Goal: Task Accomplishment & Management: Manage account settings

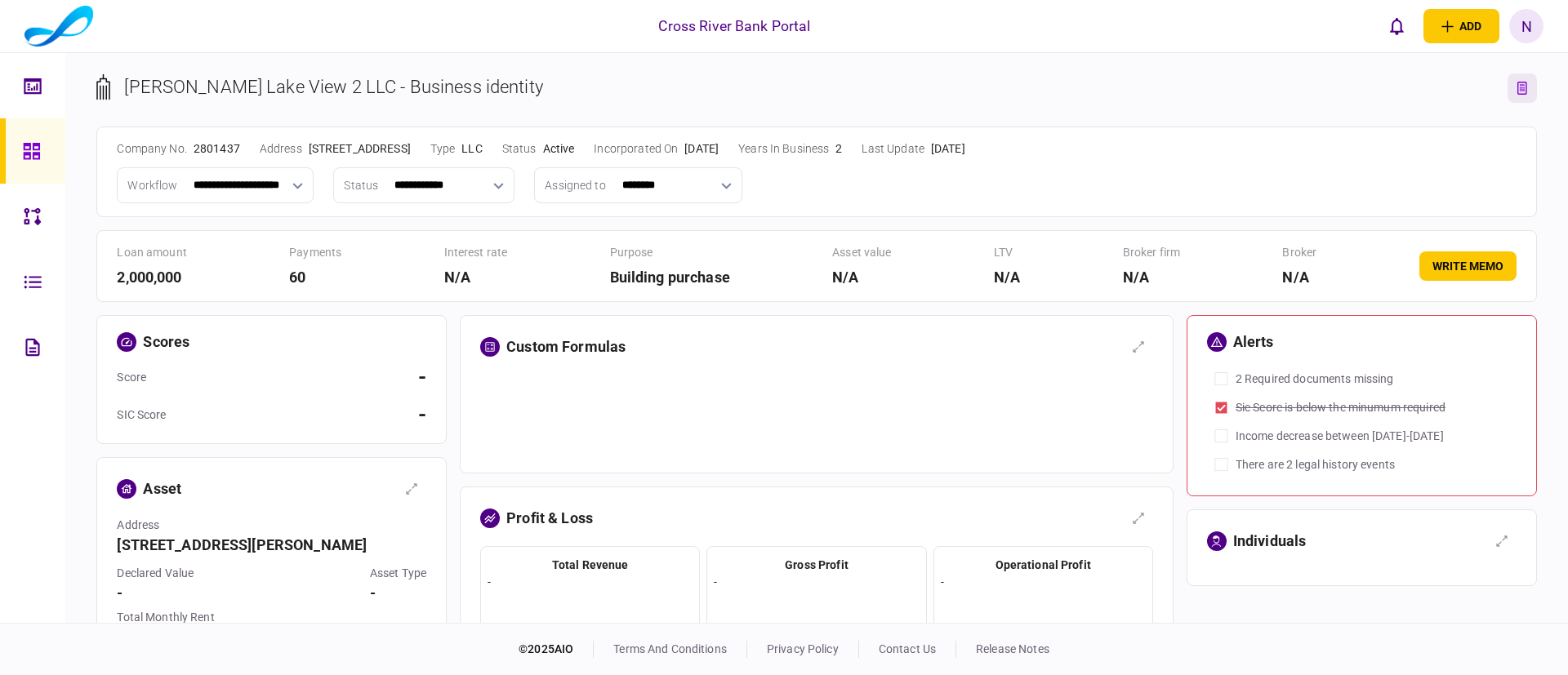
click at [1050, 86] on icon "link to entity page" at bounding box center [1523, 88] width 10 height 13
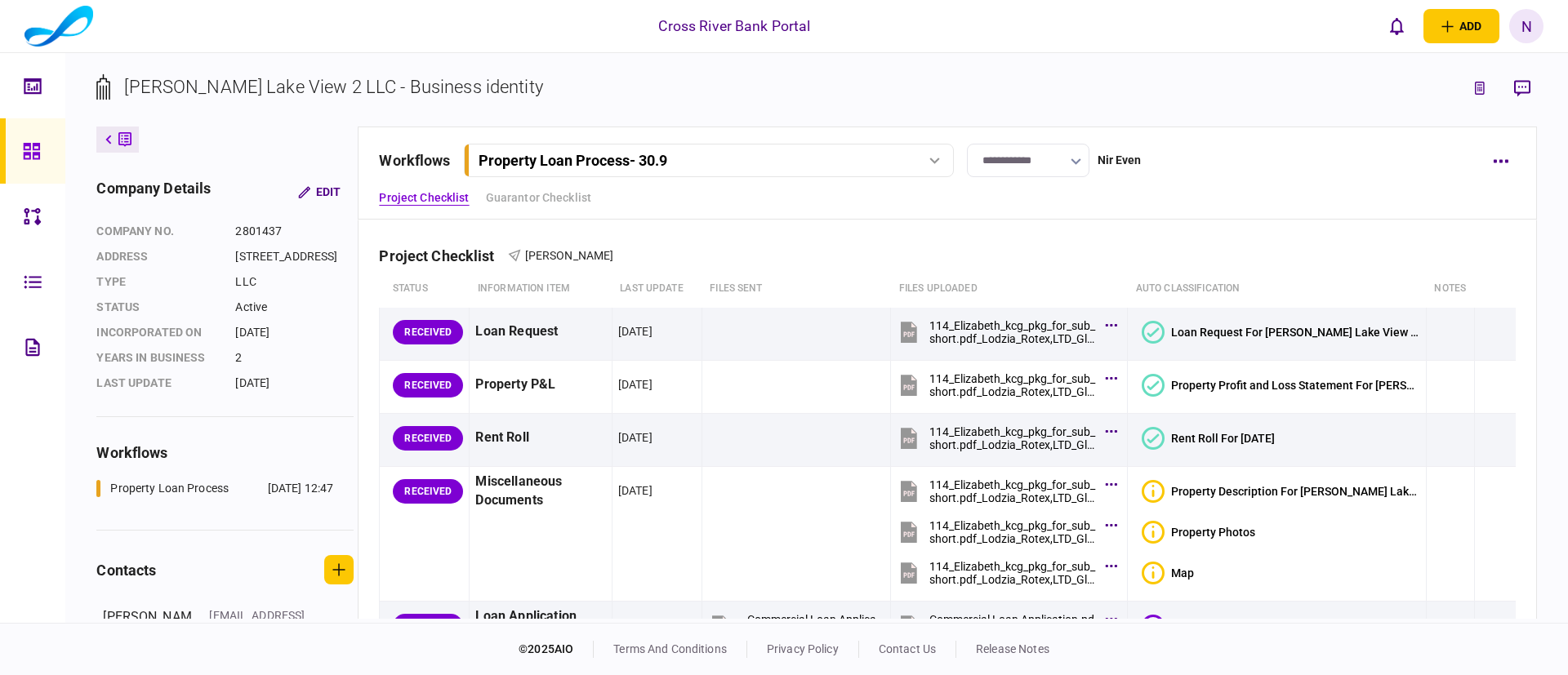
click at [1298, 206] on div "Project Checklist Guarantor Checklist" at bounding box center [947, 198] width 1137 height 17
click at [1323, 242] on div "Project Checklist Jack Gindi" at bounding box center [947, 246] width 1137 height 50
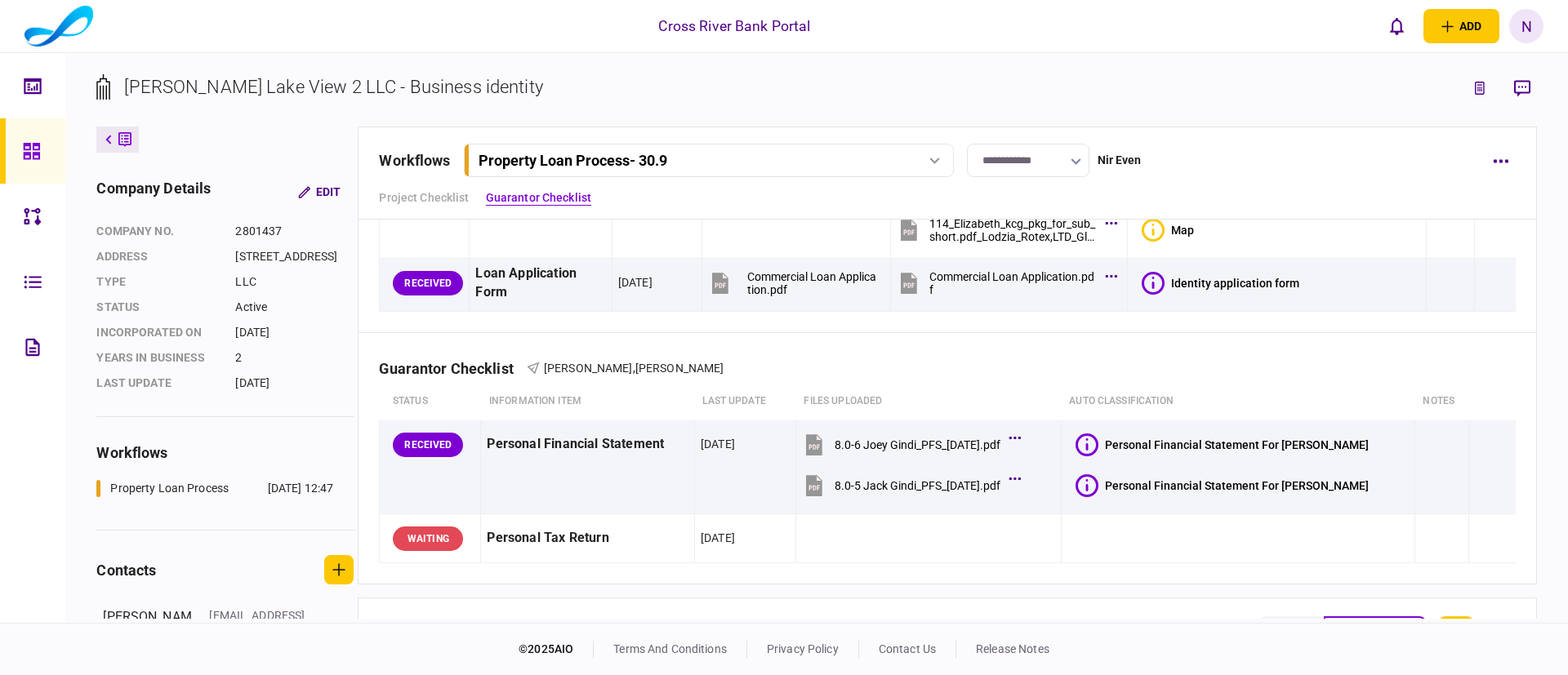
scroll to position [392, 0]
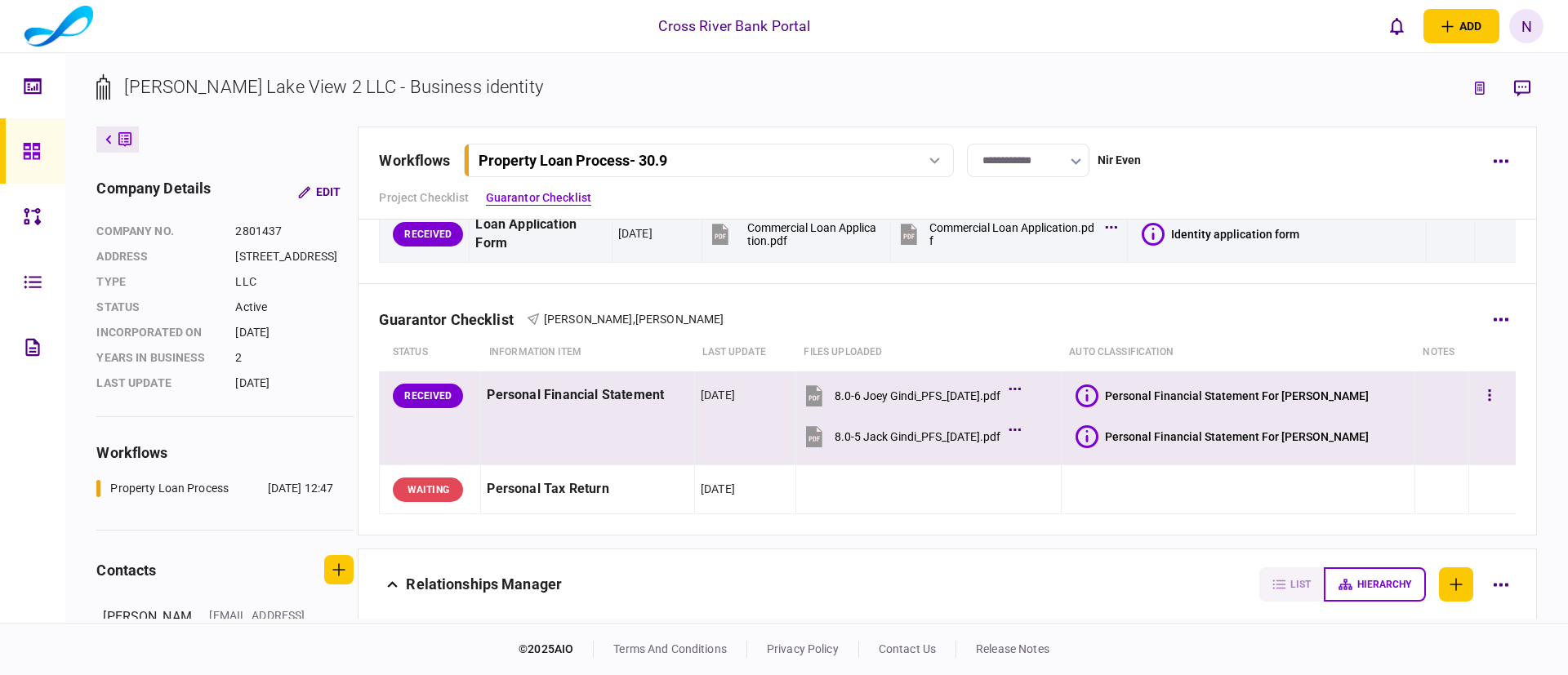
click at [1098, 389] on icon at bounding box center [1088, 396] width 23 height 23
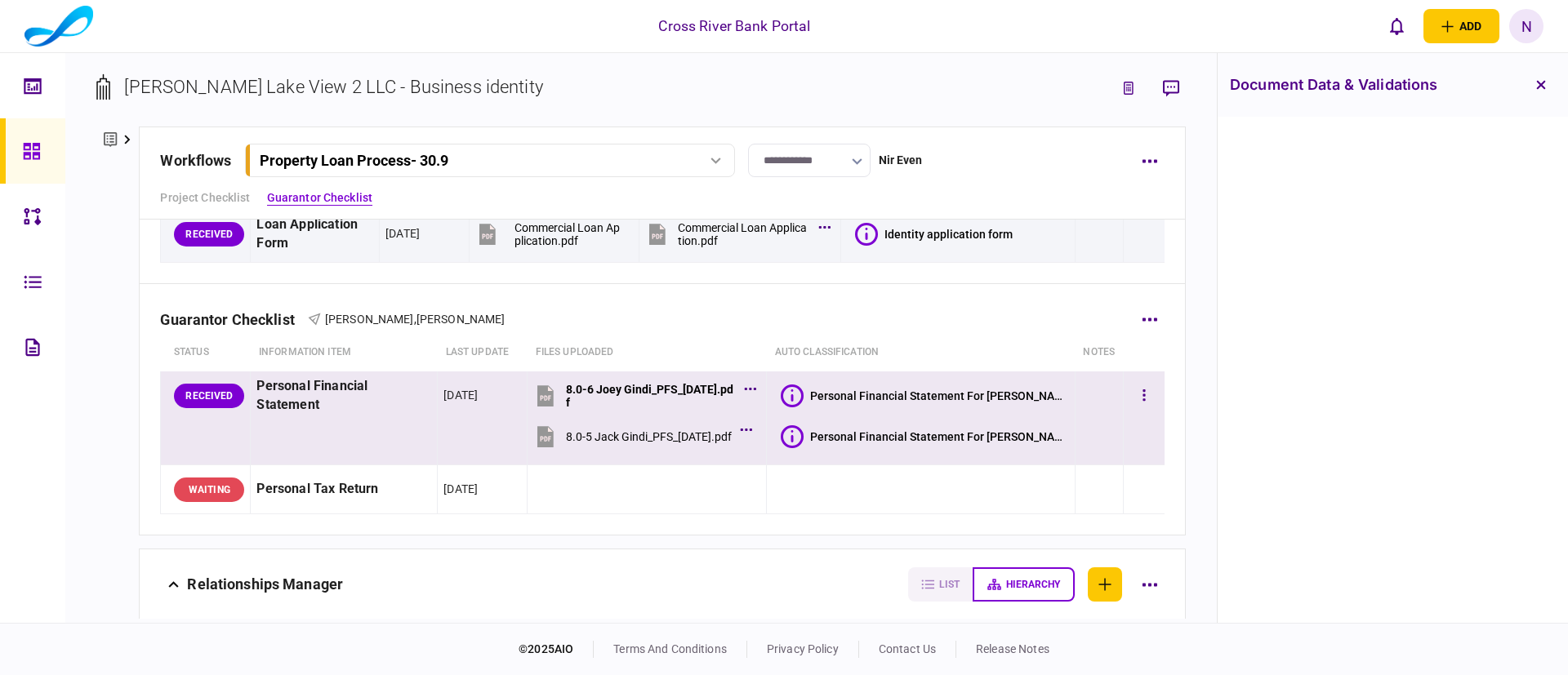
click at [798, 435] on icon at bounding box center [792, 437] width 23 height 23
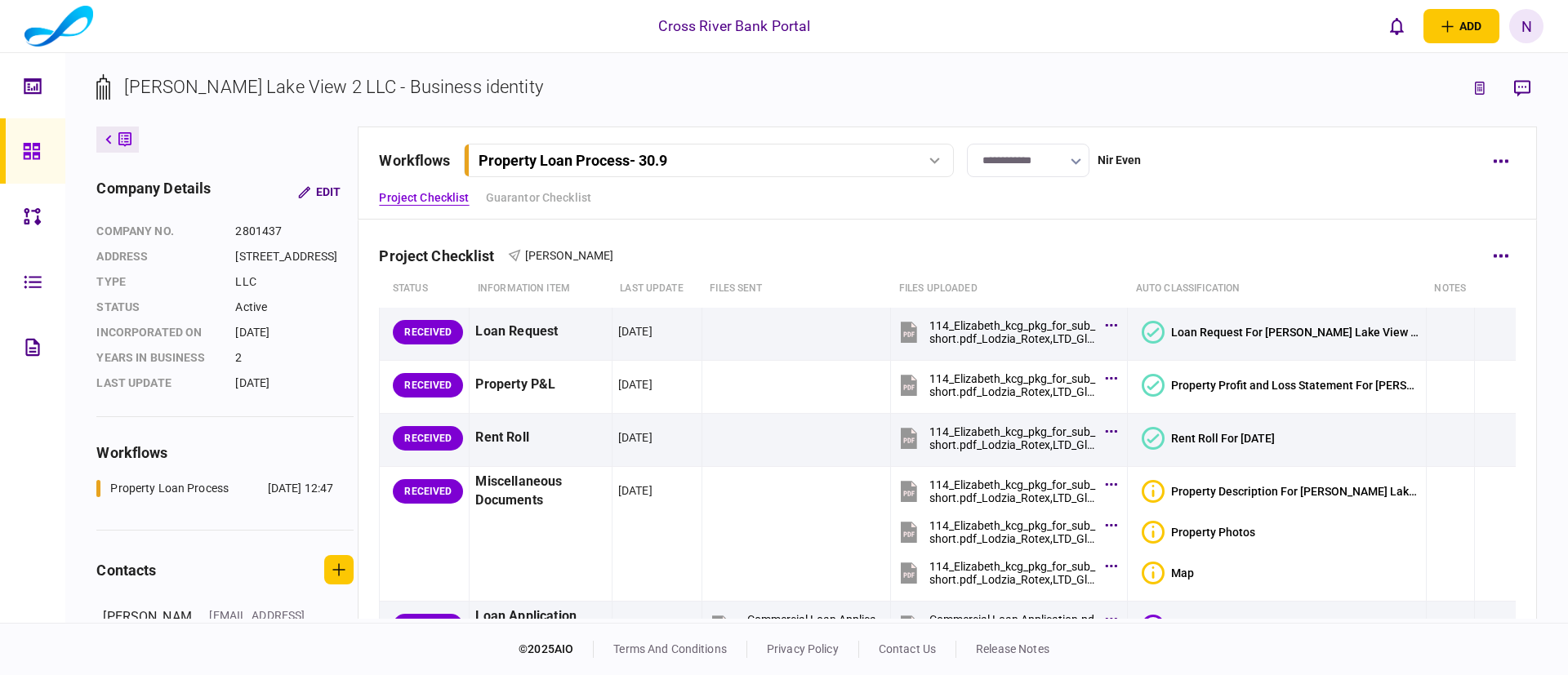
click at [1089, 243] on div "Project Checklist [PERSON_NAME]" at bounding box center [947, 246] width 1137 height 50
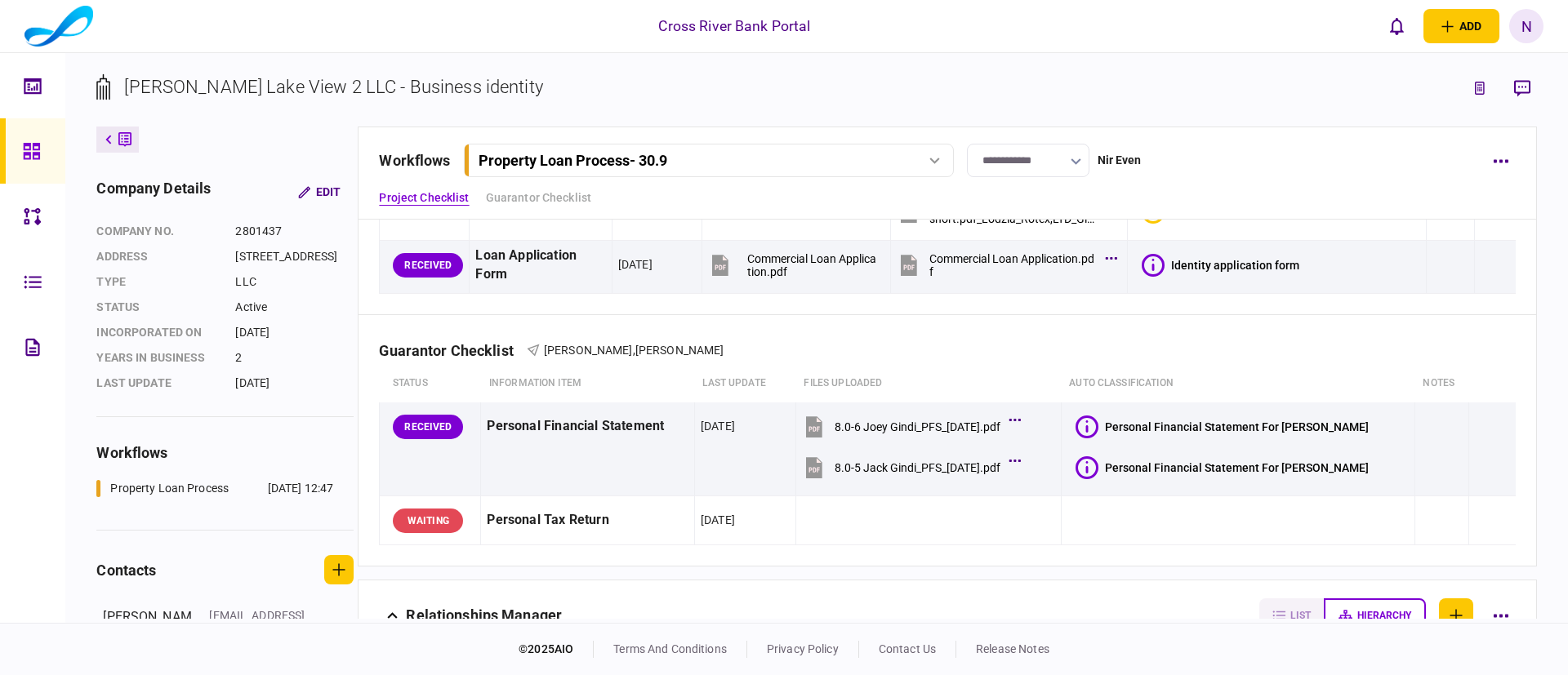
scroll to position [441, 0]
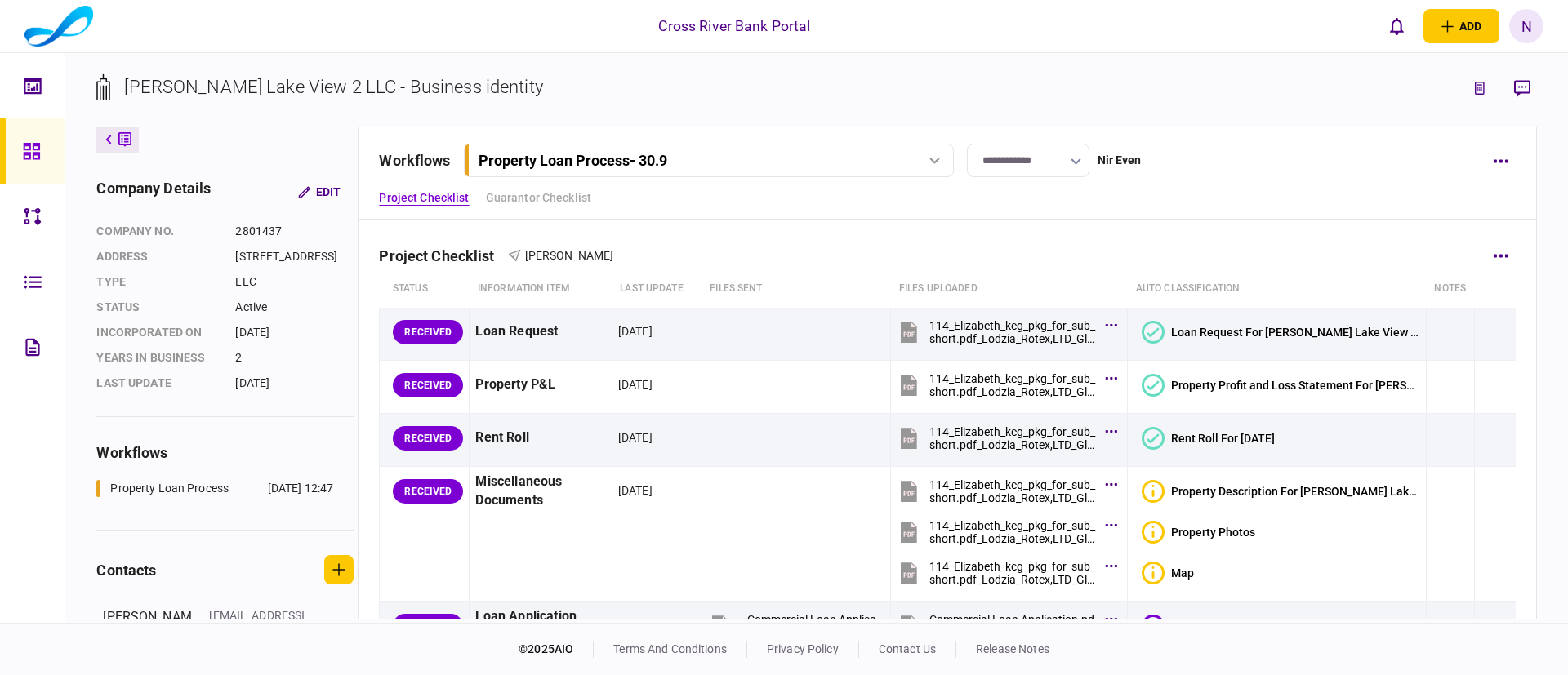
click at [1209, 238] on div "Project Checklist Jack Gindi" at bounding box center [947, 246] width 1137 height 50
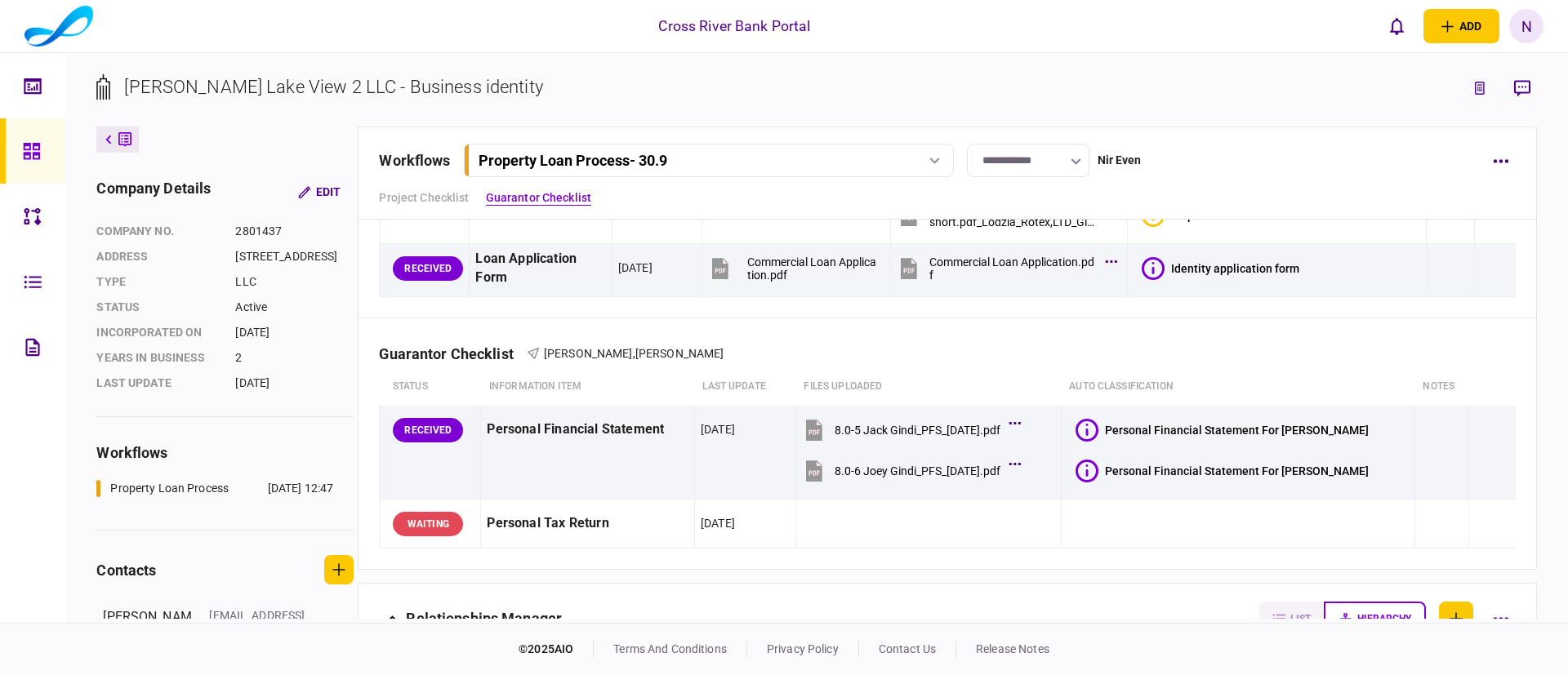
scroll to position [441, 0]
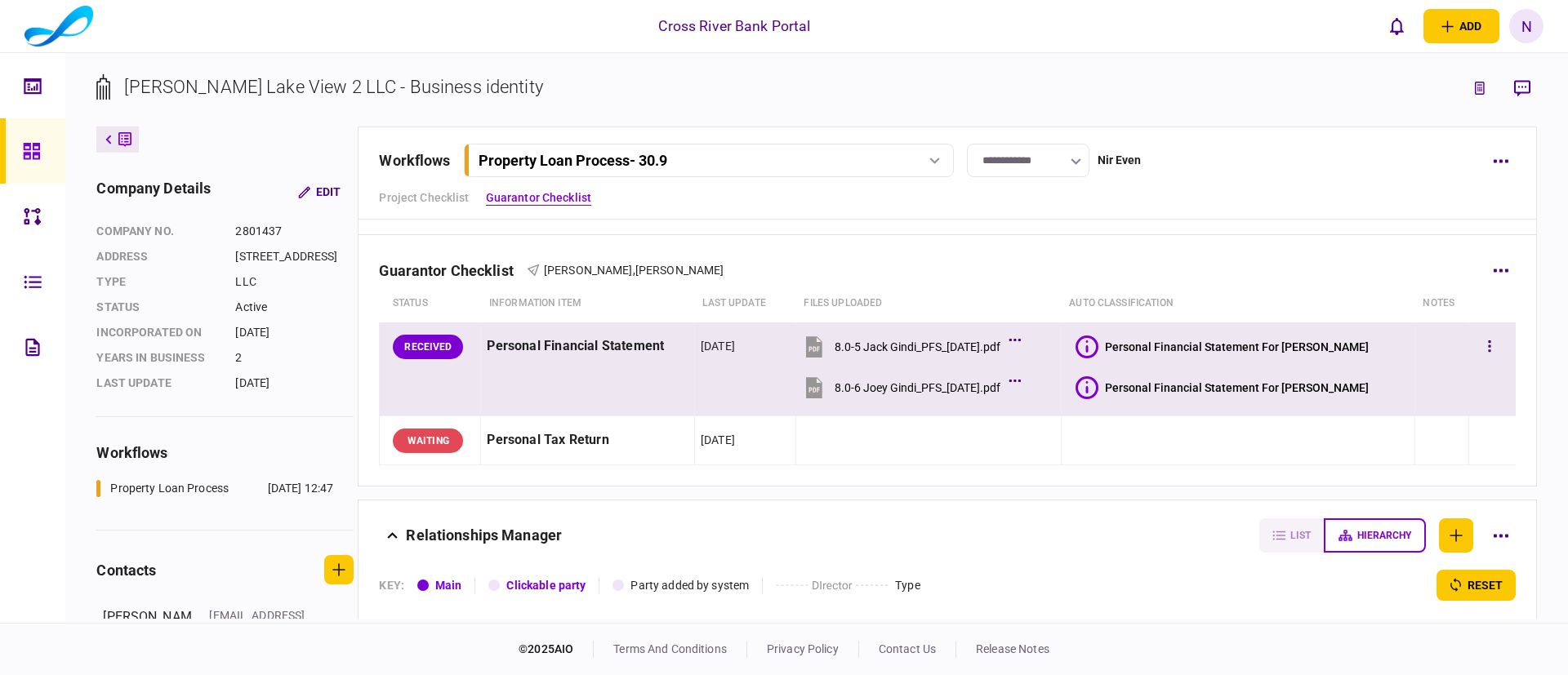
click at [1098, 345] on icon at bounding box center [1088, 347] width 23 height 23
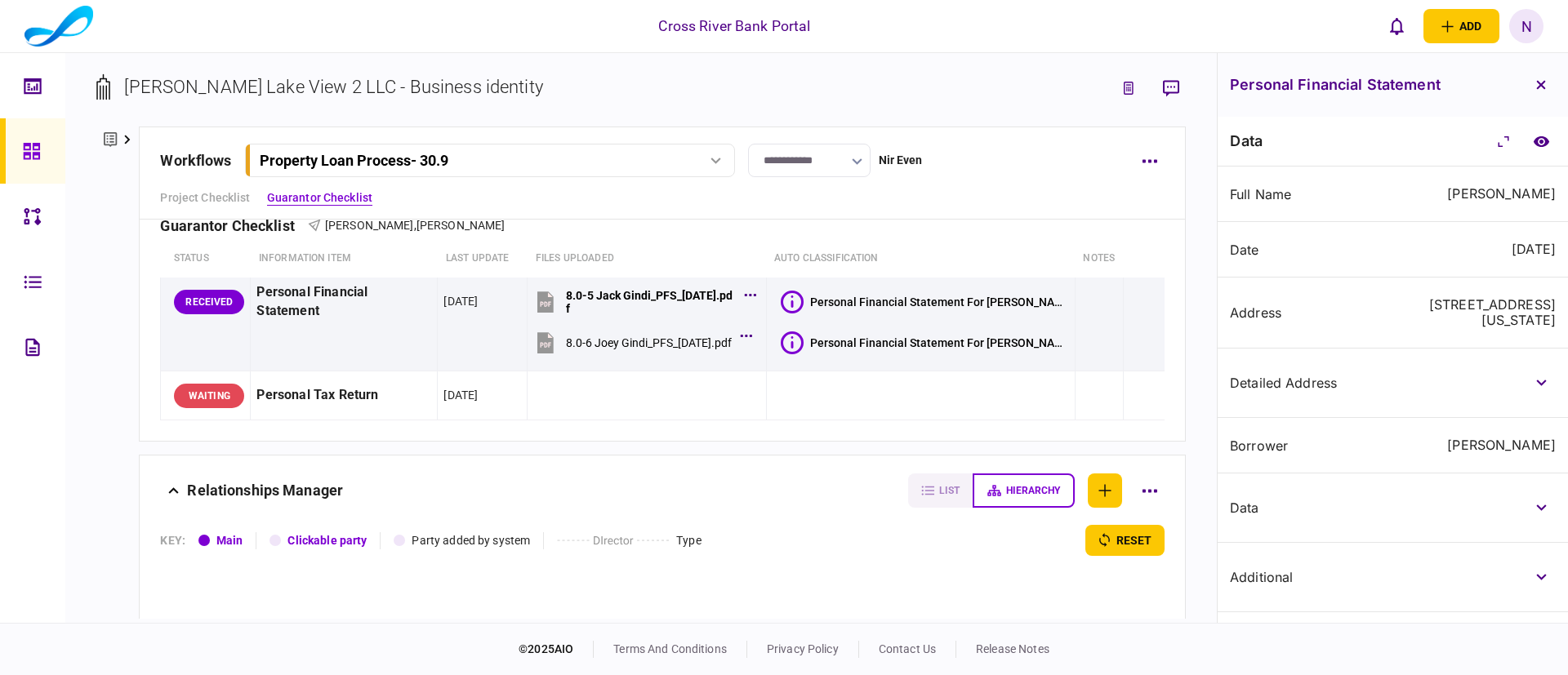
scroll to position [490, 0]
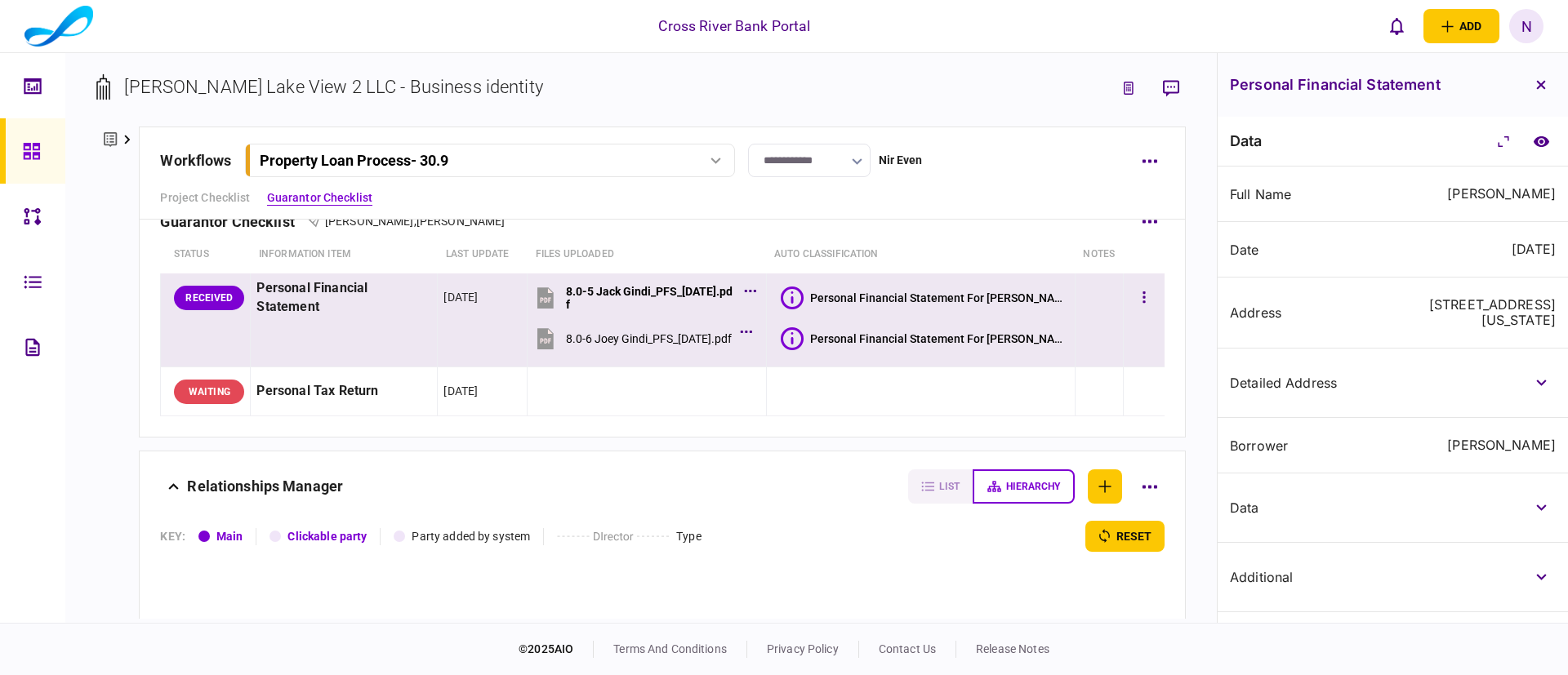
click at [804, 330] on icon at bounding box center [792, 338] width 23 height 23
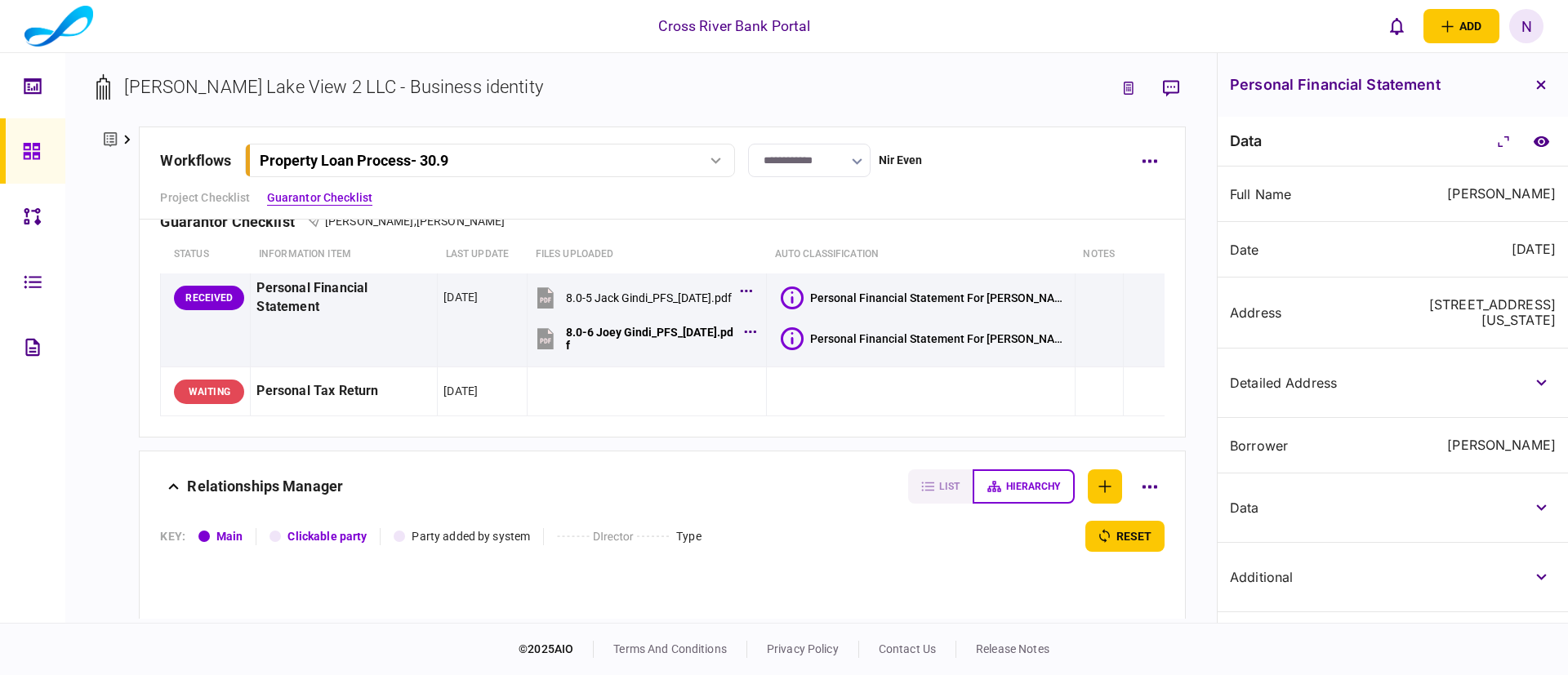
click at [1381, 389] on div "detailed address" at bounding box center [1309, 383] width 157 height 13
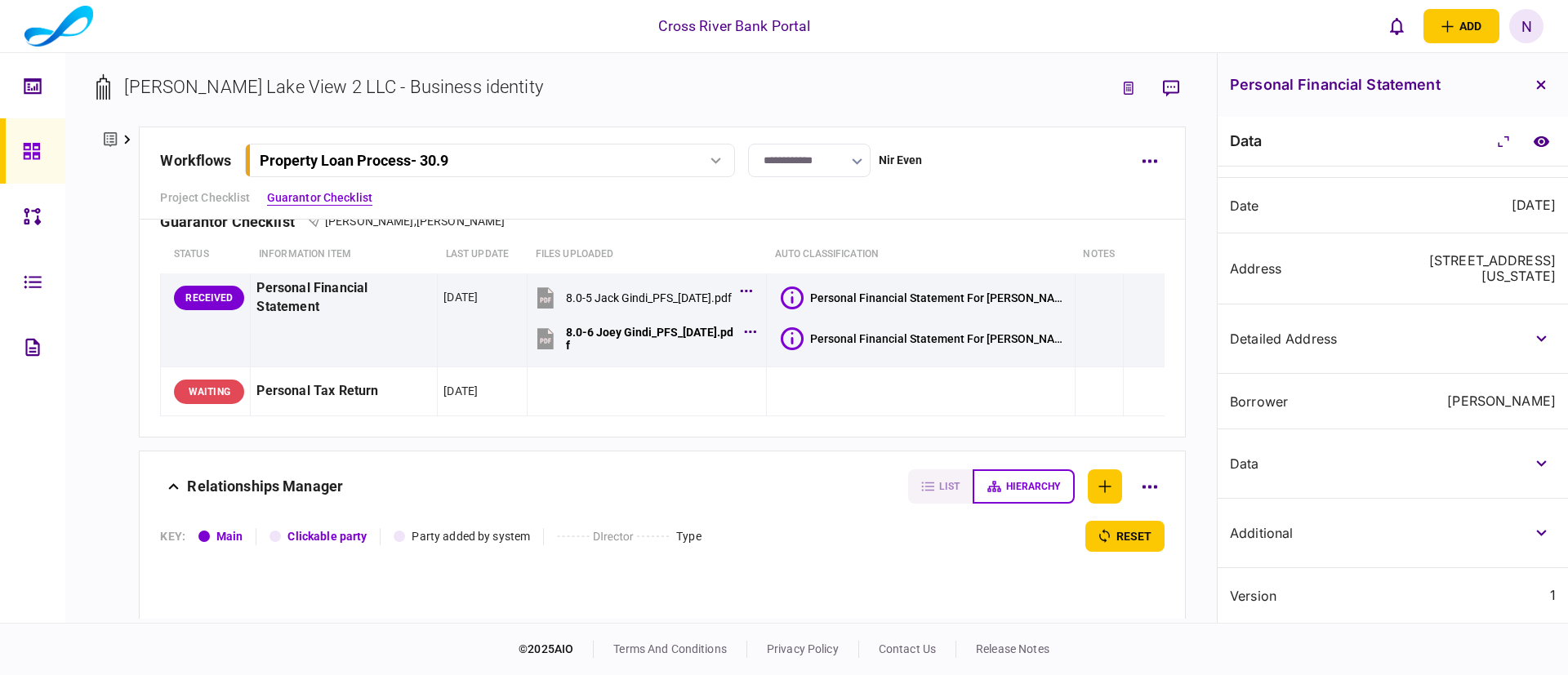
scroll to position [59, 0]
click at [1536, 461] on icon "button" at bounding box center [1541, 464] width 11 height 7
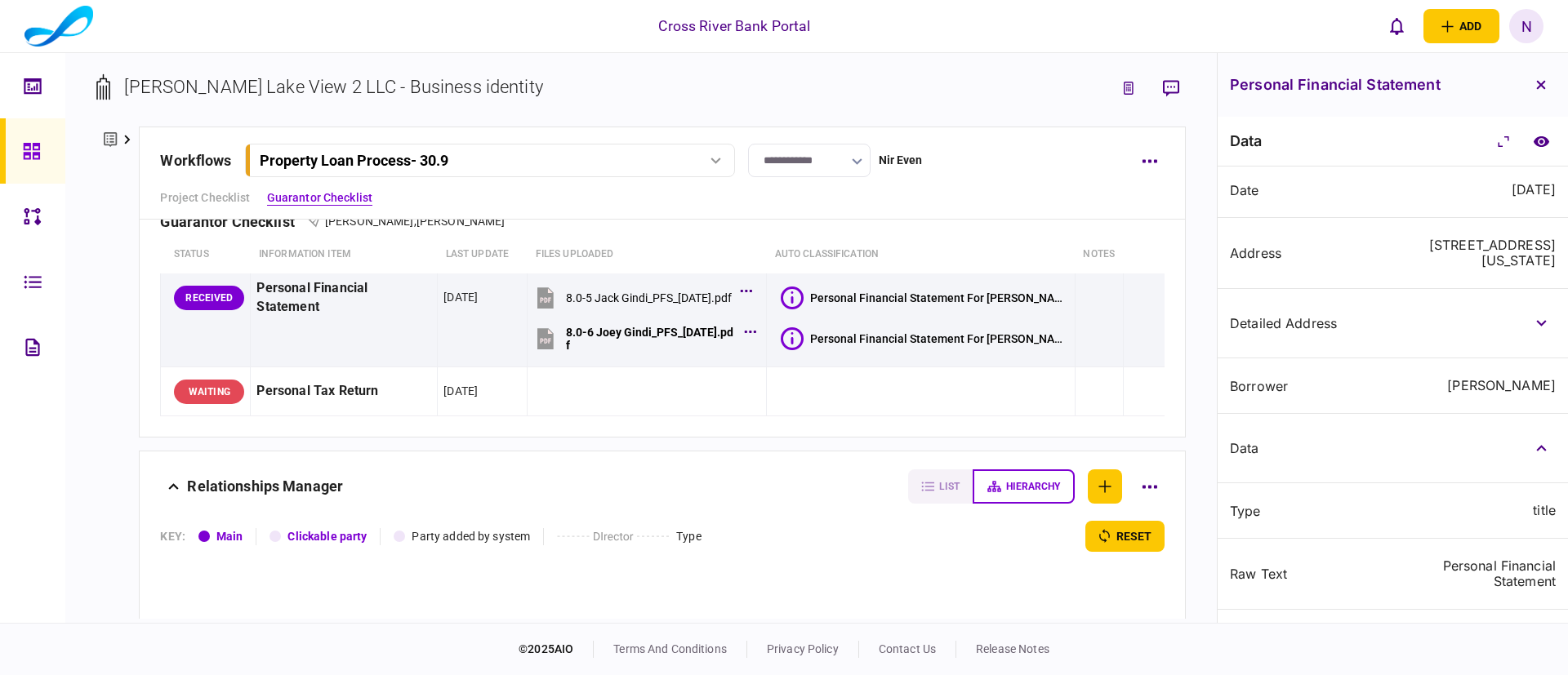
click at [1409, 466] on div "data" at bounding box center [1393, 448] width 350 height 70
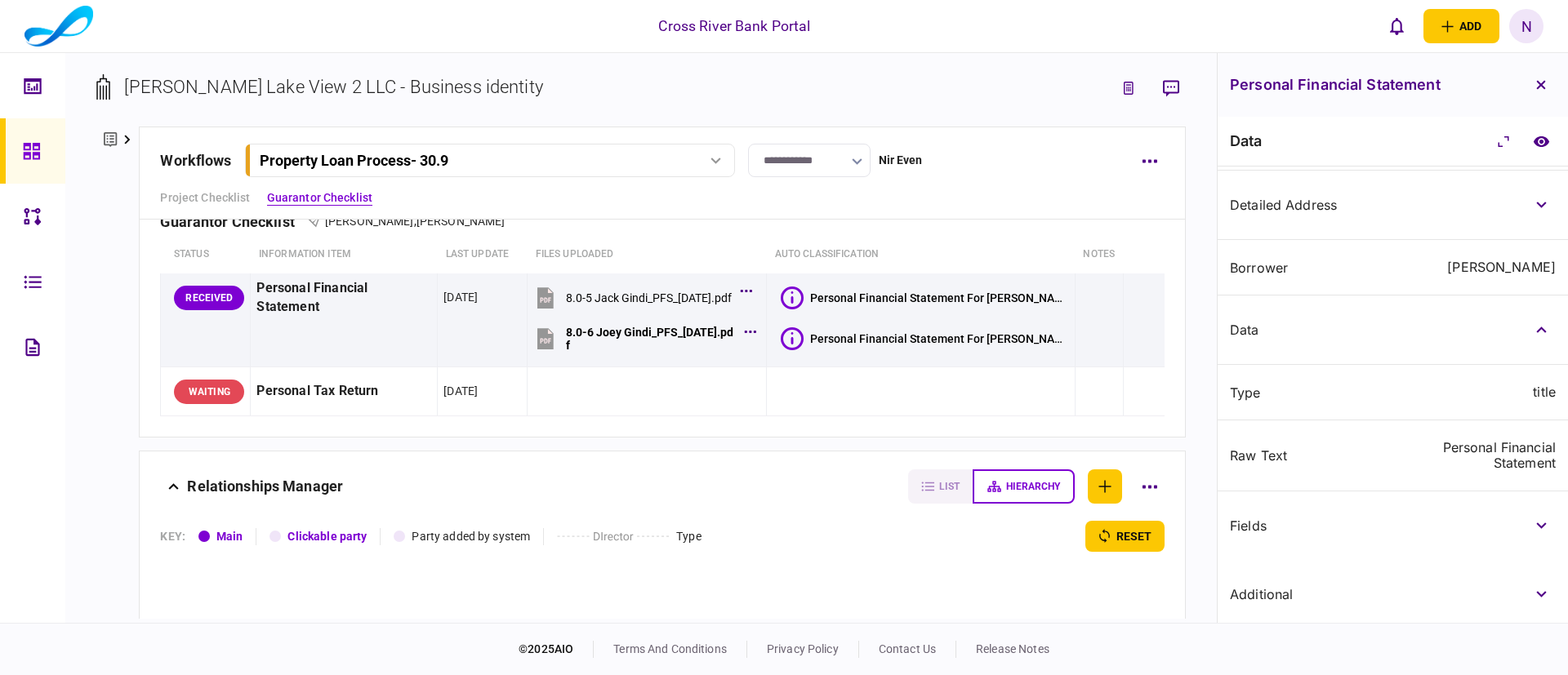
scroll to position [254, 0]
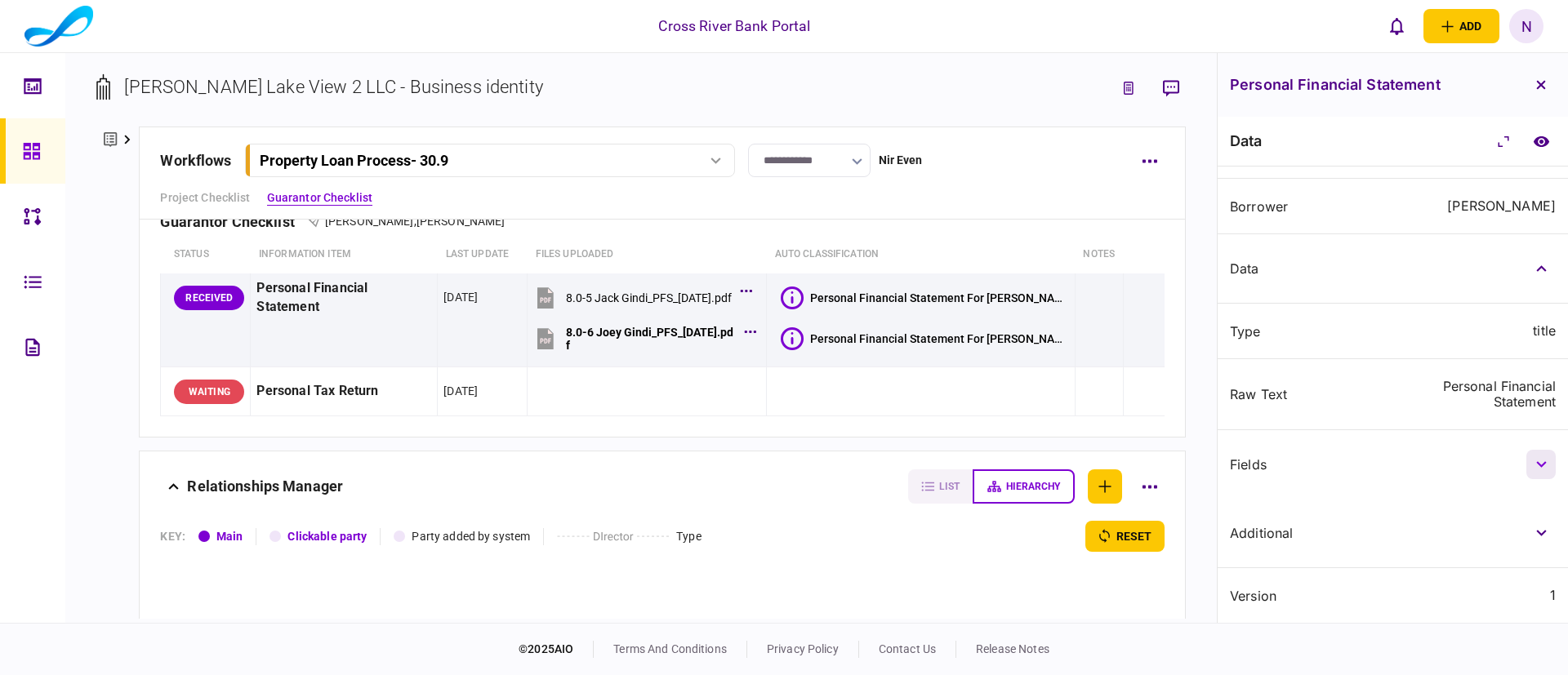
click at [1536, 462] on icon "button" at bounding box center [1541, 464] width 10 height 7
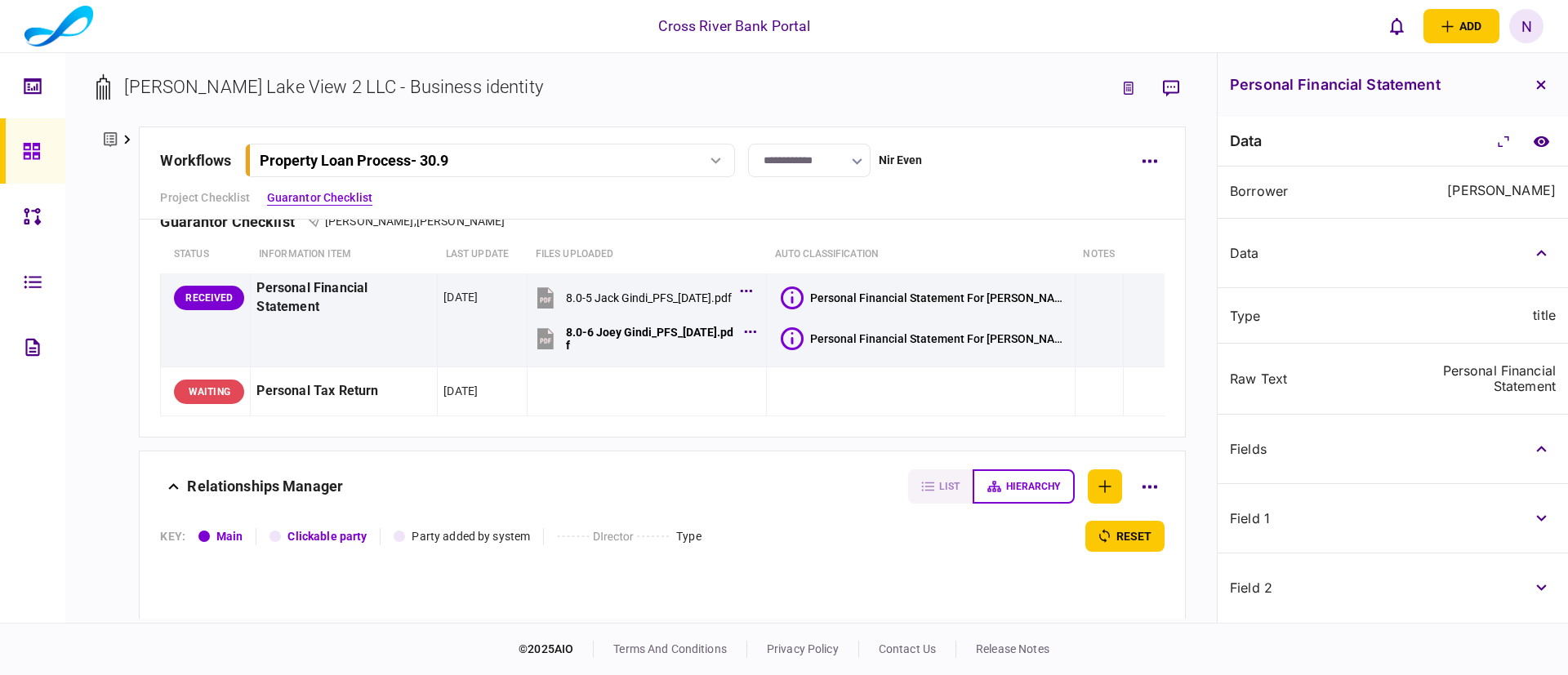
click at [1423, 439] on div "Fields" at bounding box center [1393, 449] width 350 height 70
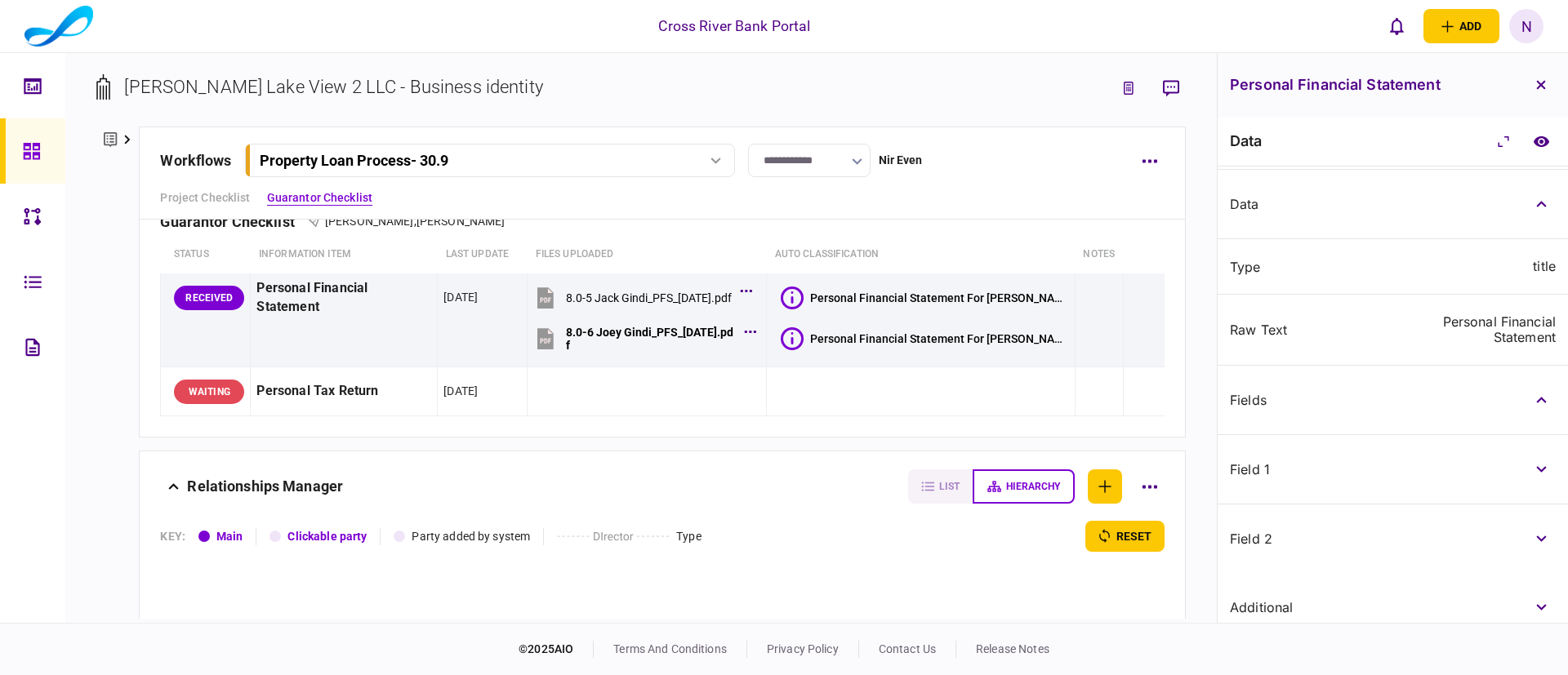
scroll to position [394, 0]
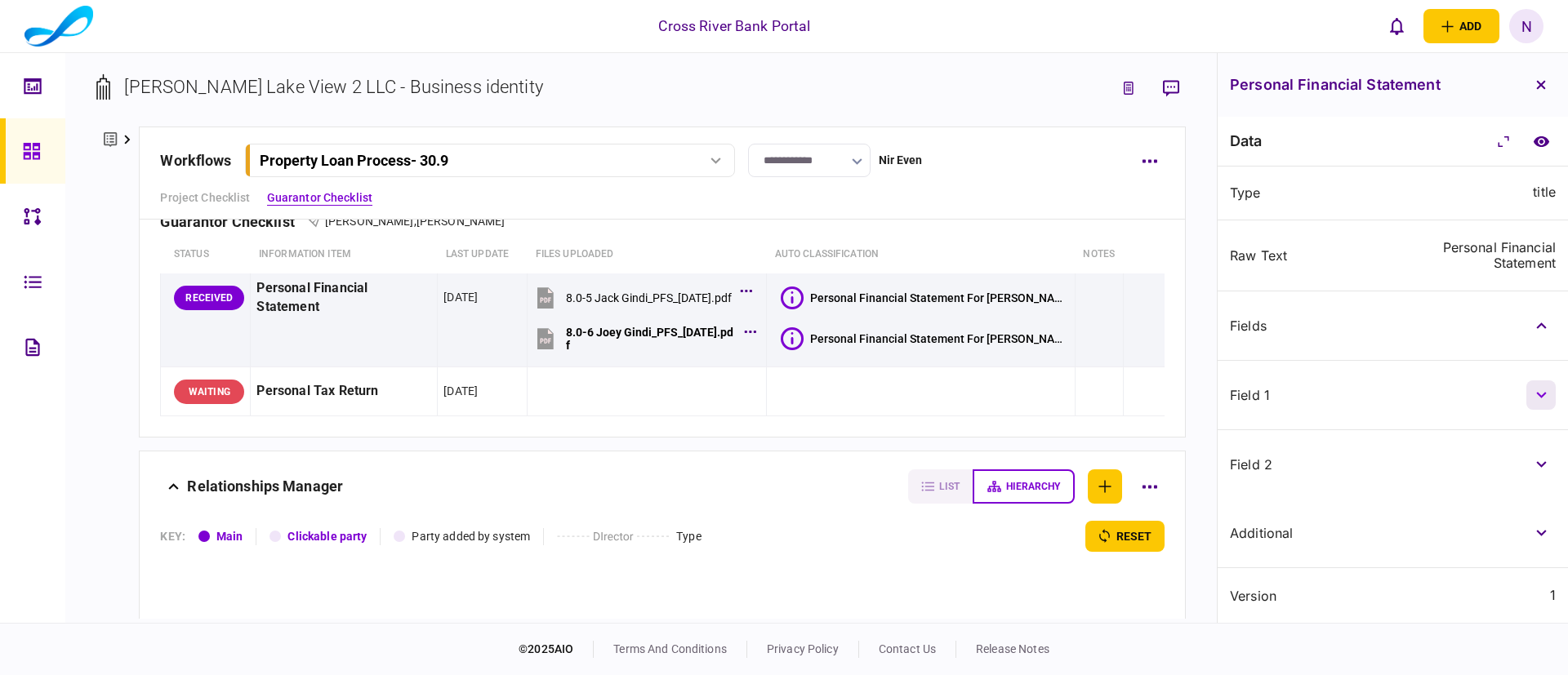
click at [1538, 388] on button "button" at bounding box center [1541, 395] width 30 height 30
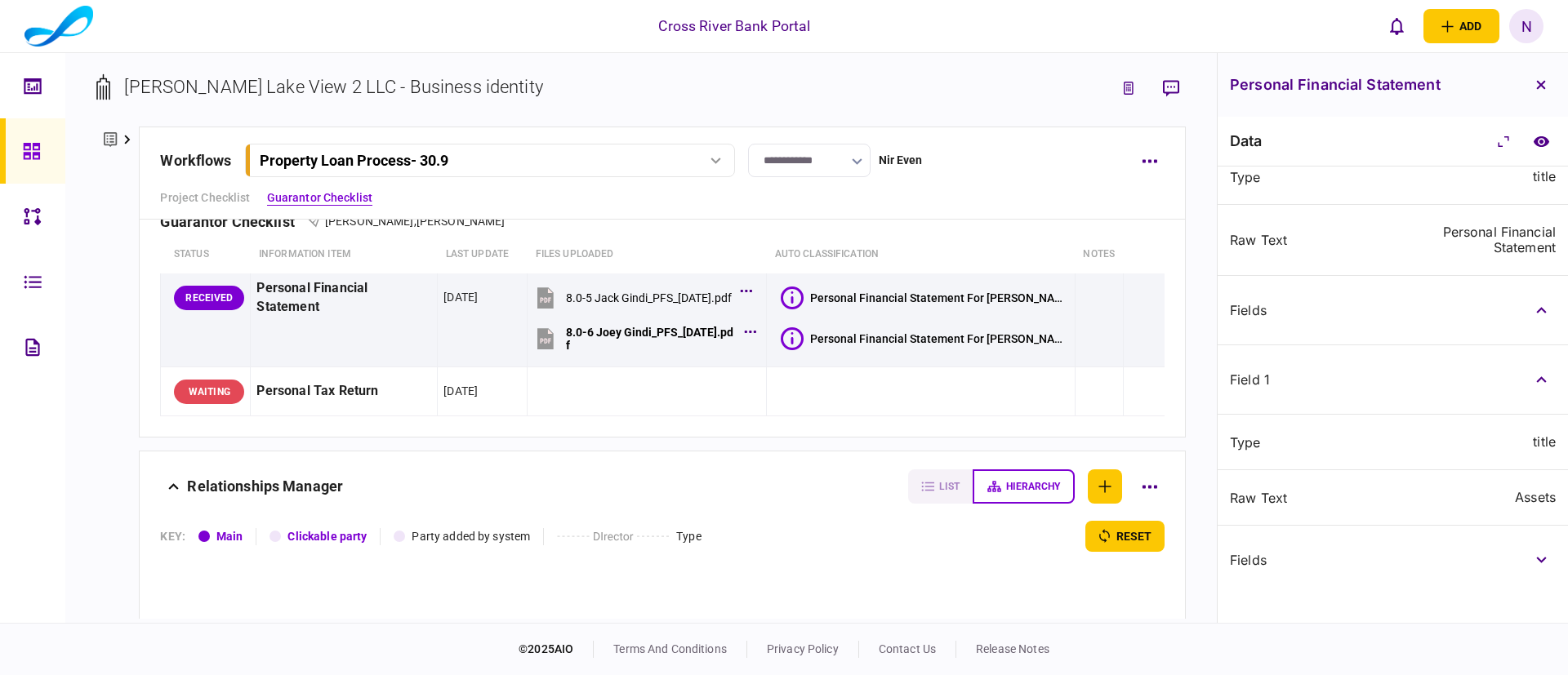
click at [1372, 467] on div "Type title" at bounding box center [1393, 443] width 350 height 55
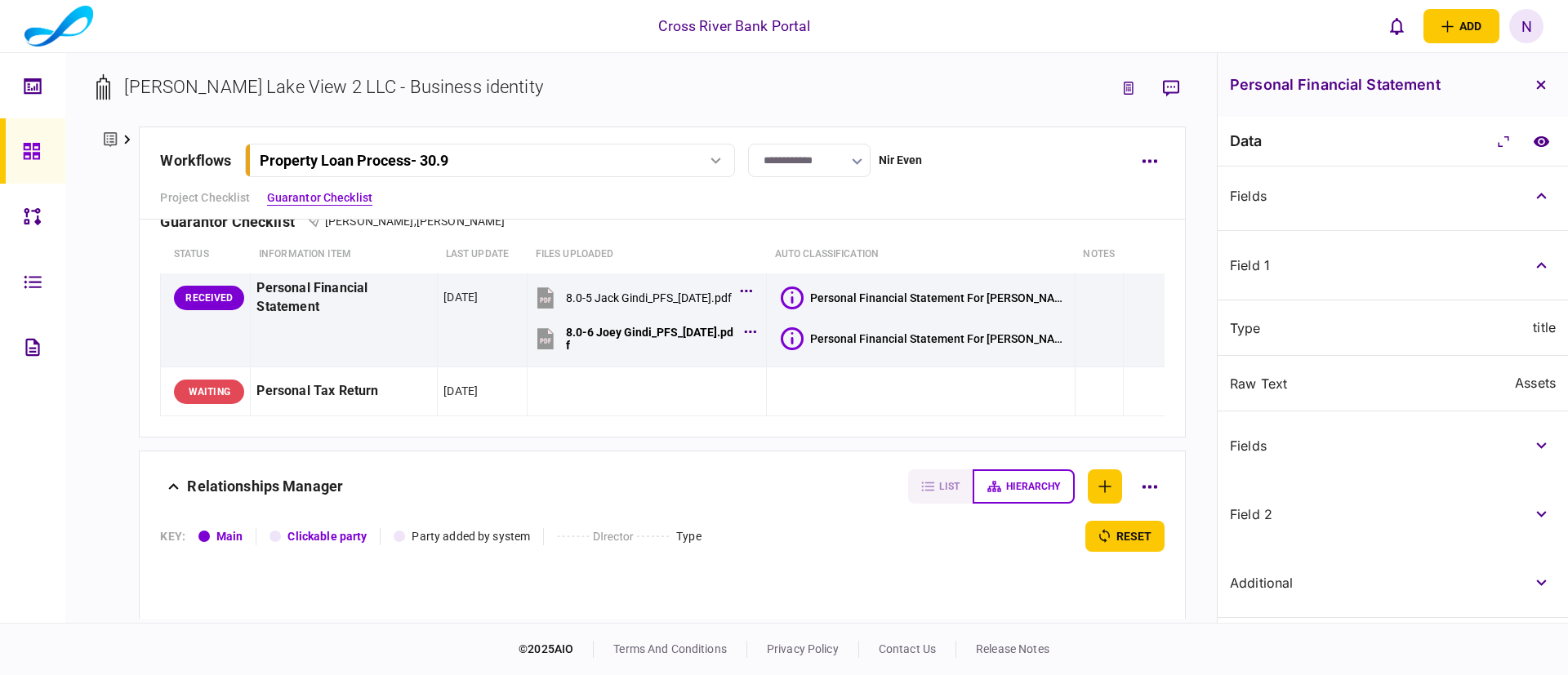
scroll to position [573, 0]
click at [1539, 385] on button "button" at bounding box center [1541, 396] width 30 height 30
click at [1543, 460] on button "button" at bounding box center [1541, 449] width 30 height 30
click at [1351, 387] on div "Fields" at bounding box center [1309, 381] width 157 height 13
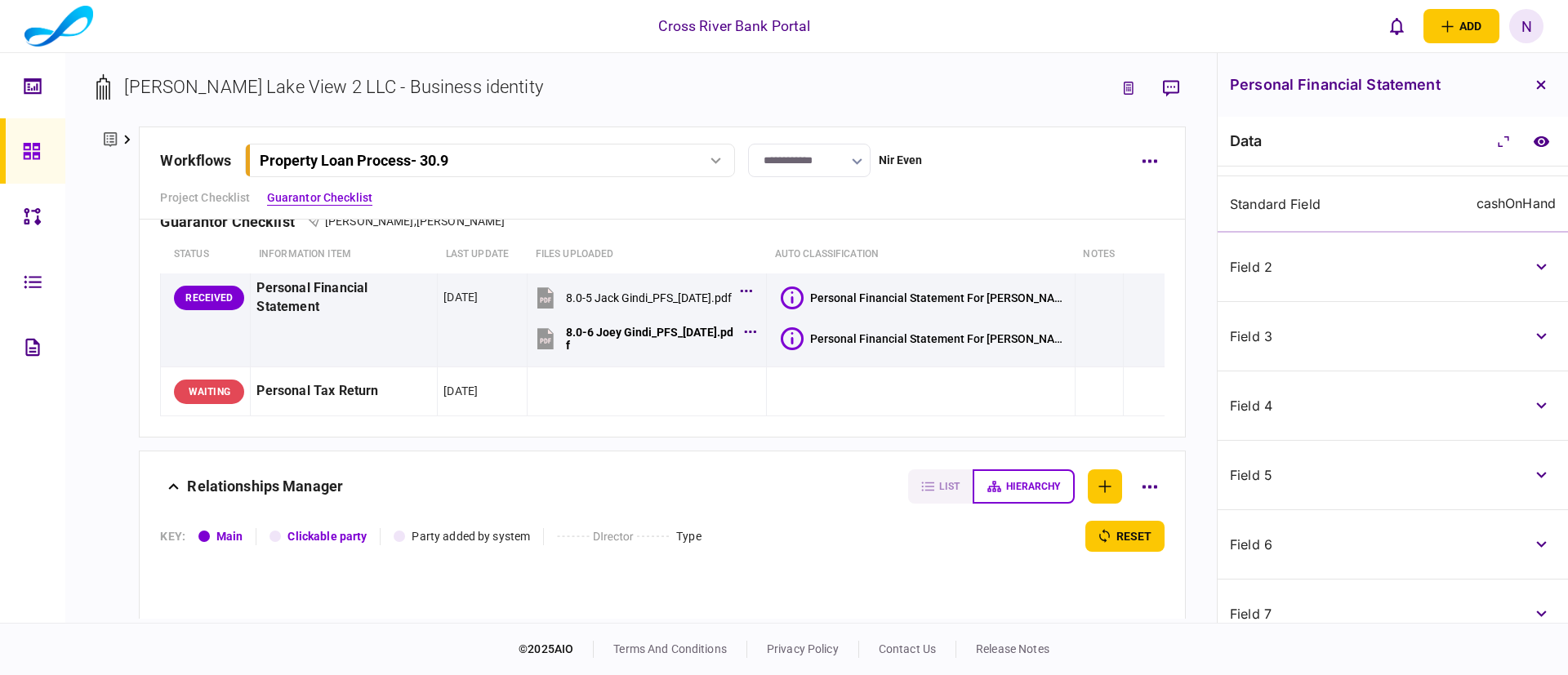
scroll to position [1161, 0]
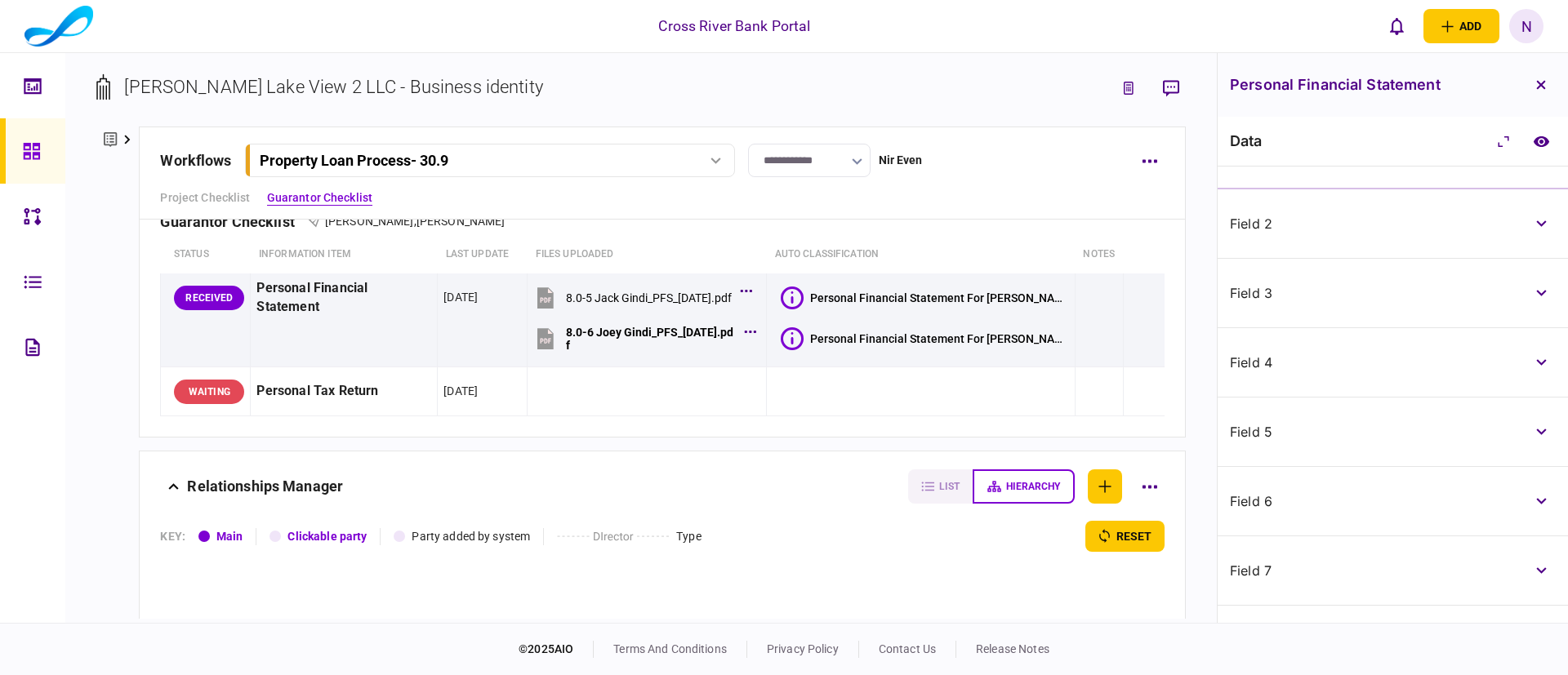
click at [1535, 223] on div "field 2" at bounding box center [1393, 224] width 350 height 70
click at [1539, 227] on icon "button" at bounding box center [1541, 224] width 10 height 7
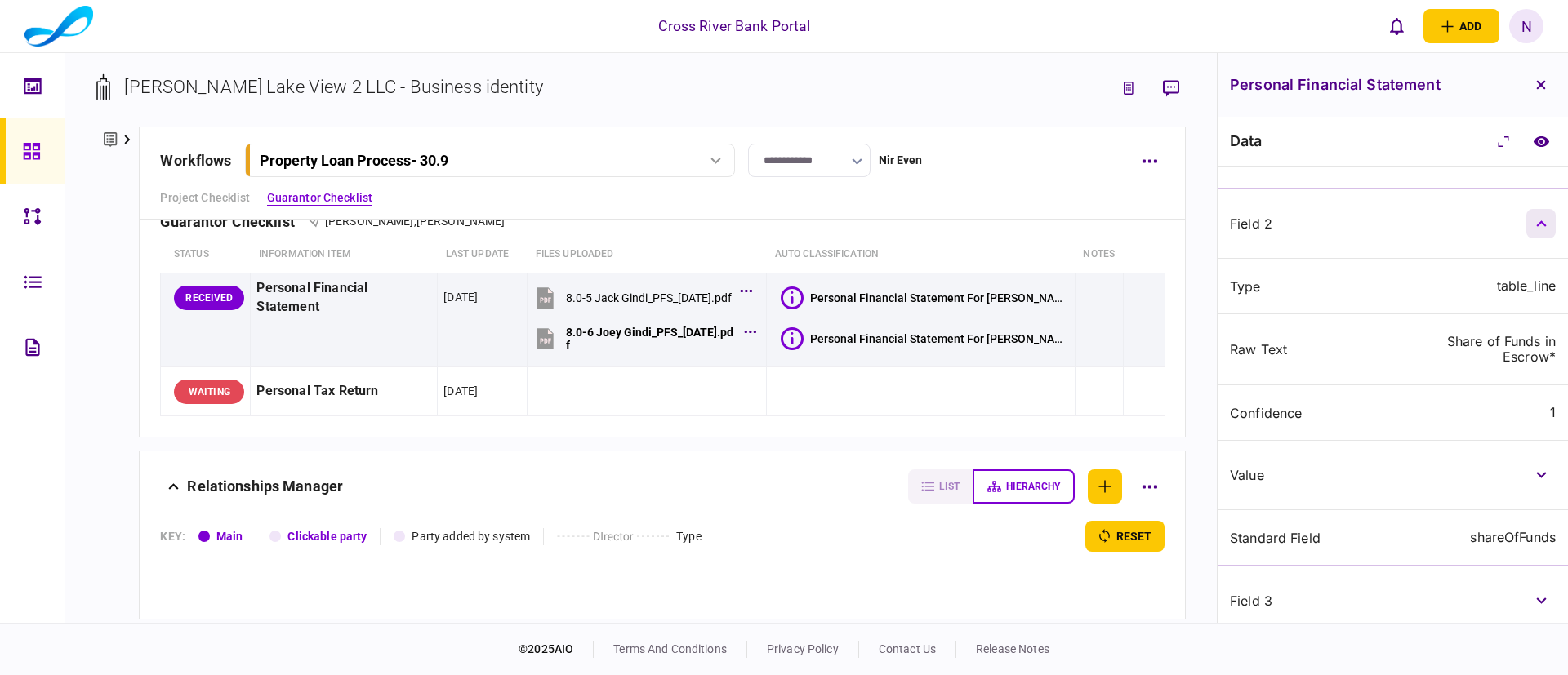
click at [1539, 227] on icon "button" at bounding box center [1541, 224] width 11 height 7
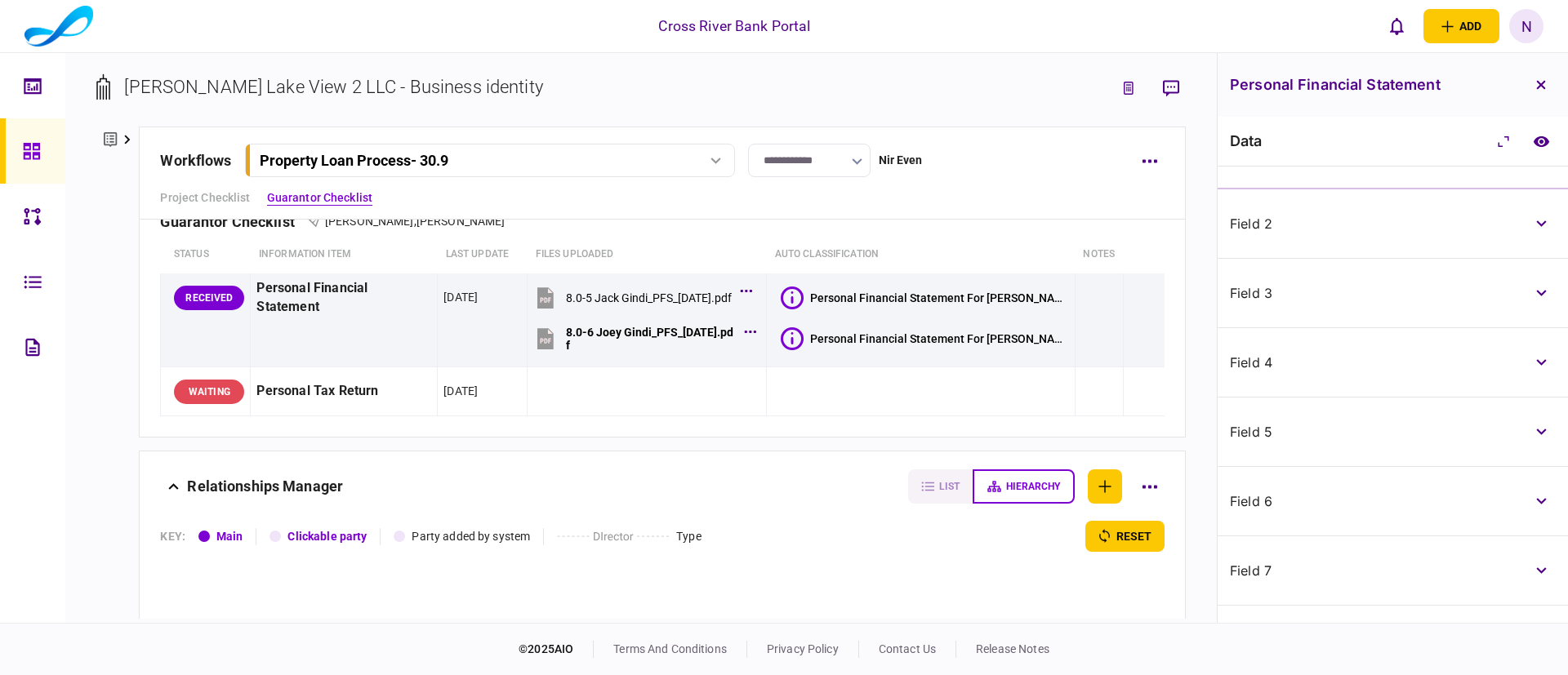
click at [1372, 288] on div "field 3" at bounding box center [1393, 294] width 350 height 70
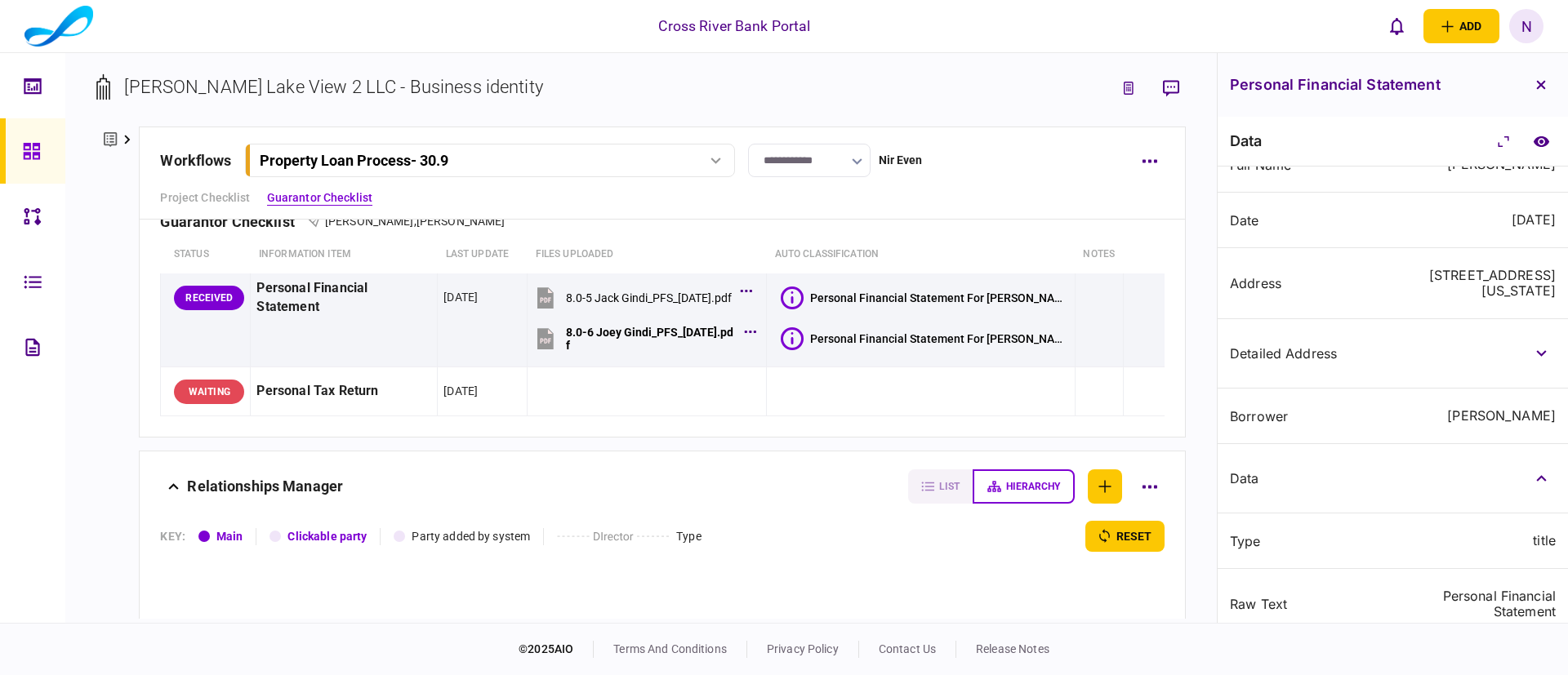
scroll to position [0, 0]
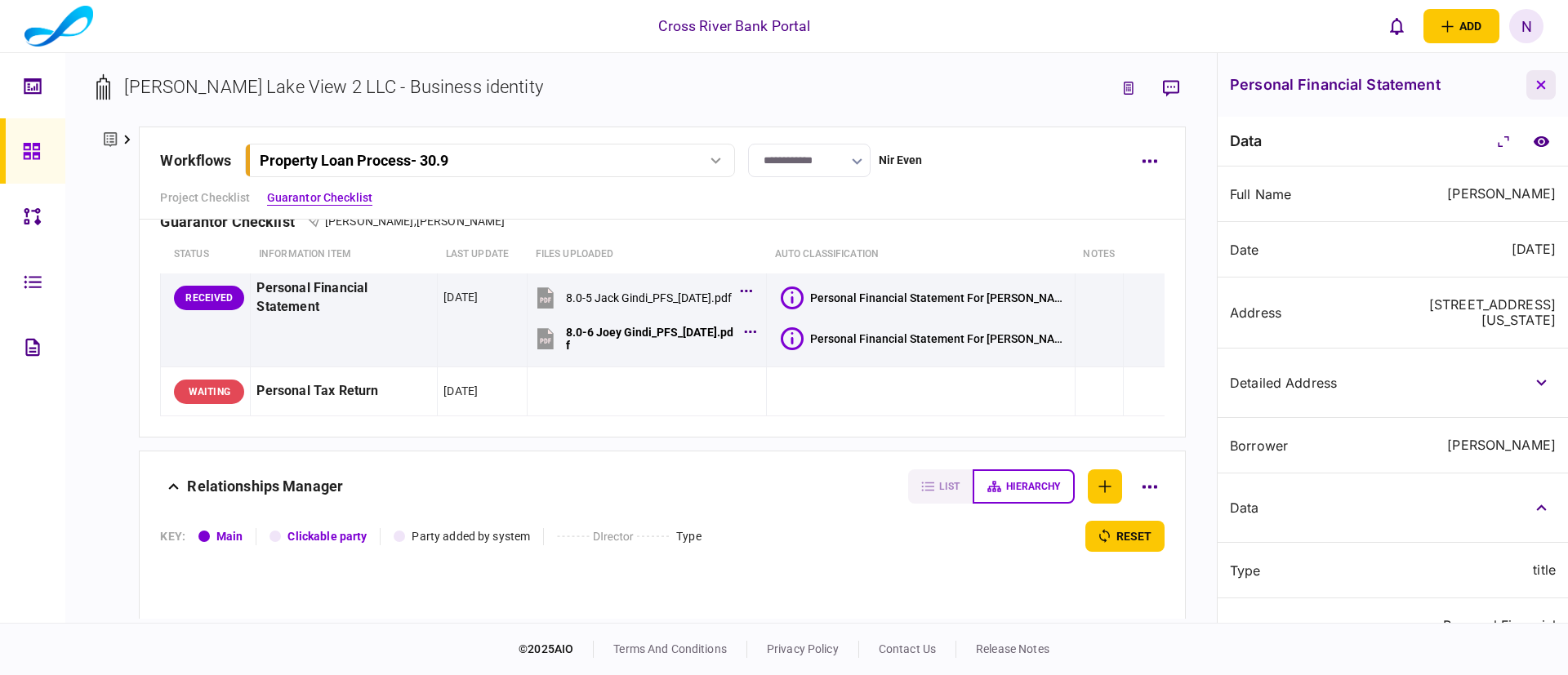
click at [1541, 89] on icon "button" at bounding box center [1541, 85] width 10 height 10
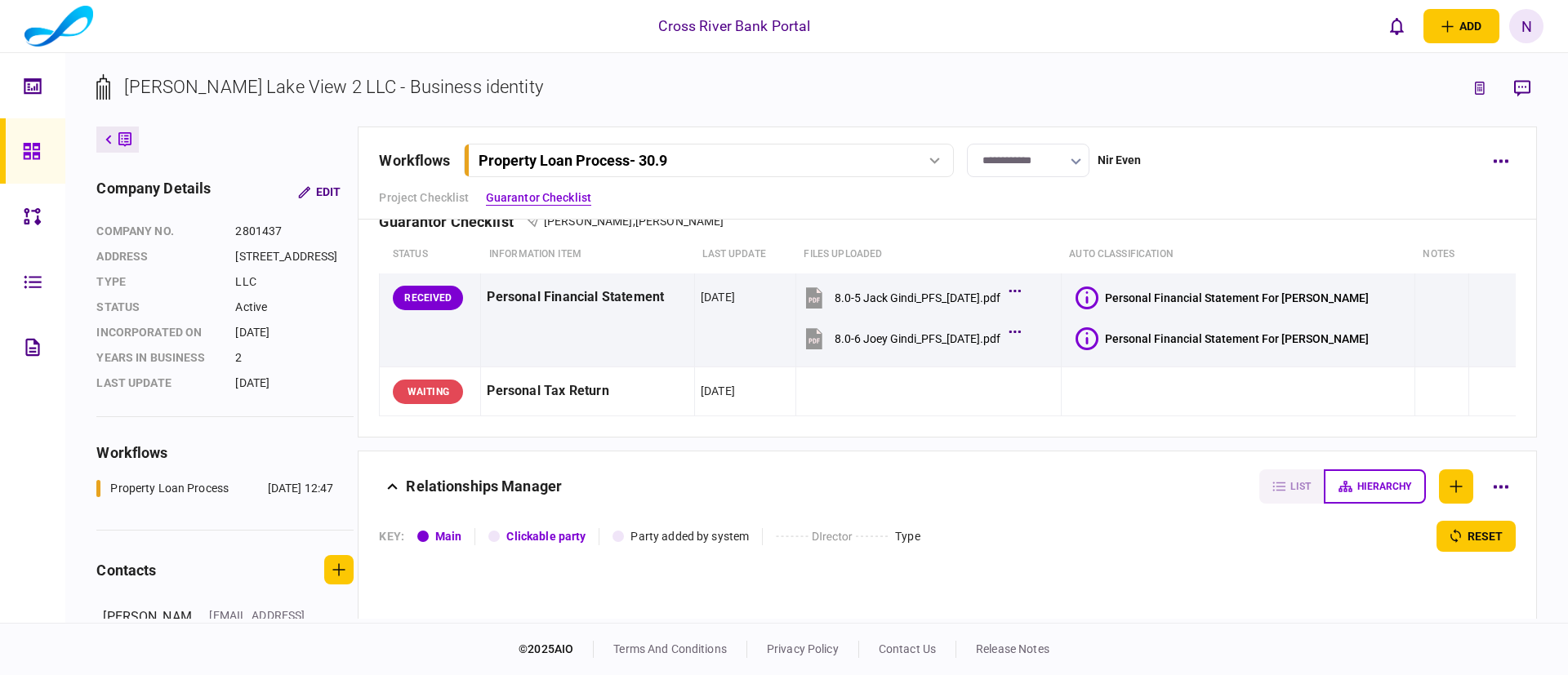
click at [1189, 185] on div "**********" at bounding box center [947, 172] width 1179 height 93
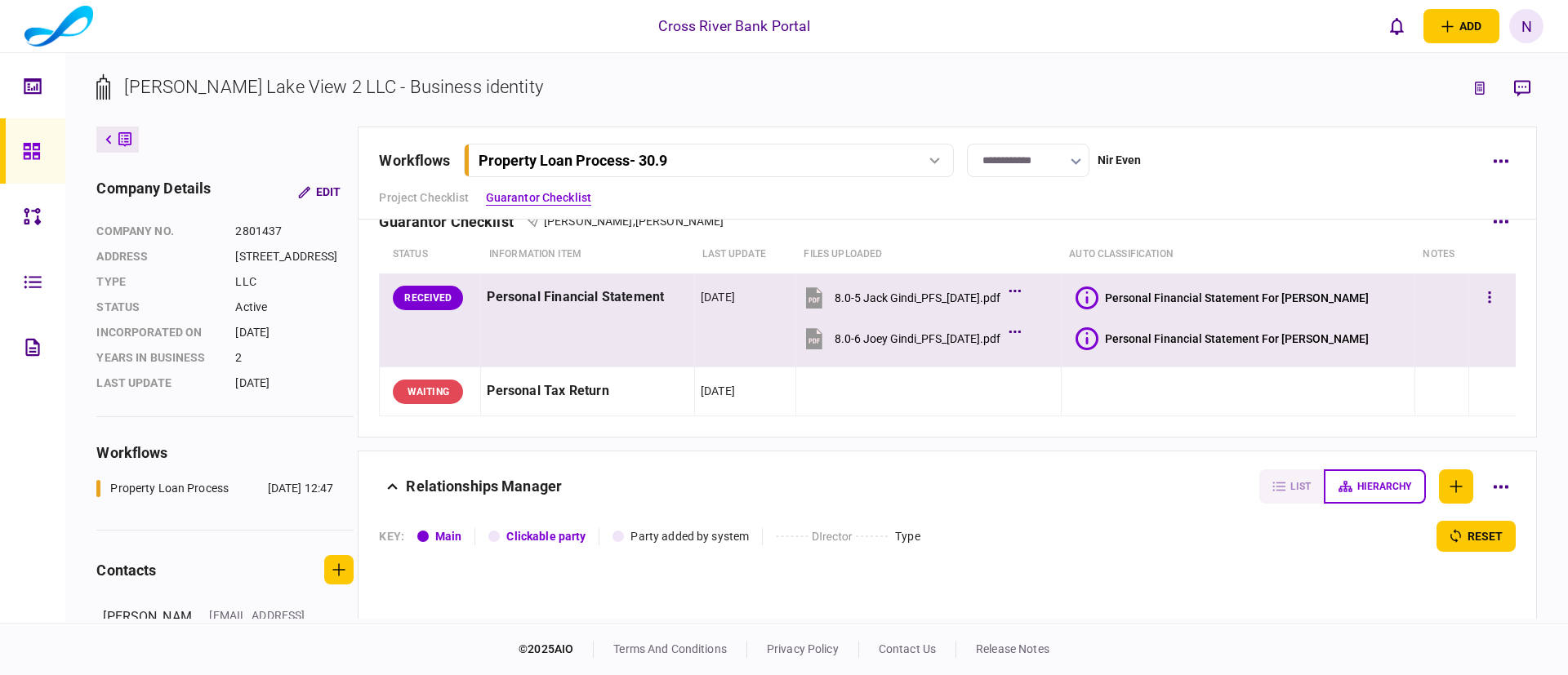
click at [1098, 295] on icon at bounding box center [1088, 298] width 23 height 23
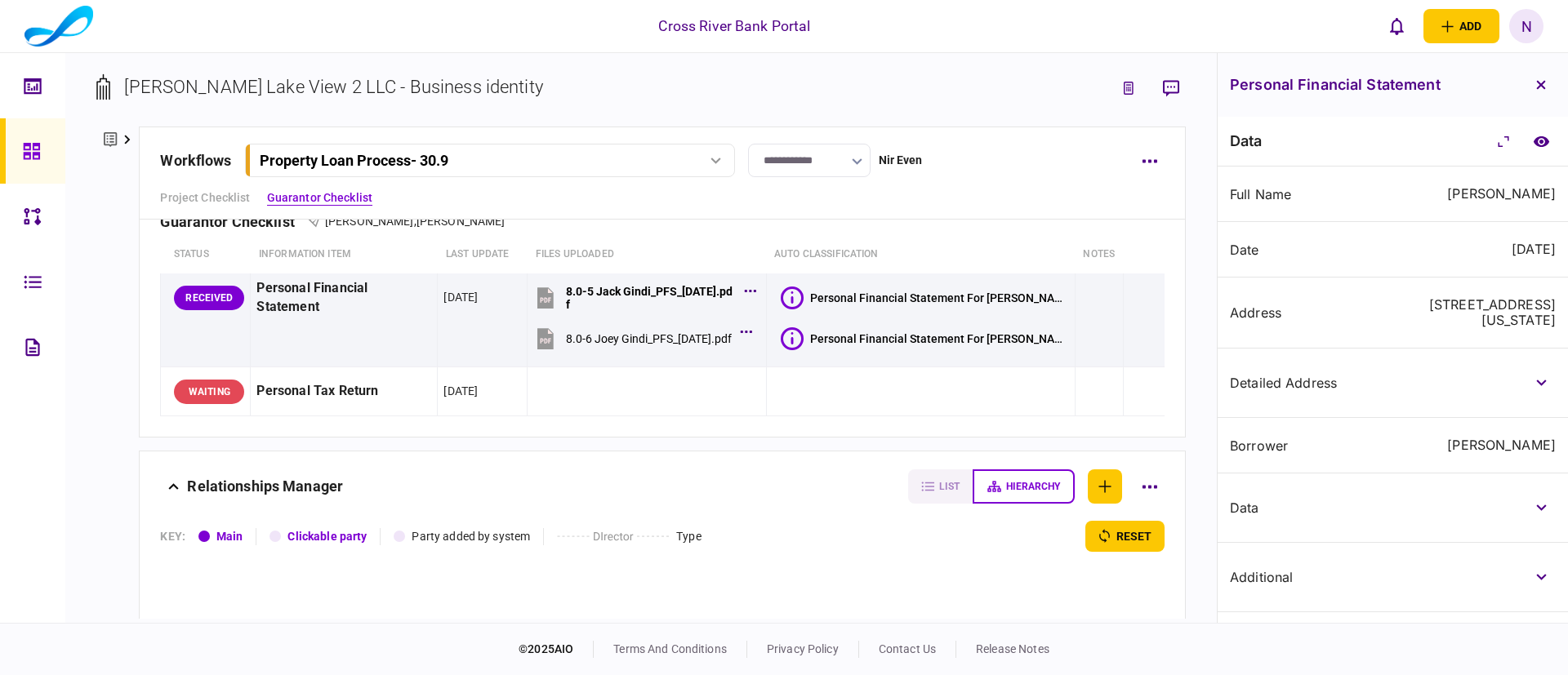
click at [1423, 422] on div "borrower Jack Gindi" at bounding box center [1393, 446] width 350 height 55
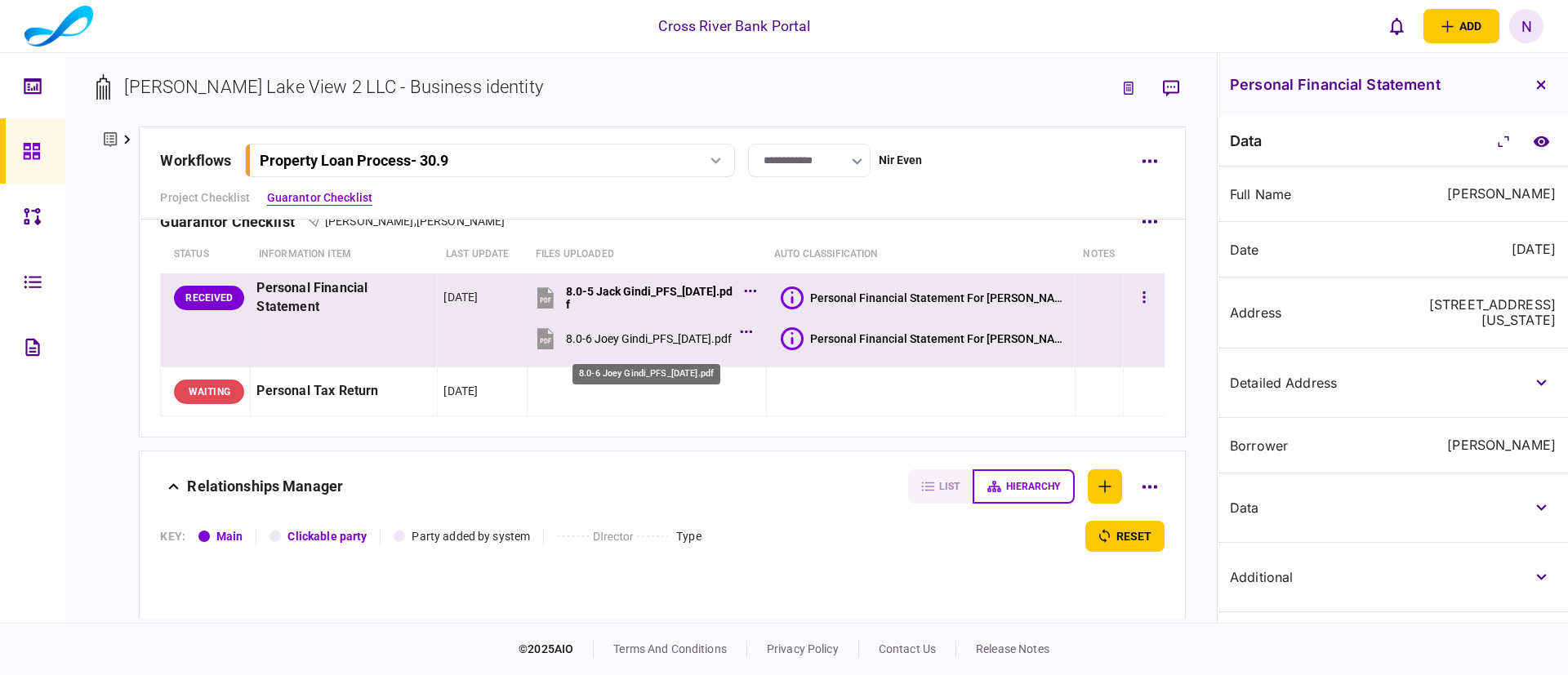
click at [662, 333] on div "8.0-6 Joey Gindi_PFS_11.27.2024.pdf" at bounding box center [649, 339] width 166 height 13
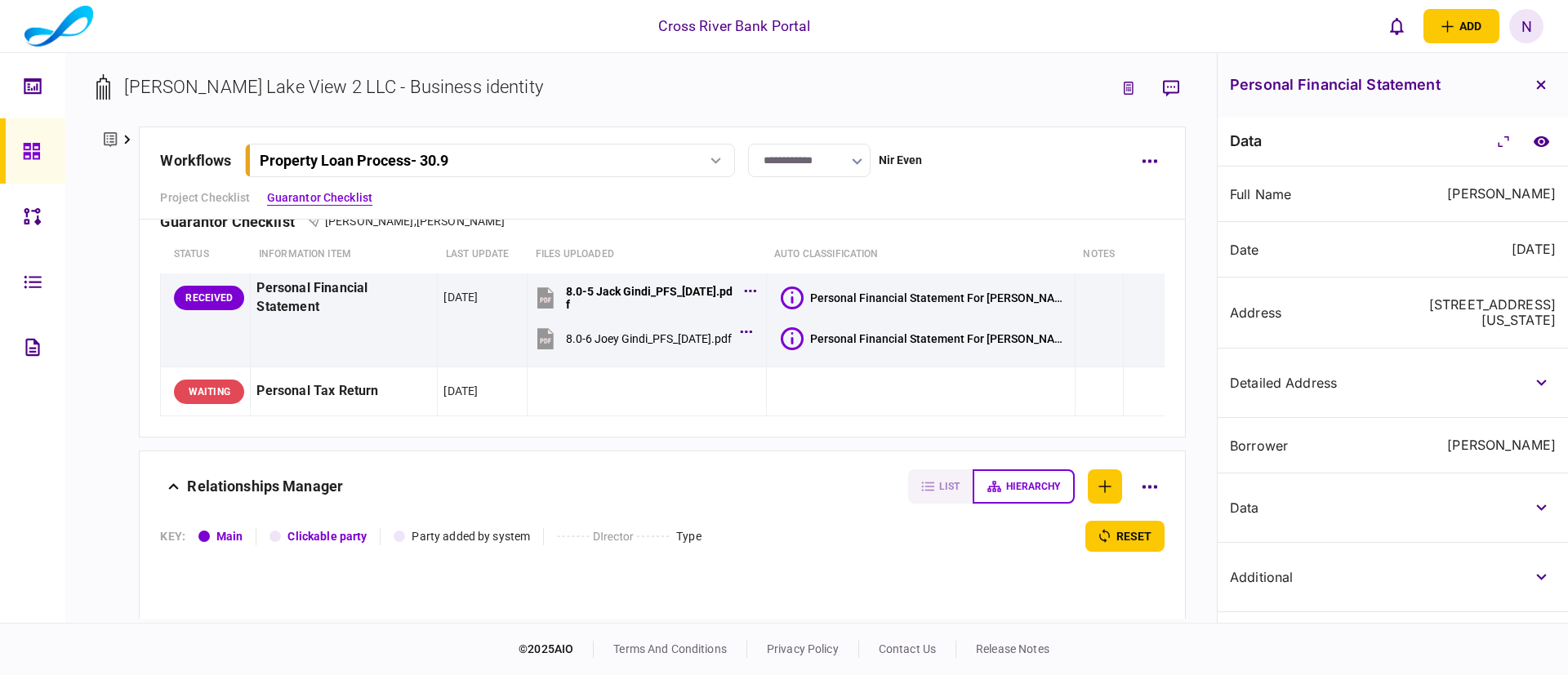
click at [1522, 22] on div "N" at bounding box center [1527, 26] width 34 height 34
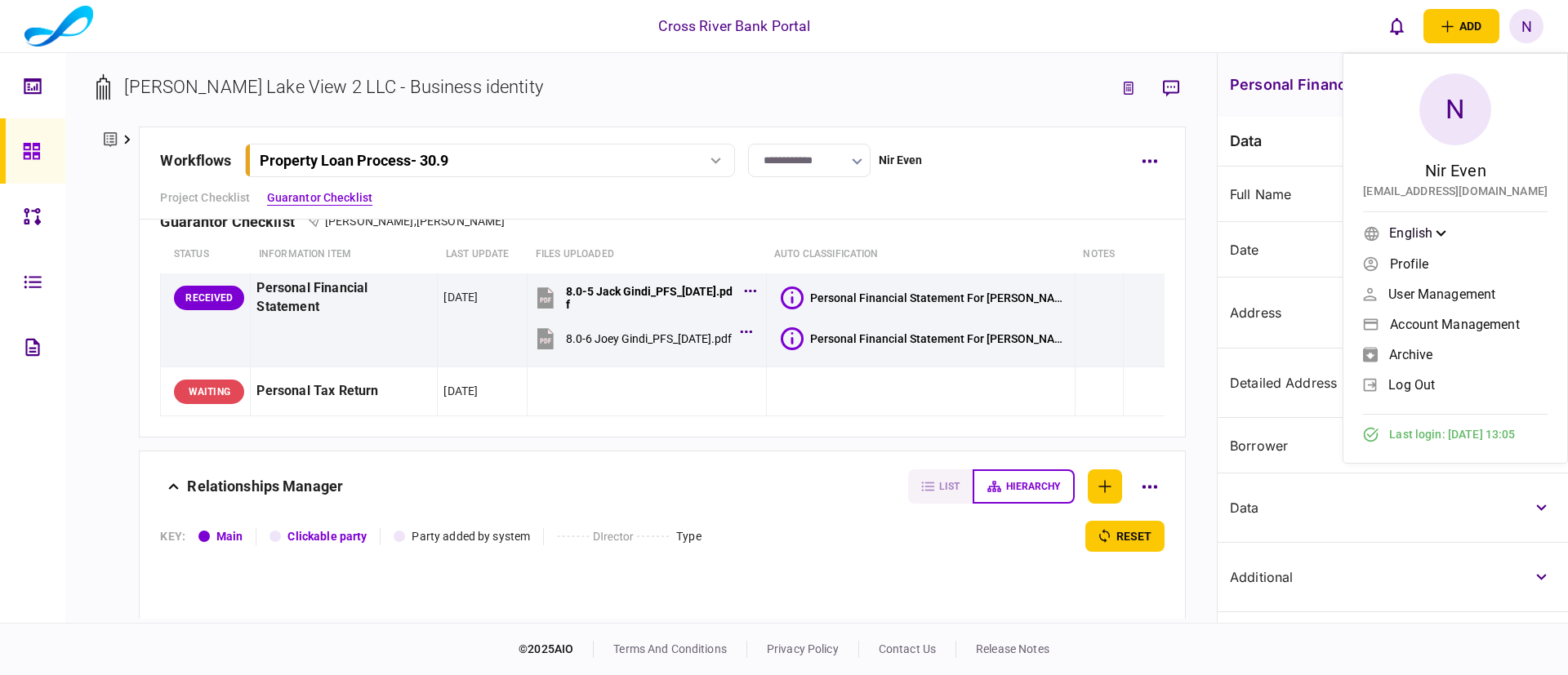
click at [1408, 288] on span "User management" at bounding box center [1443, 294] width 107 height 14
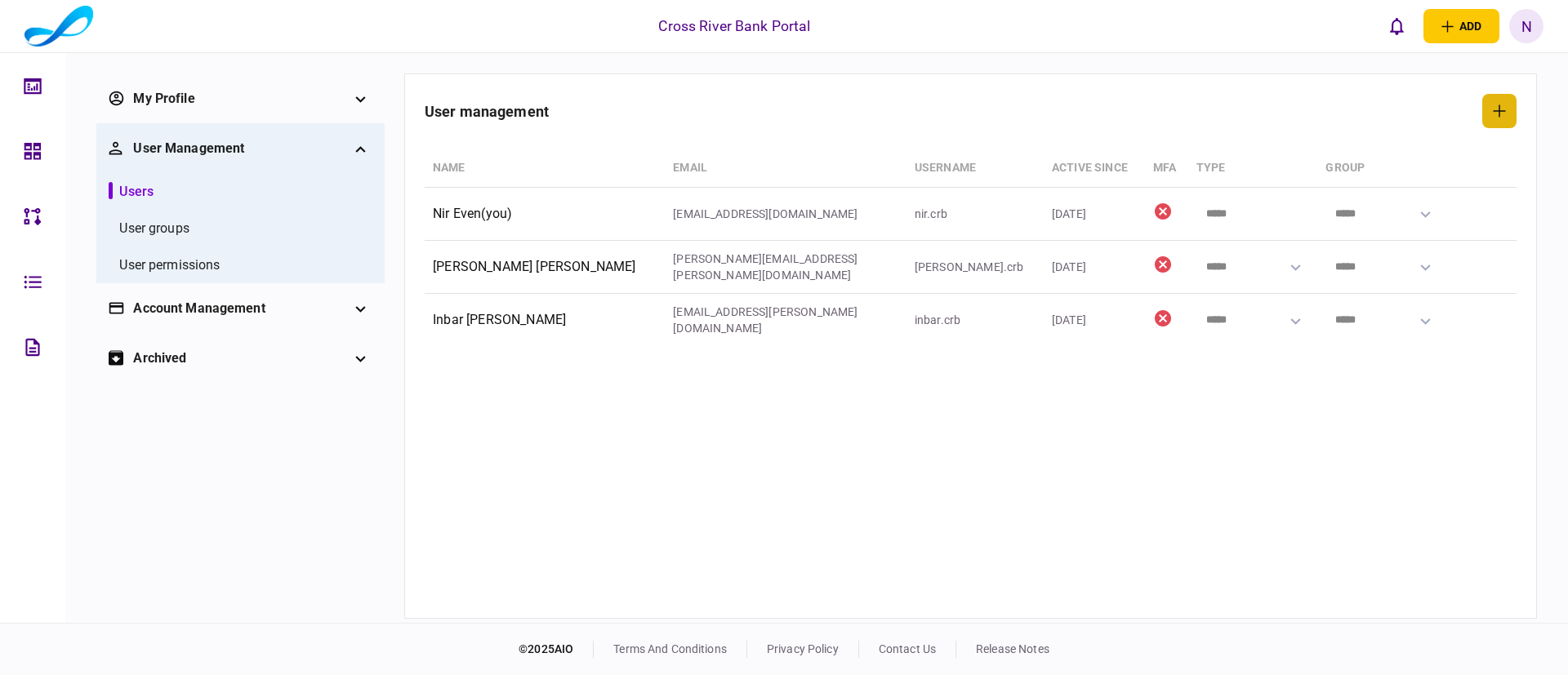
click at [1489, 107] on button "button" at bounding box center [1500, 111] width 34 height 34
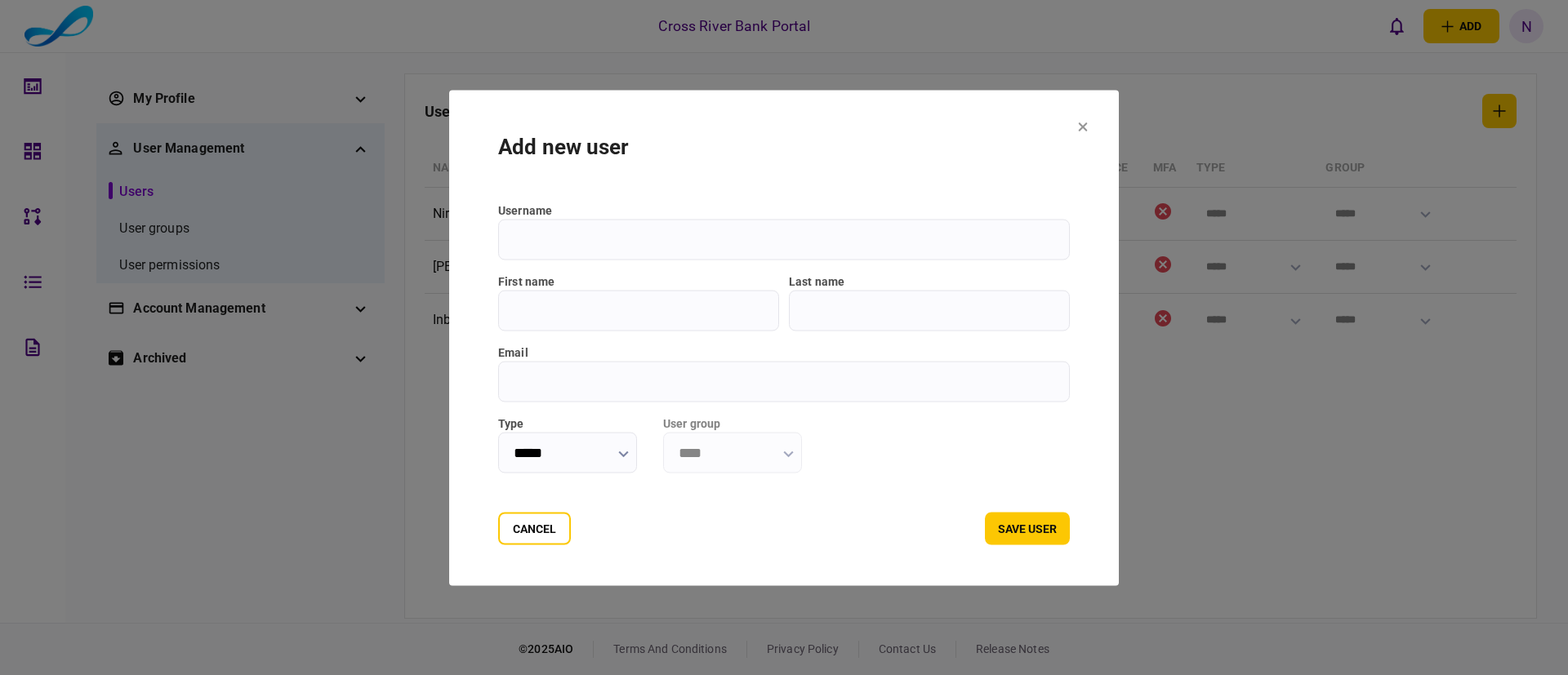
click at [531, 386] on input "email" at bounding box center [784, 381] width 572 height 41
paste input "**********"
type input "**********"
click at [562, 445] on input "*****" at bounding box center [567, 452] width 139 height 41
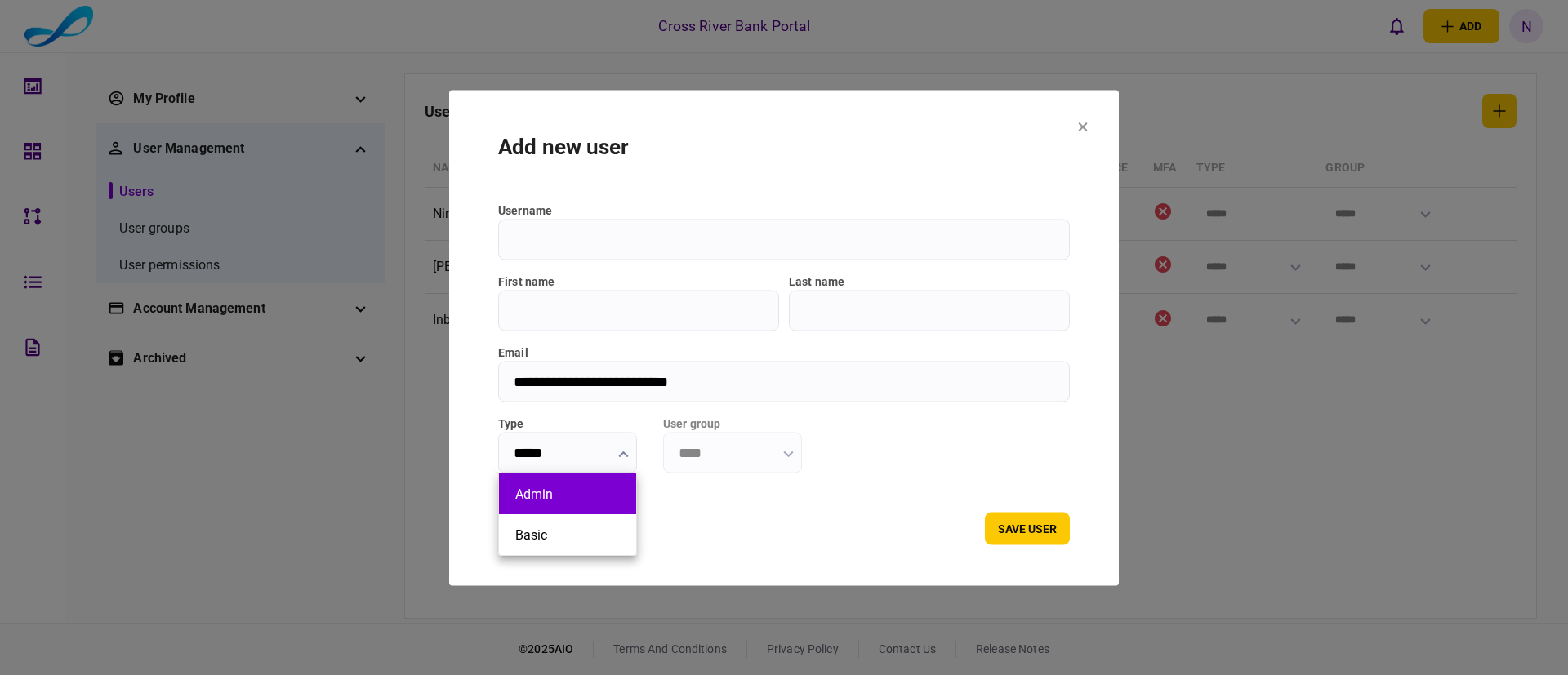
click at [547, 491] on button "Admin" at bounding box center [567, 494] width 104 height 15
type input "*****"
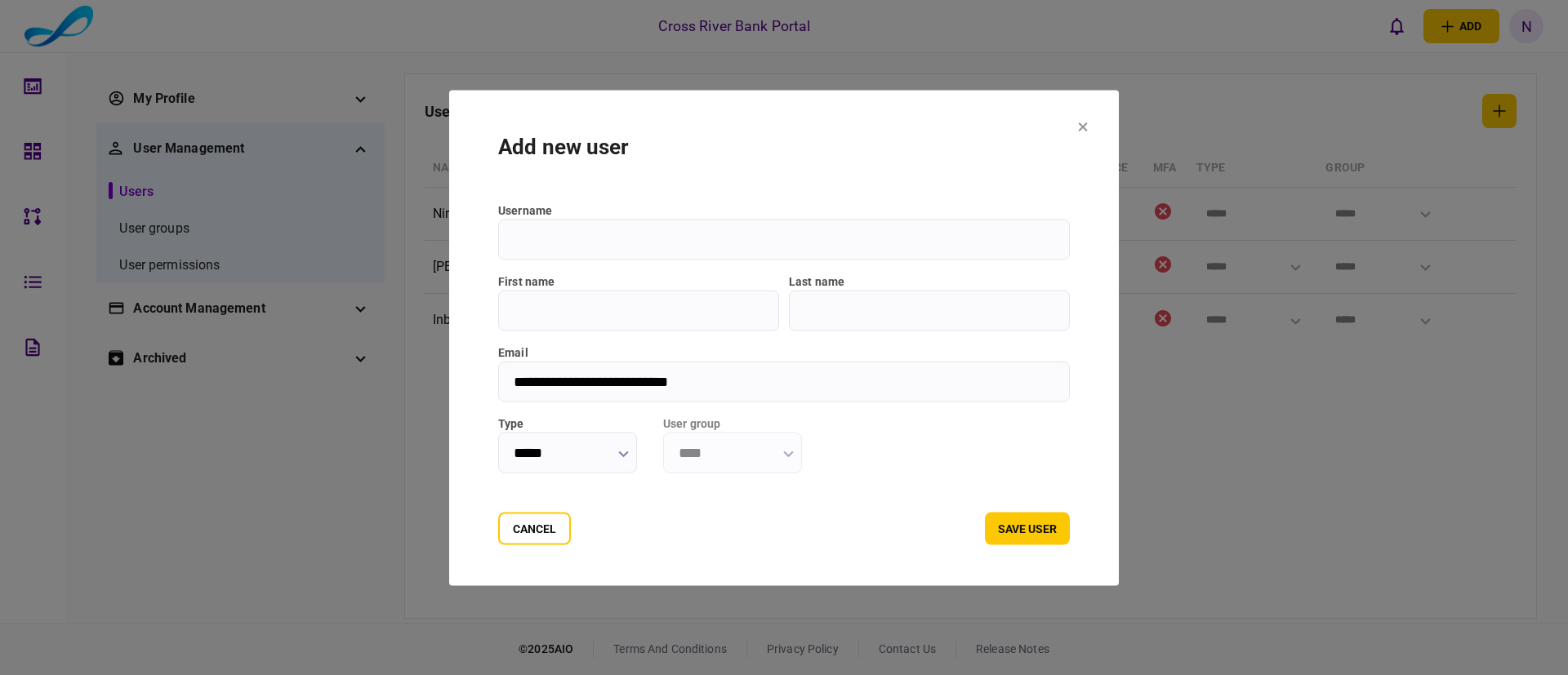
click at [534, 306] on input "First name" at bounding box center [639, 310] width 281 height 41
type input "*****"
type input "*********"
click at [557, 238] on input "username" at bounding box center [784, 239] width 572 height 41
type input "*********"
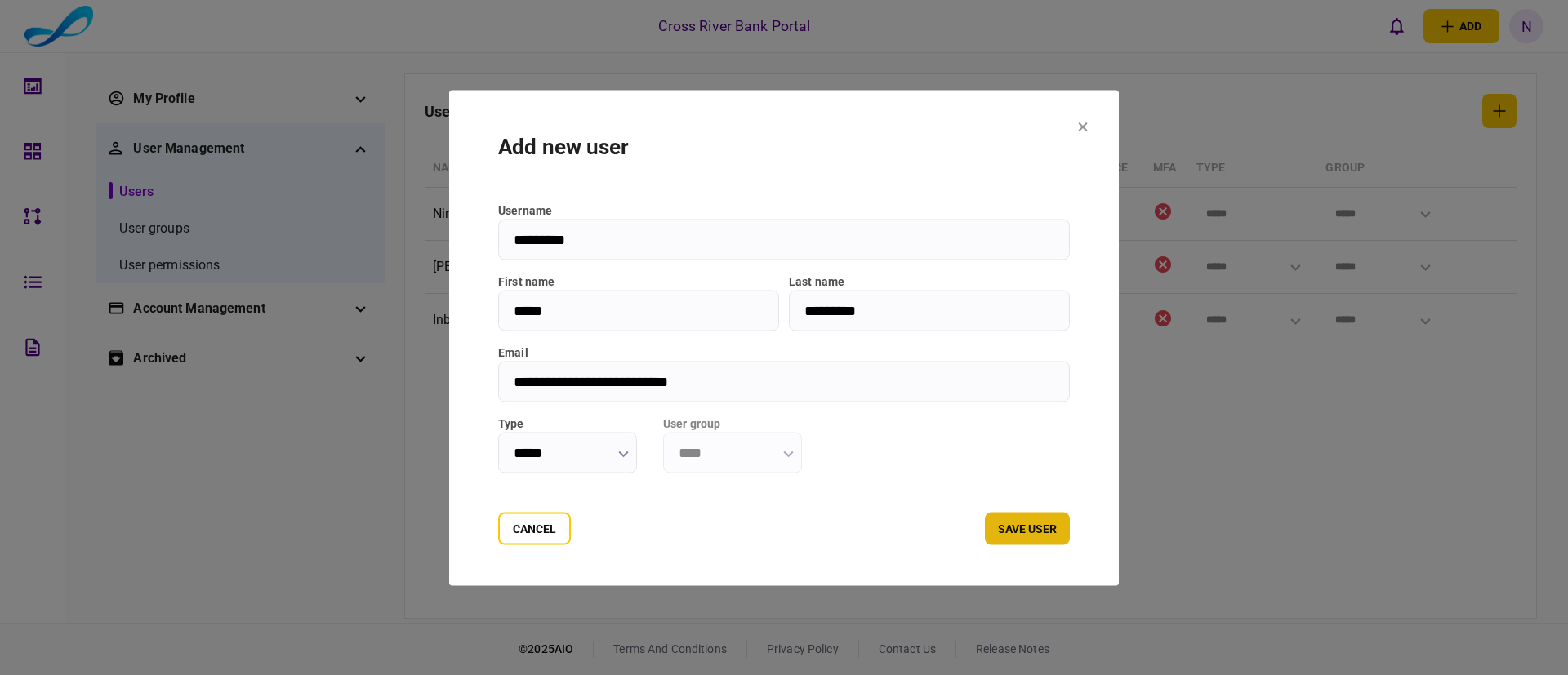
click at [1008, 531] on button "Save user" at bounding box center [1027, 528] width 85 height 33
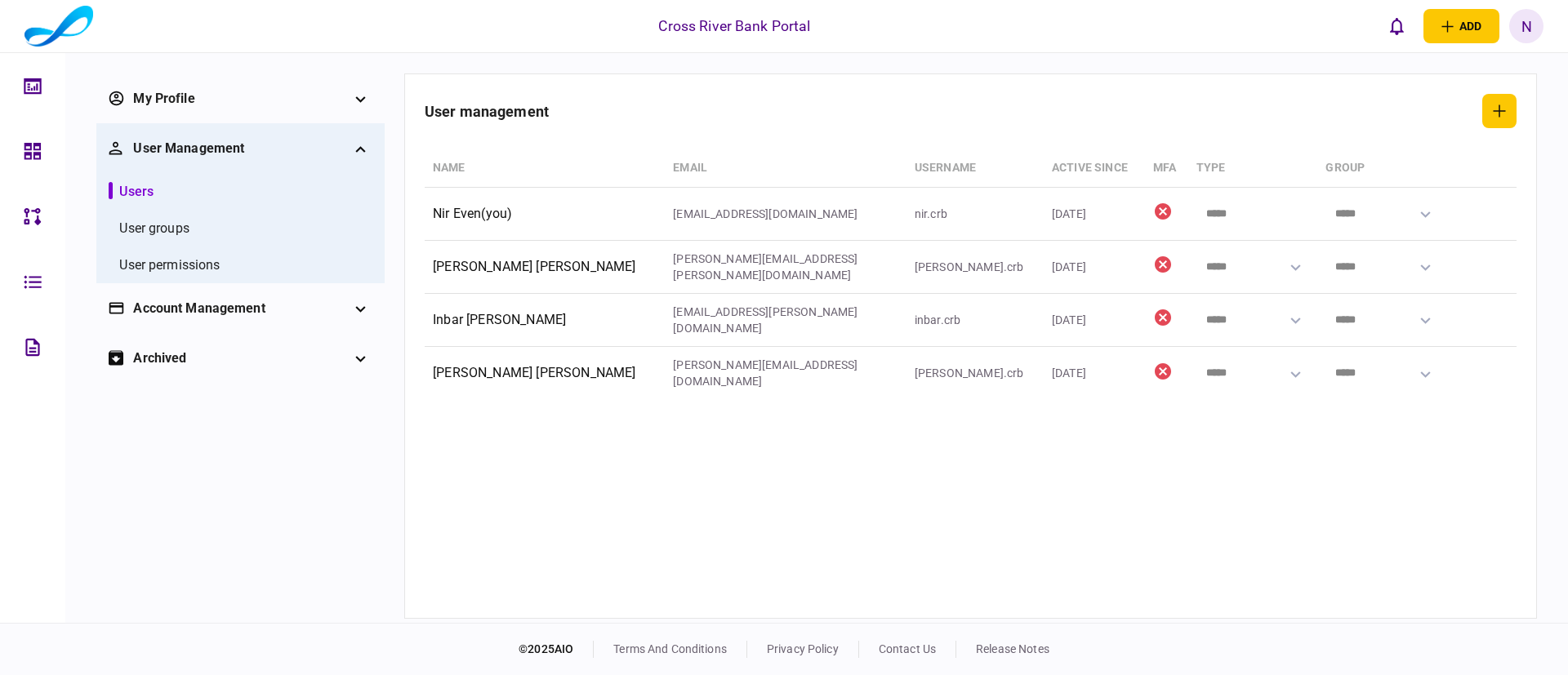
click at [15, 164] on link at bounding box center [33, 151] width 65 height 65
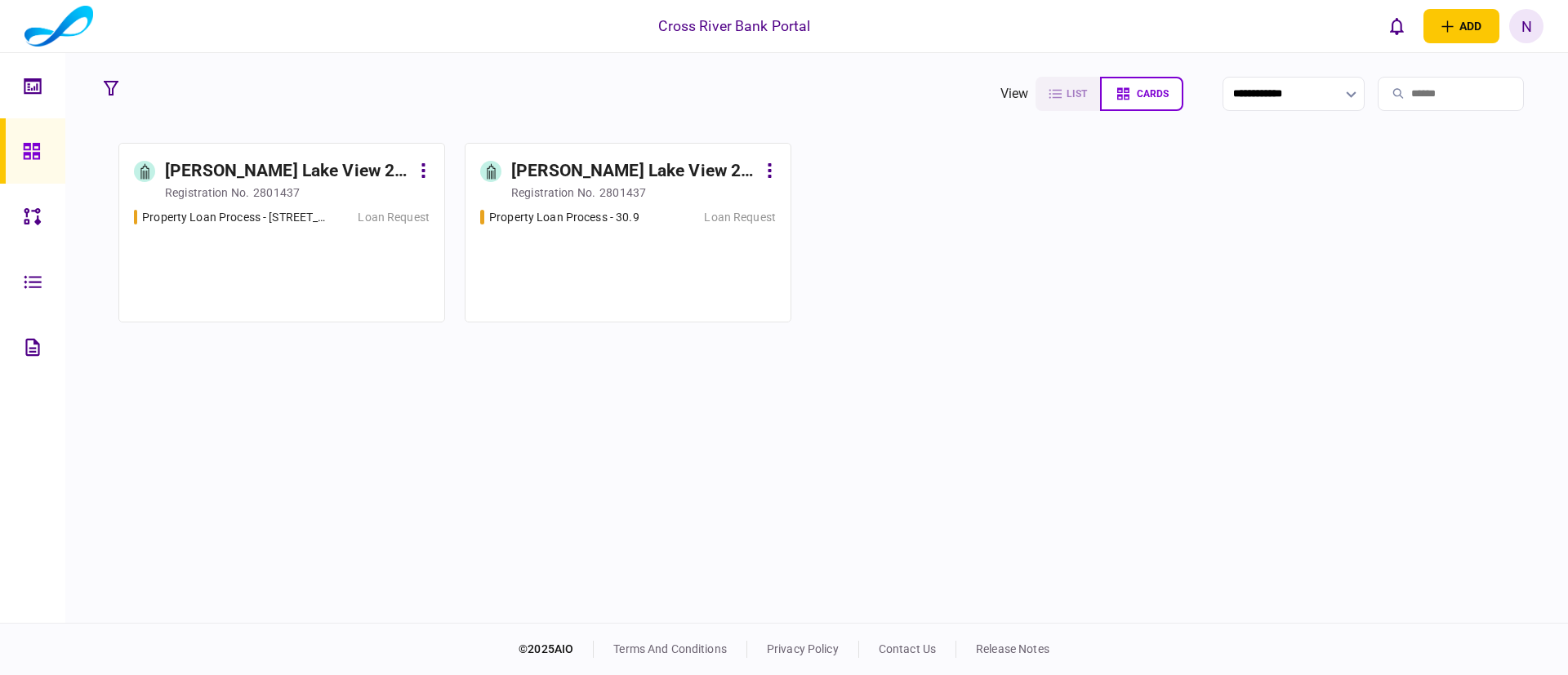
click at [574, 92] on section "**********" at bounding box center [816, 94] width 1440 height 41
click at [584, 164] on div "Elizabeth Lake View 2 LLC" at bounding box center [634, 171] width 246 height 26
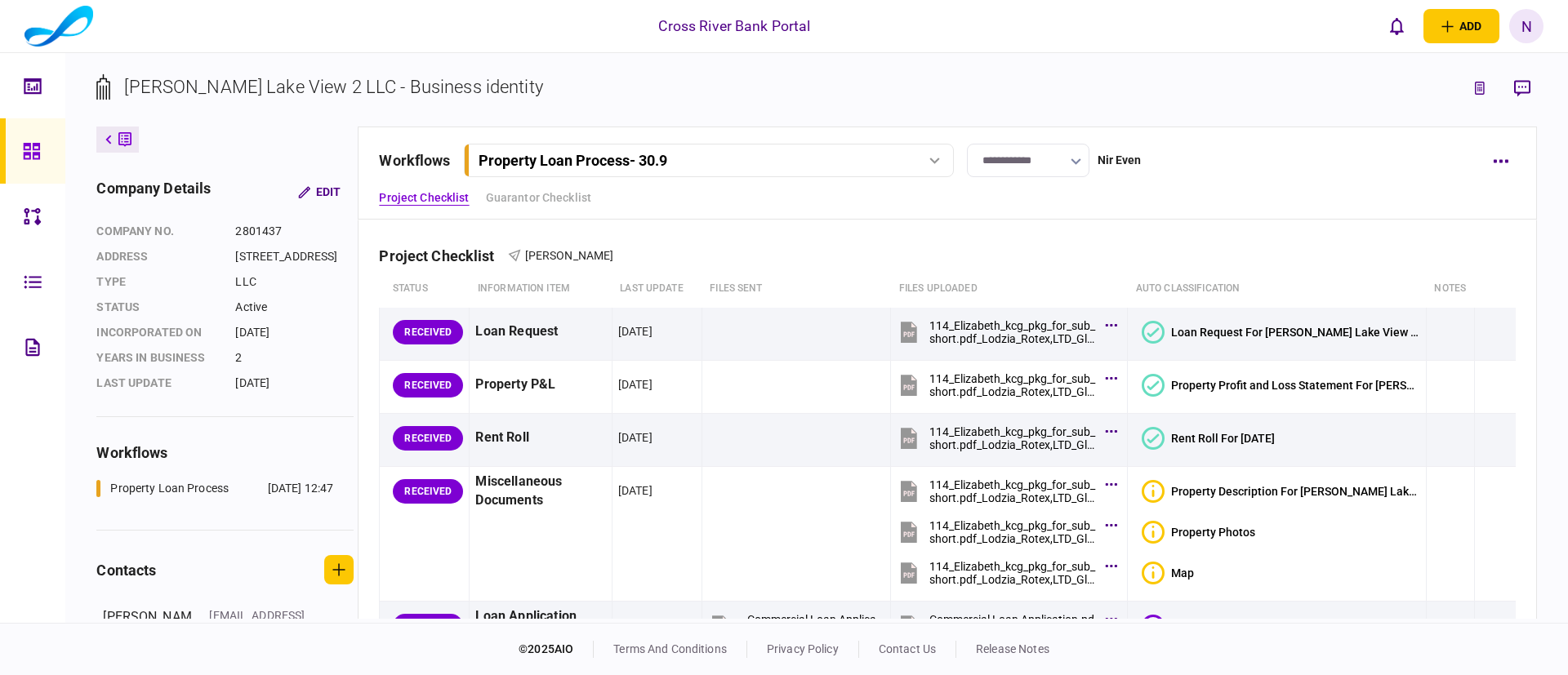
click at [1252, 185] on div "**********" at bounding box center [947, 172] width 1179 height 93
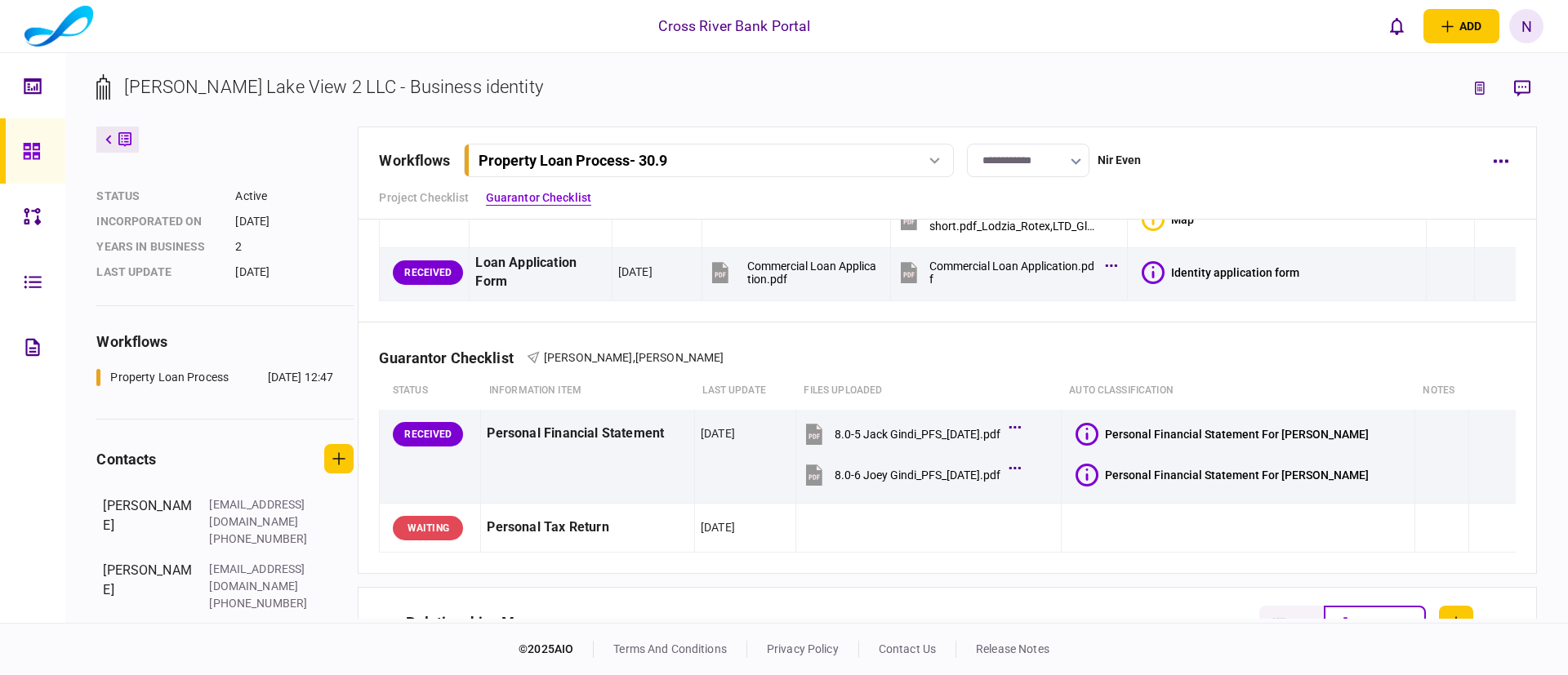
scroll to position [117, 0]
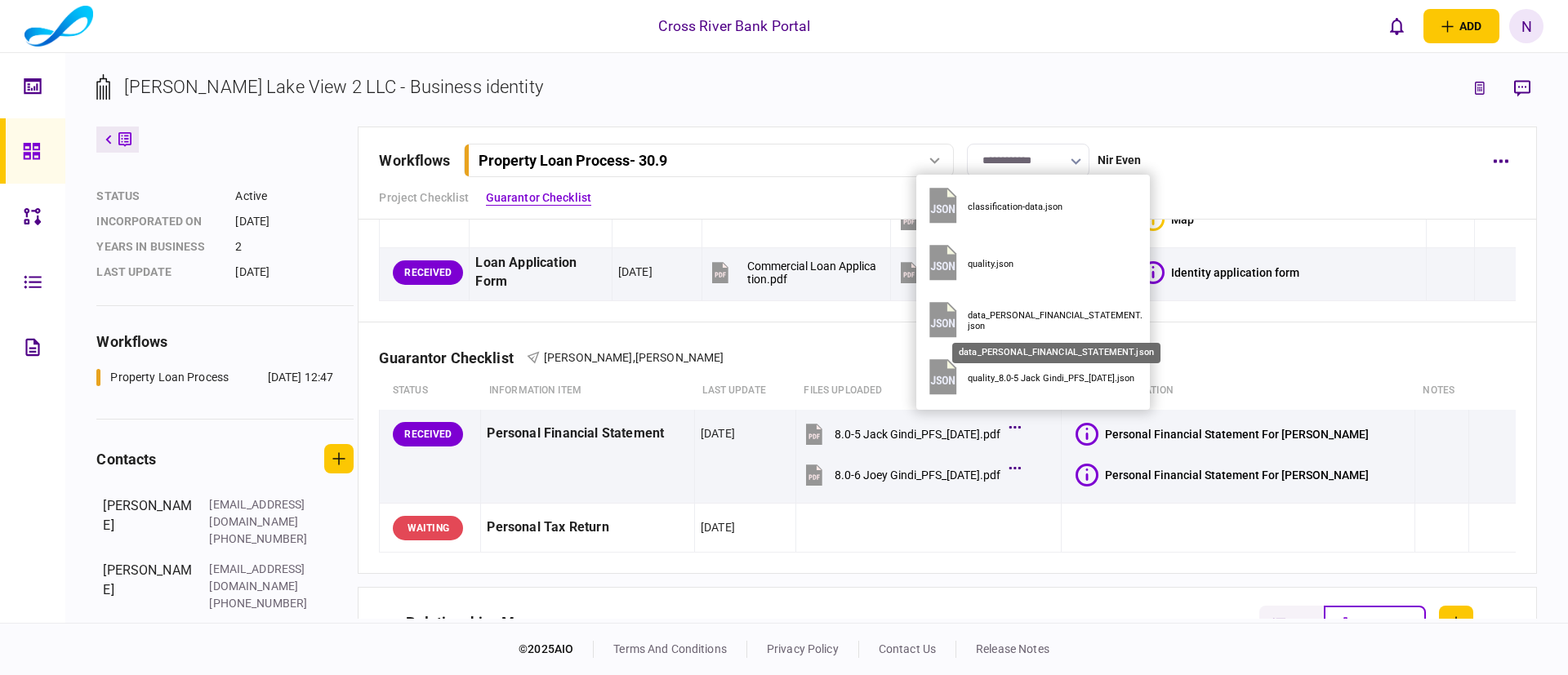
click at [1009, 310] on div "data_PERSONAL_FINANCIAL_STATEMENT.json" at bounding box center [1056, 320] width 176 height 21
click at [1008, 309] on button "data_PERSONAL_FINANCIAL_STATEMENT.json" at bounding box center [1033, 321] width 221 height 57
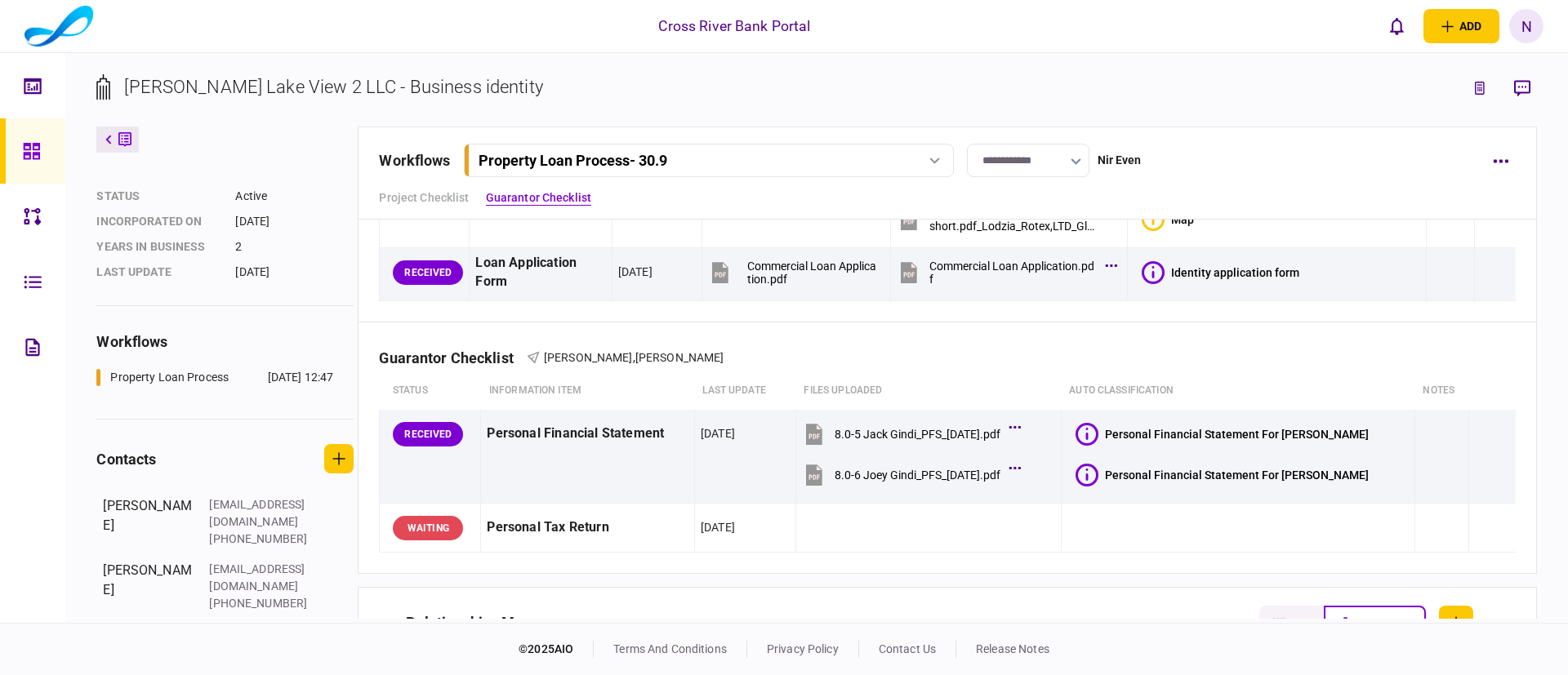
click at [1258, 195] on div "Project Checklist Guarantor Checklist" at bounding box center [947, 198] width 1137 height 17
click at [1419, 343] on div "Guarantor Checklist Jack Gindi , Joseph Gindi" at bounding box center [947, 347] width 1137 height 50
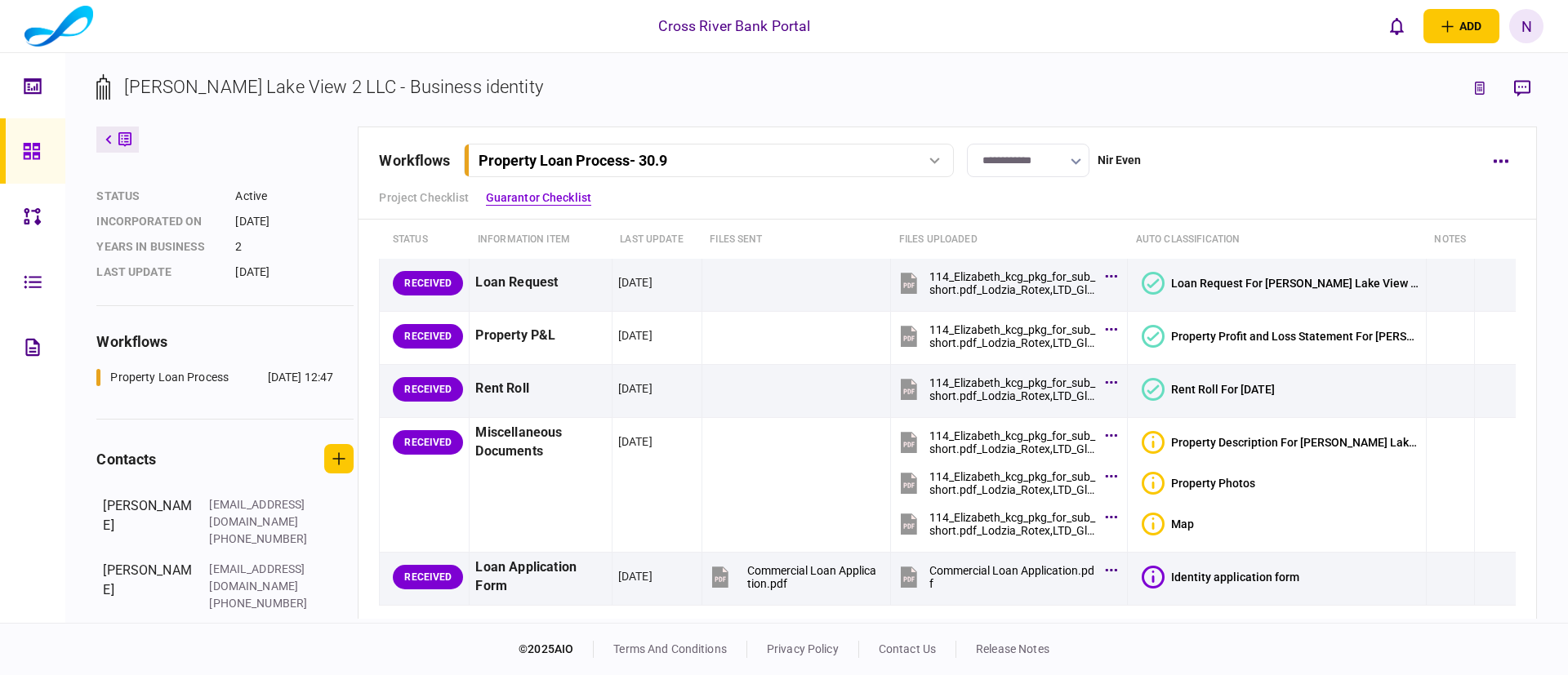
scroll to position [0, 0]
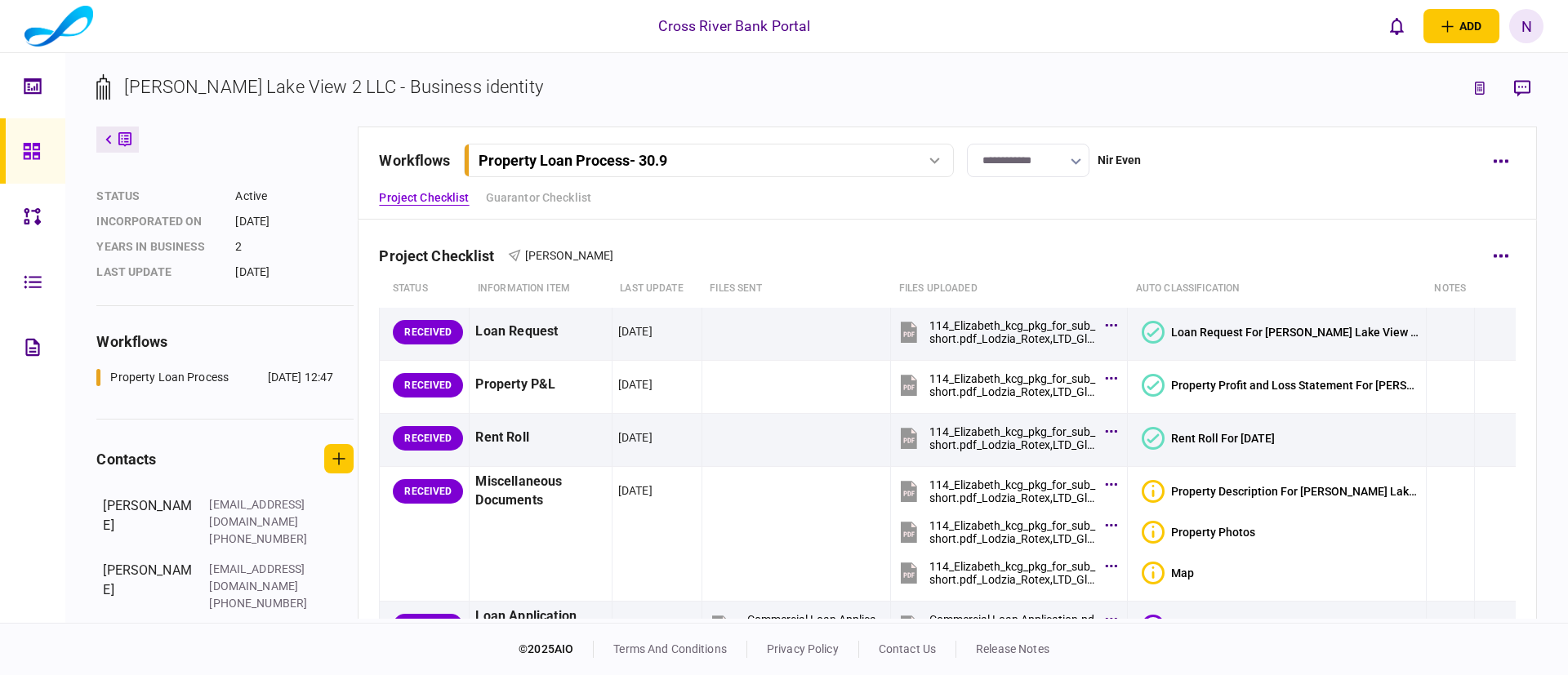
click at [859, 222] on div "Project Checklist Jack Gindi" at bounding box center [947, 246] width 1137 height 50
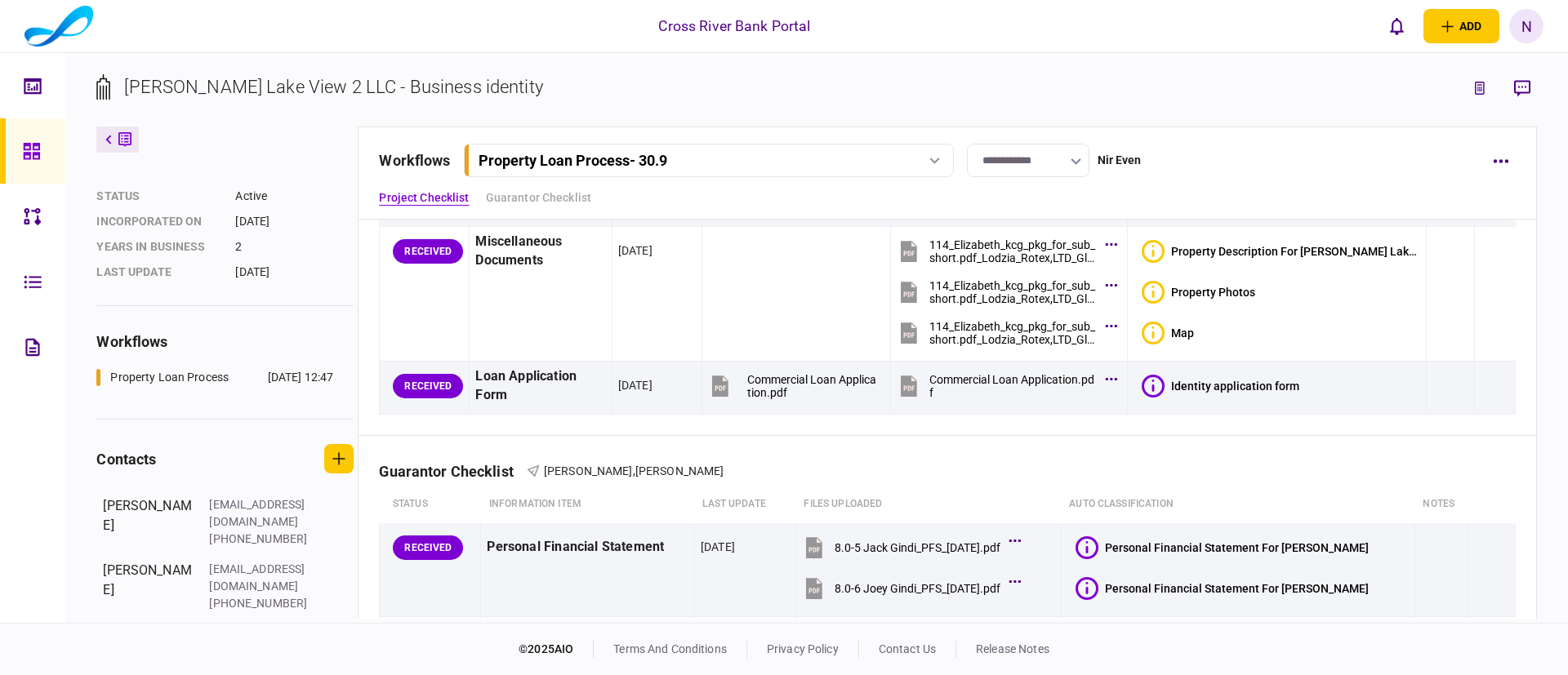
scroll to position [245, 0]
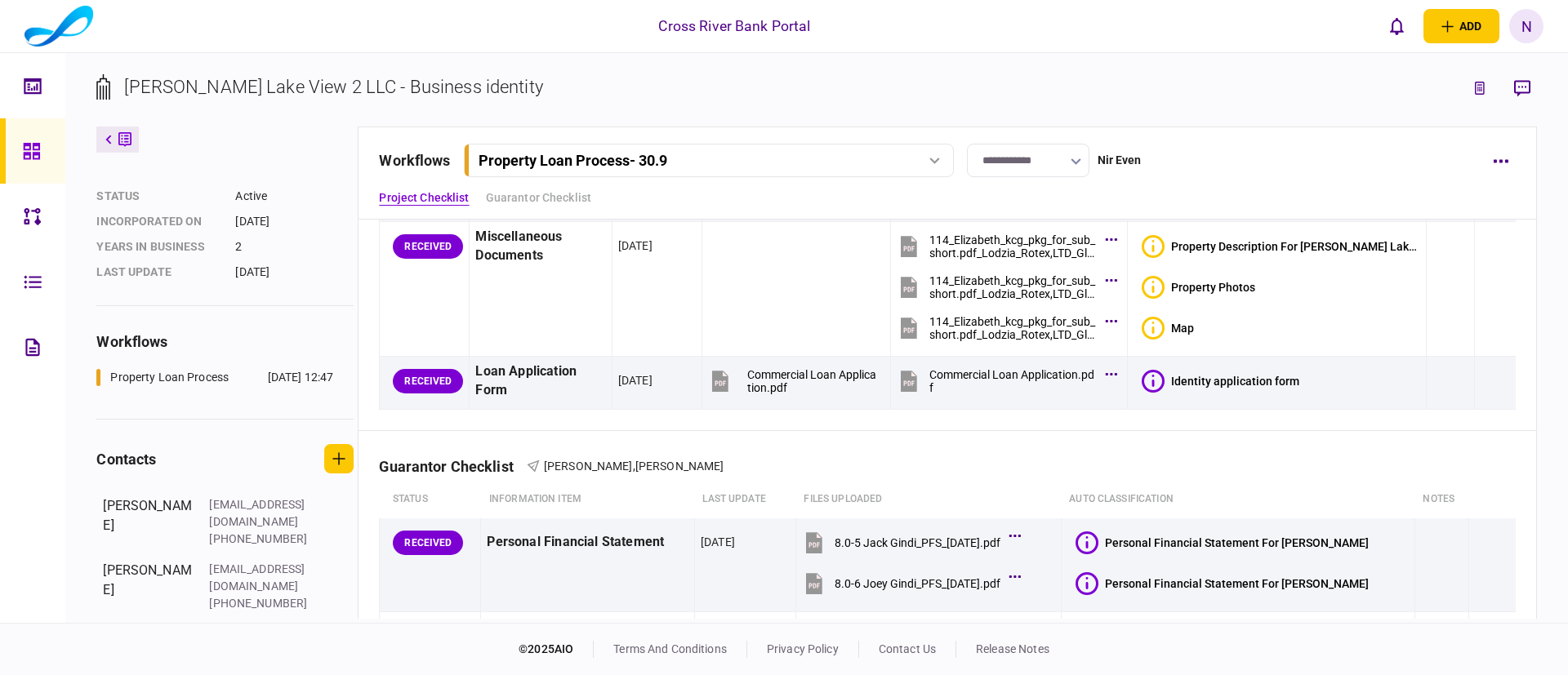
click at [868, 74] on section "[PERSON_NAME] Lake View 2 LLC - Business identity" at bounding box center [816, 100] width 1440 height 54
click at [1247, 182] on div "**********" at bounding box center [947, 172] width 1179 height 93
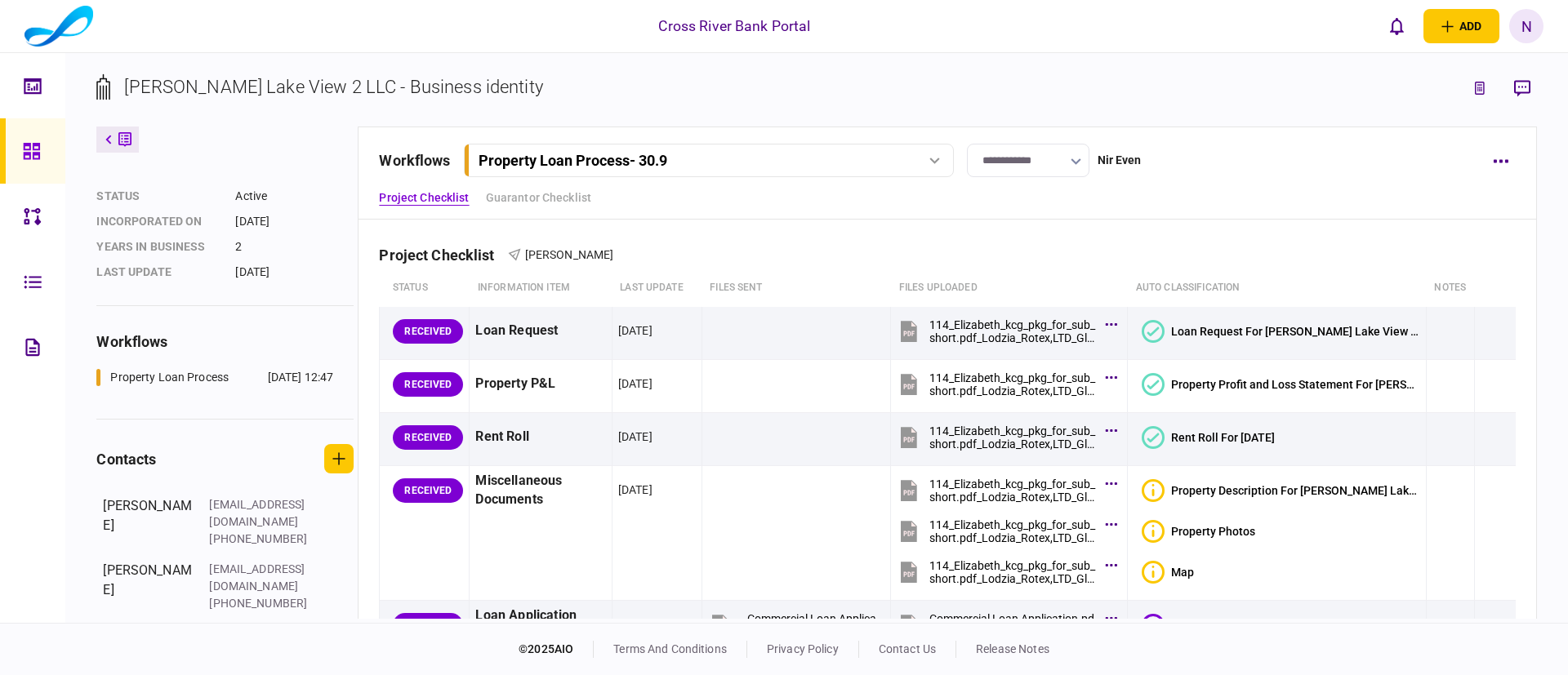
scroll to position [0, 0]
click at [1479, 89] on icon "link to underwriting page" at bounding box center [1480, 88] width 2 height 1
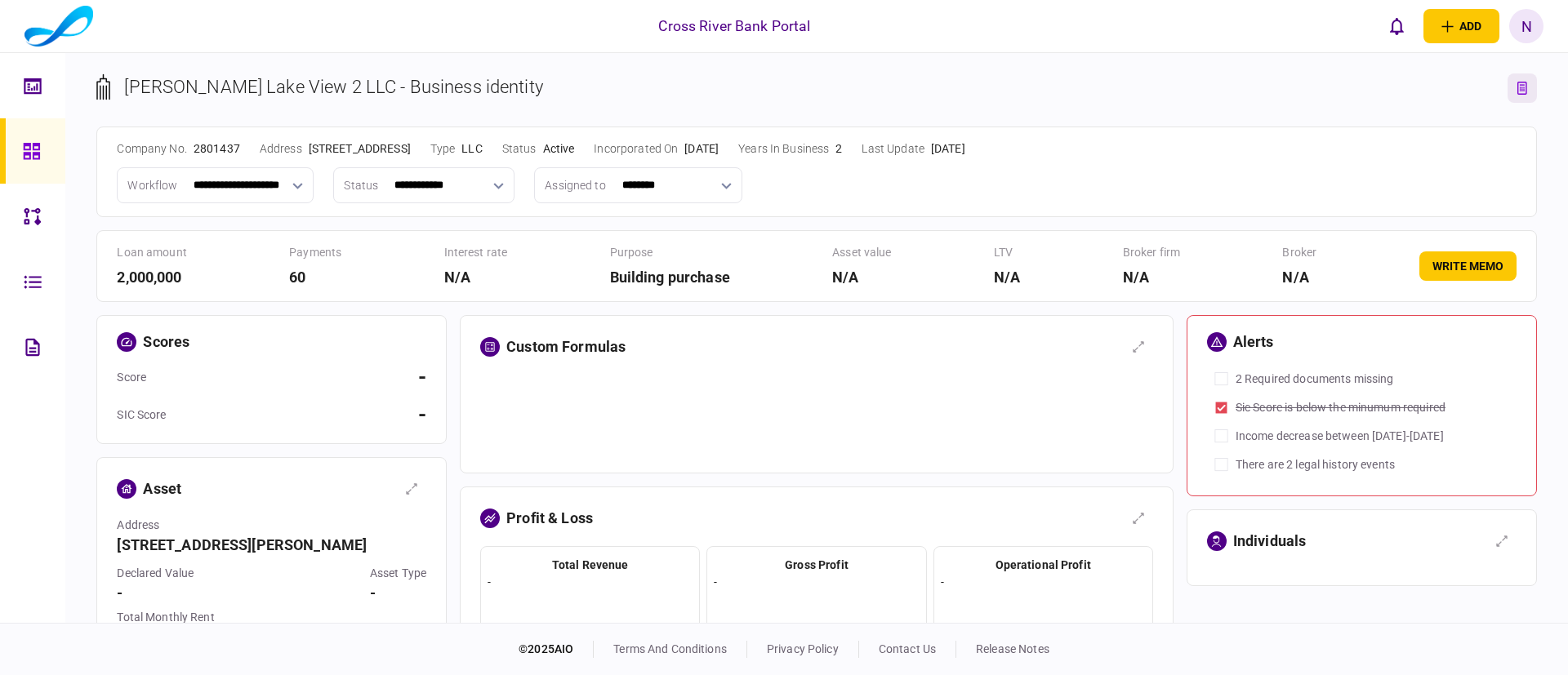
click at [1131, 178] on div "**********" at bounding box center [816, 185] width 1400 height 36
click at [1513, 80] on button "link to entity page" at bounding box center [1522, 88] width 30 height 30
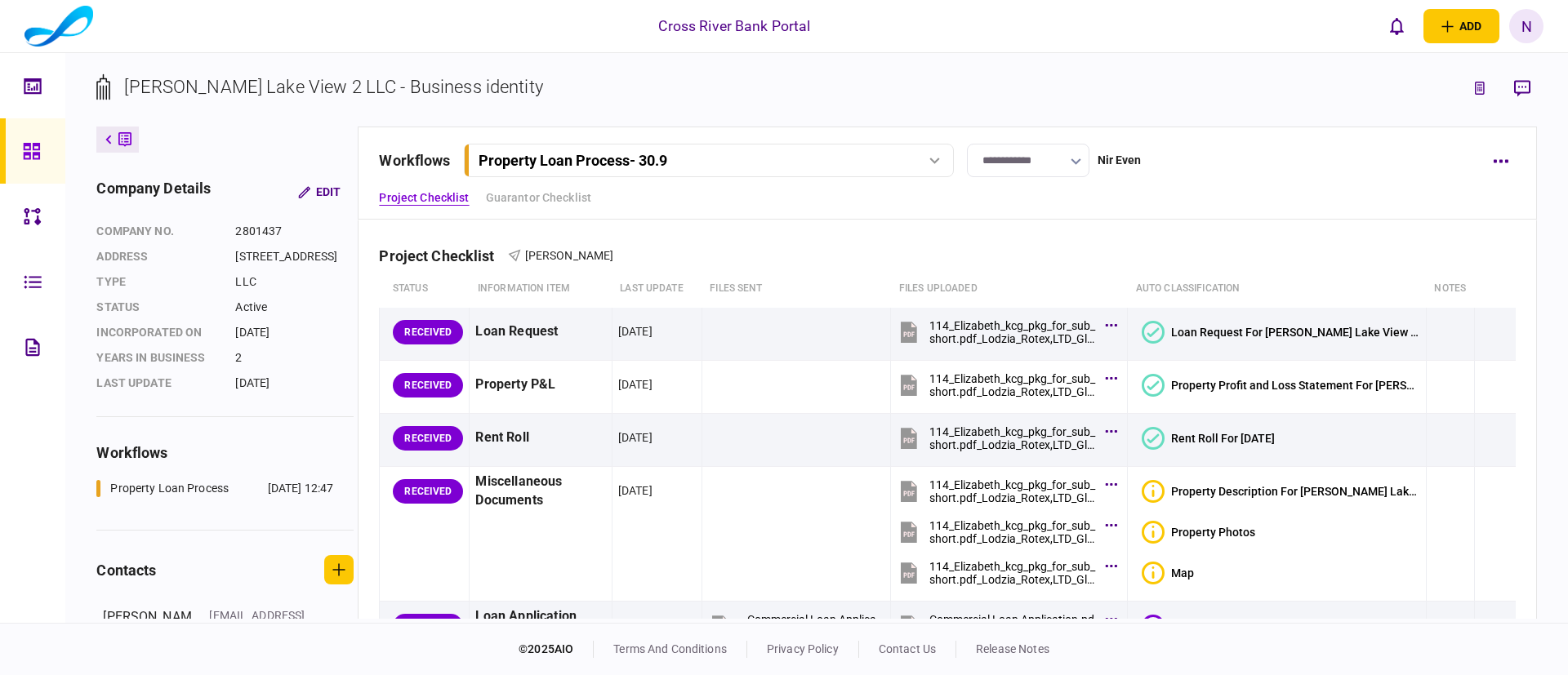
click at [925, 81] on section "[PERSON_NAME] Lake View 2 LLC - Business identity" at bounding box center [816, 100] width 1440 height 54
click at [190, 392] on div "last update" at bounding box center [158, 383] width 122 height 17
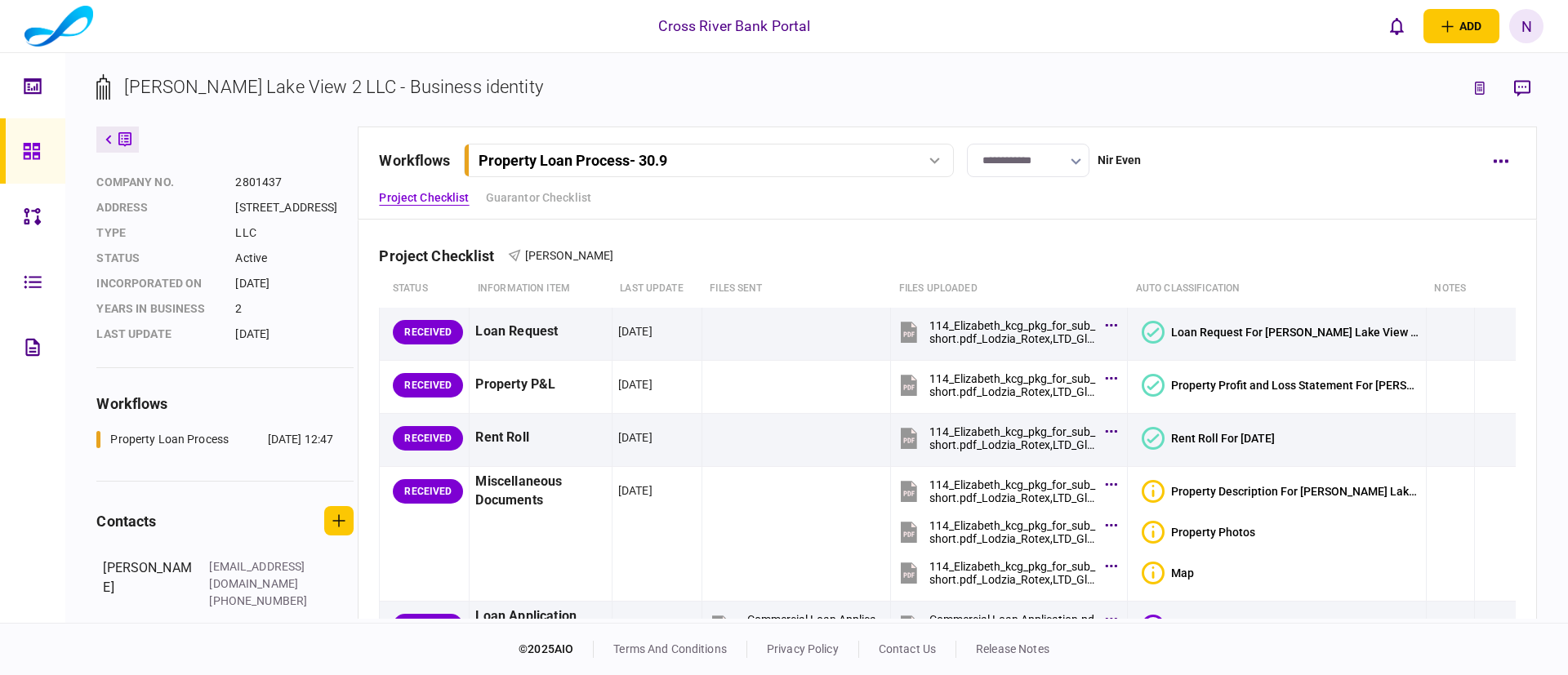
scroll to position [98, 0]
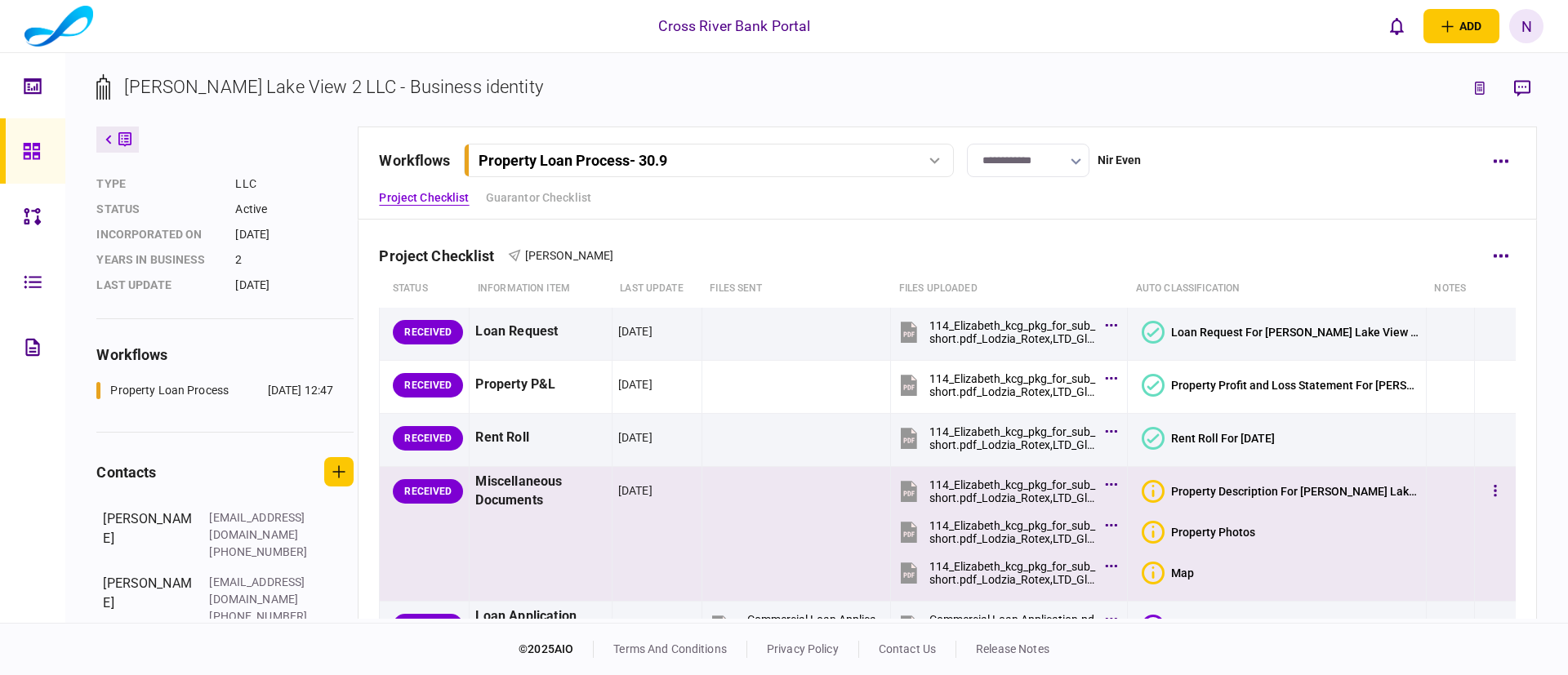
click at [728, 539] on td at bounding box center [797, 533] width 189 height 135
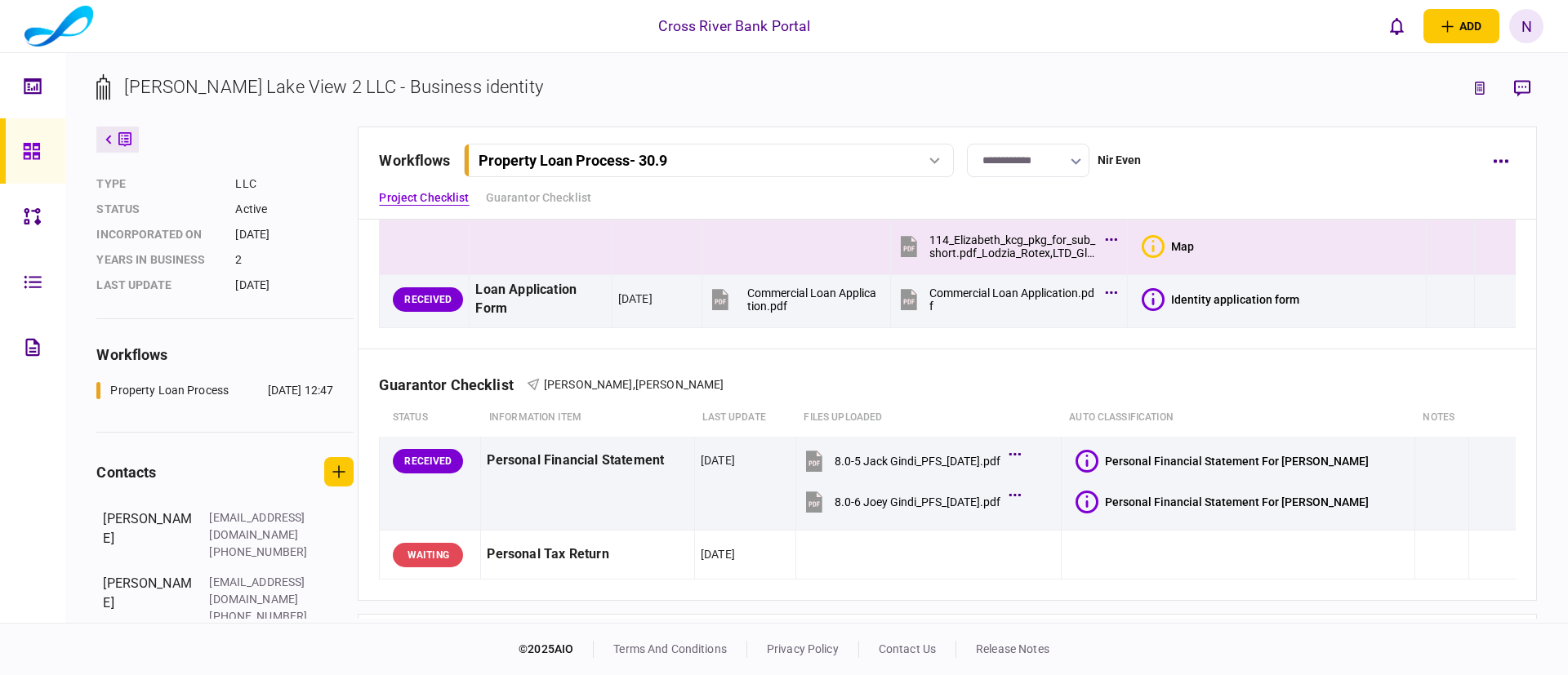
scroll to position [392, 0]
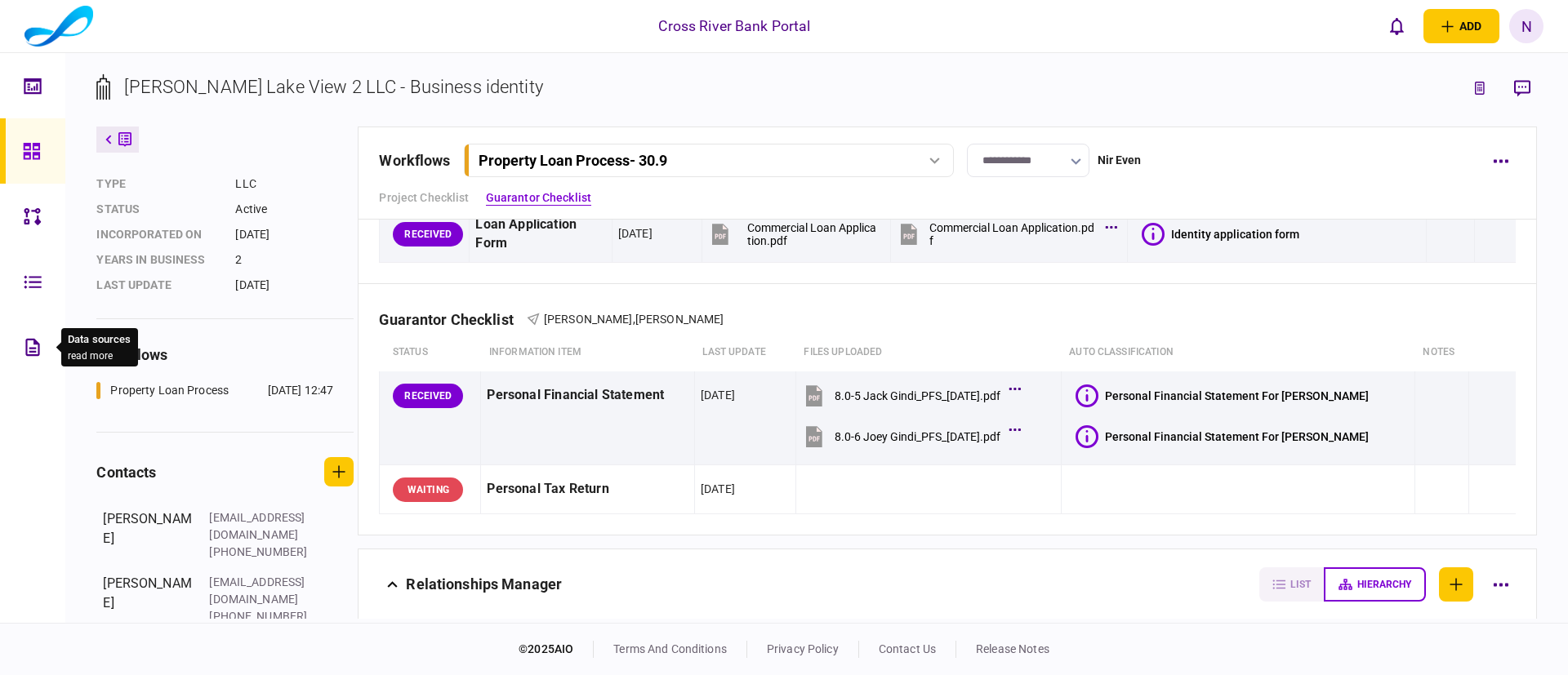
click at [33, 339] on icon at bounding box center [33, 348] width 18 height 19
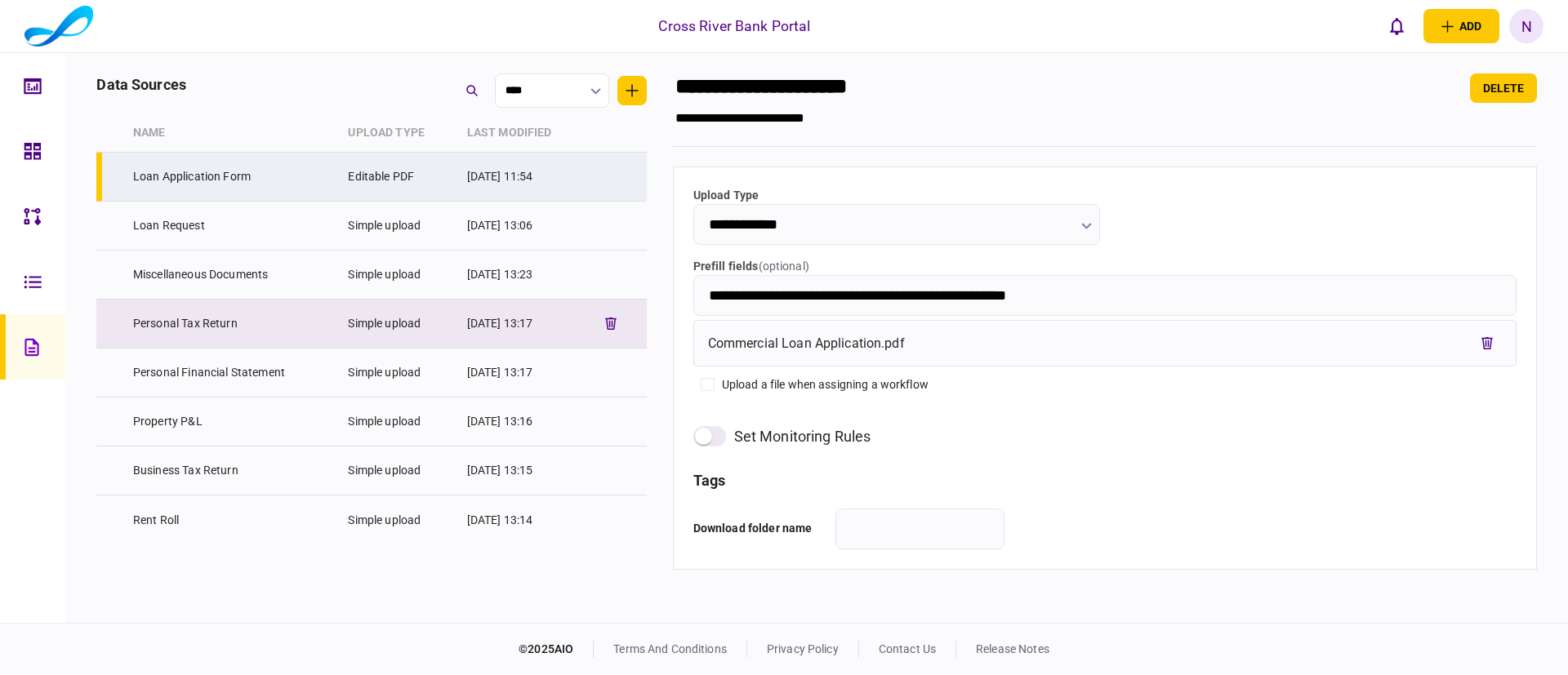
click at [241, 318] on td "Personal Tax Return" at bounding box center [232, 323] width 215 height 49
type input "**********"
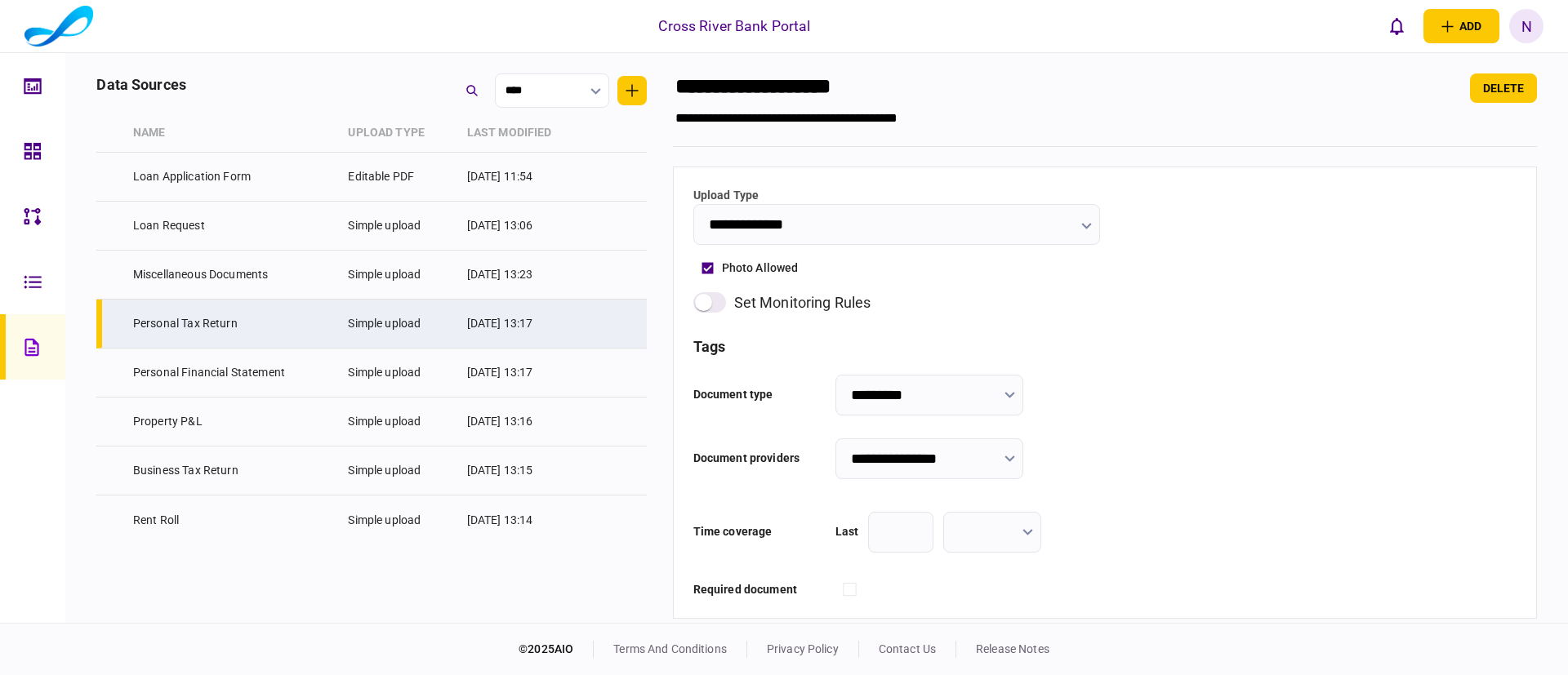
click at [1137, 374] on div "**********" at bounding box center [1105, 503] width 824 height 328
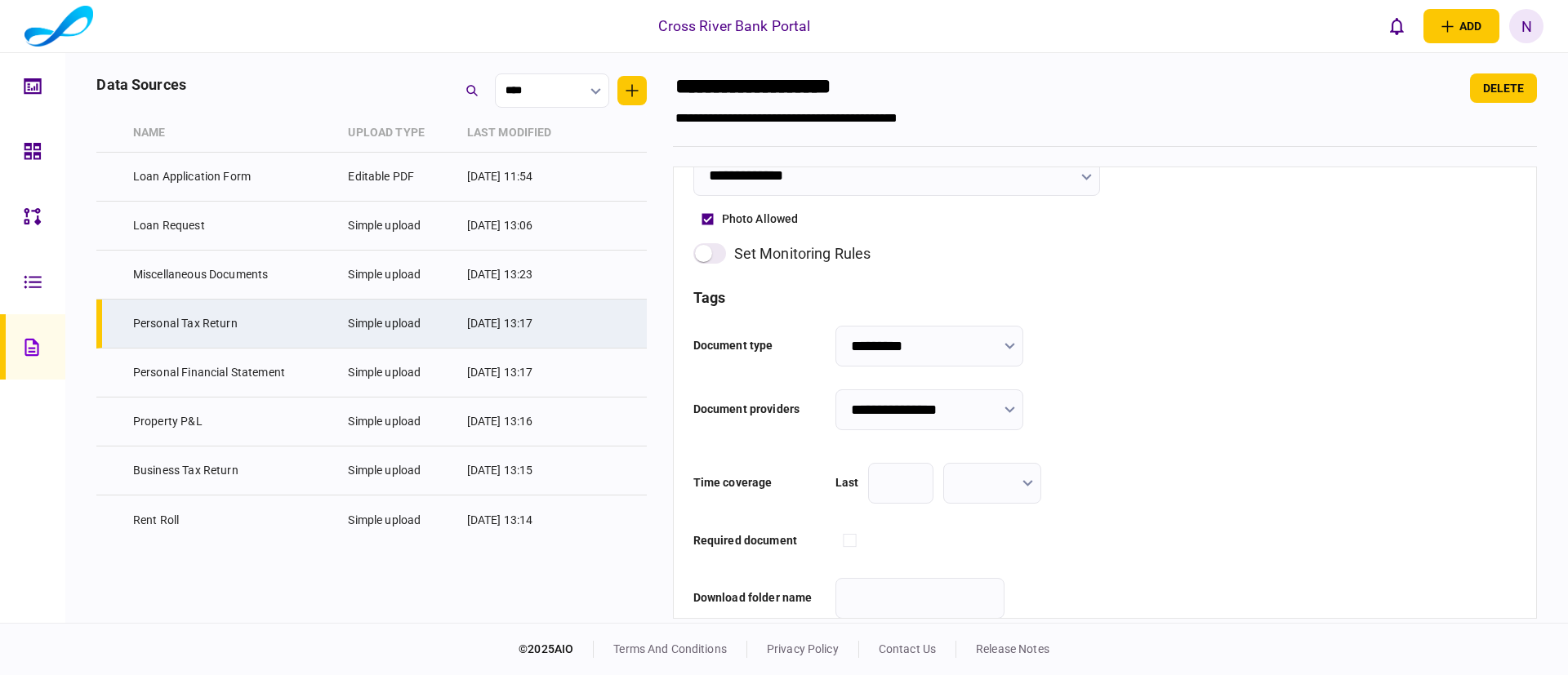
scroll to position [70, 0]
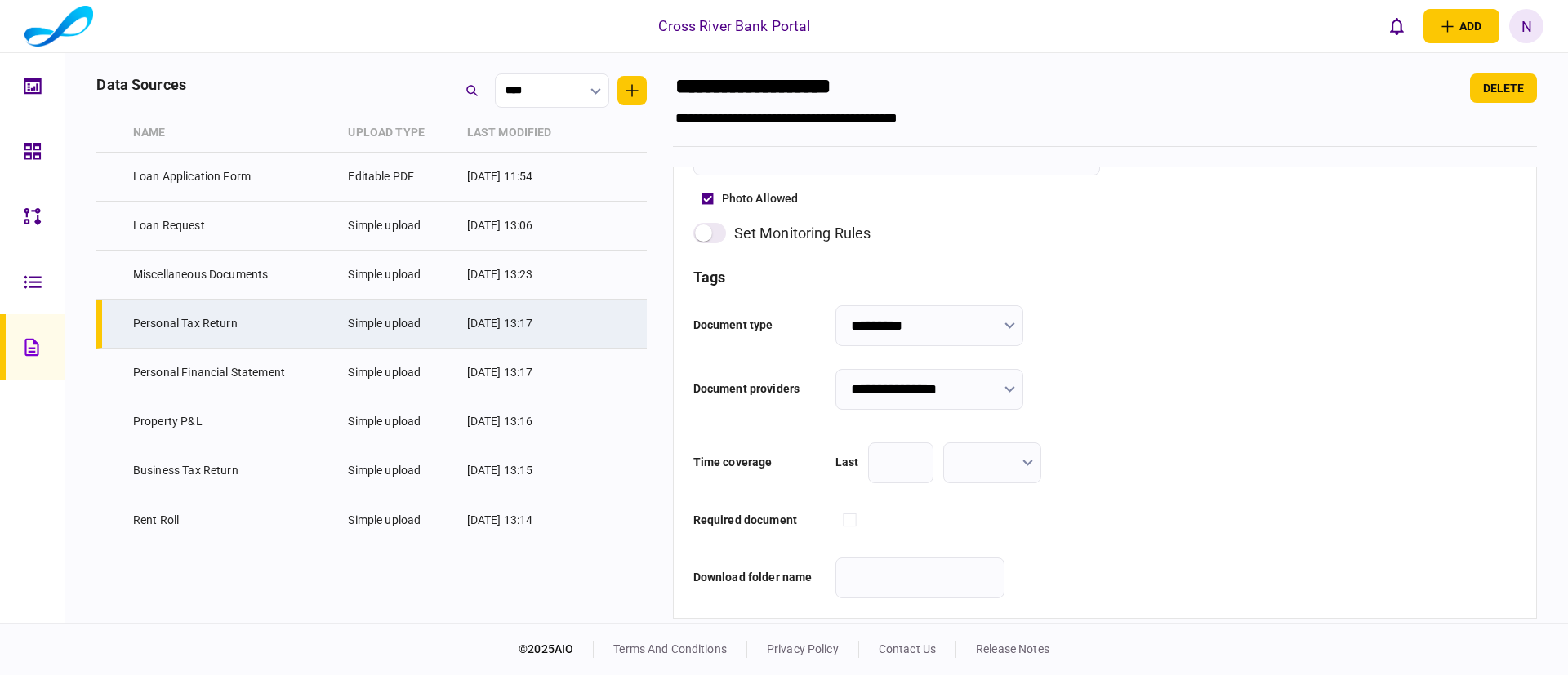
click at [1001, 389] on input "**********" at bounding box center [930, 389] width 188 height 41
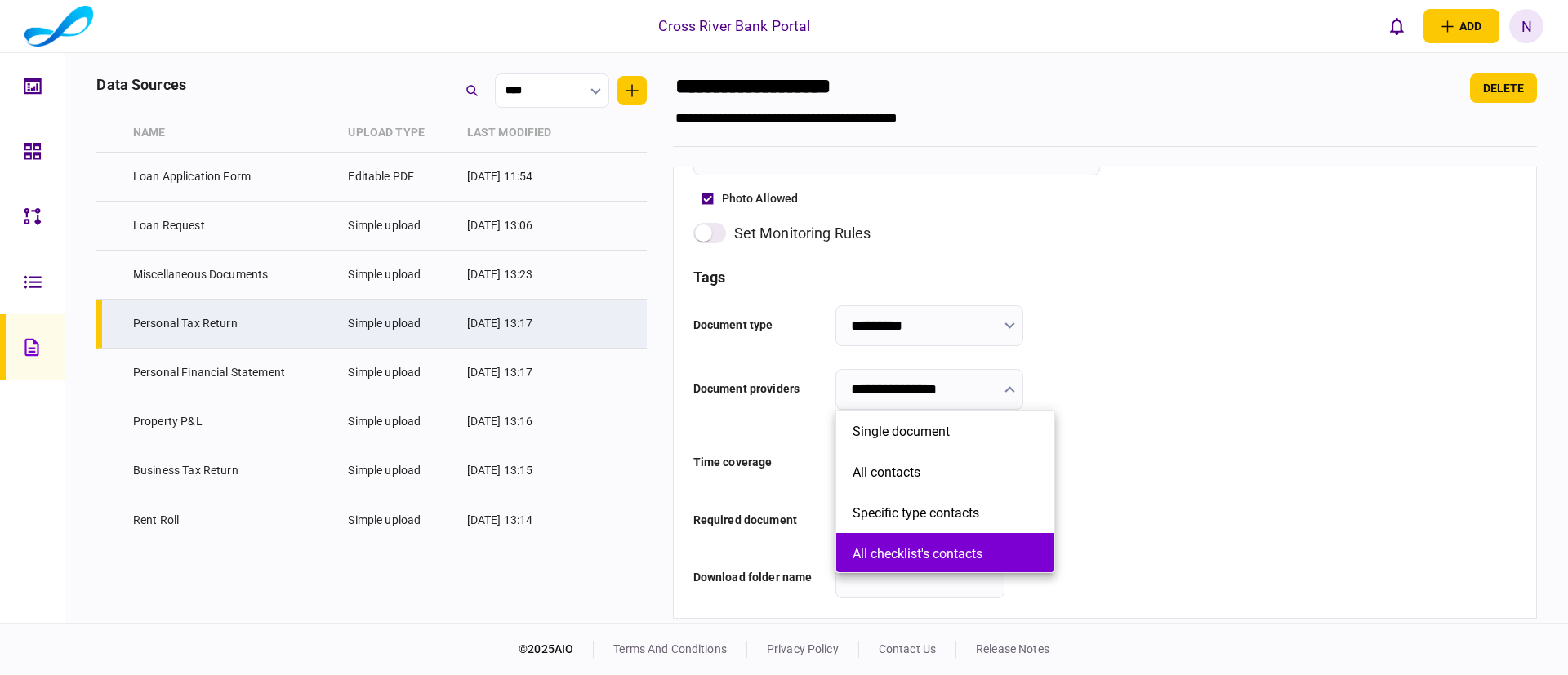
click at [930, 553] on button "All checklist's contacts" at bounding box center [945, 554] width 186 height 15
type input "**********"
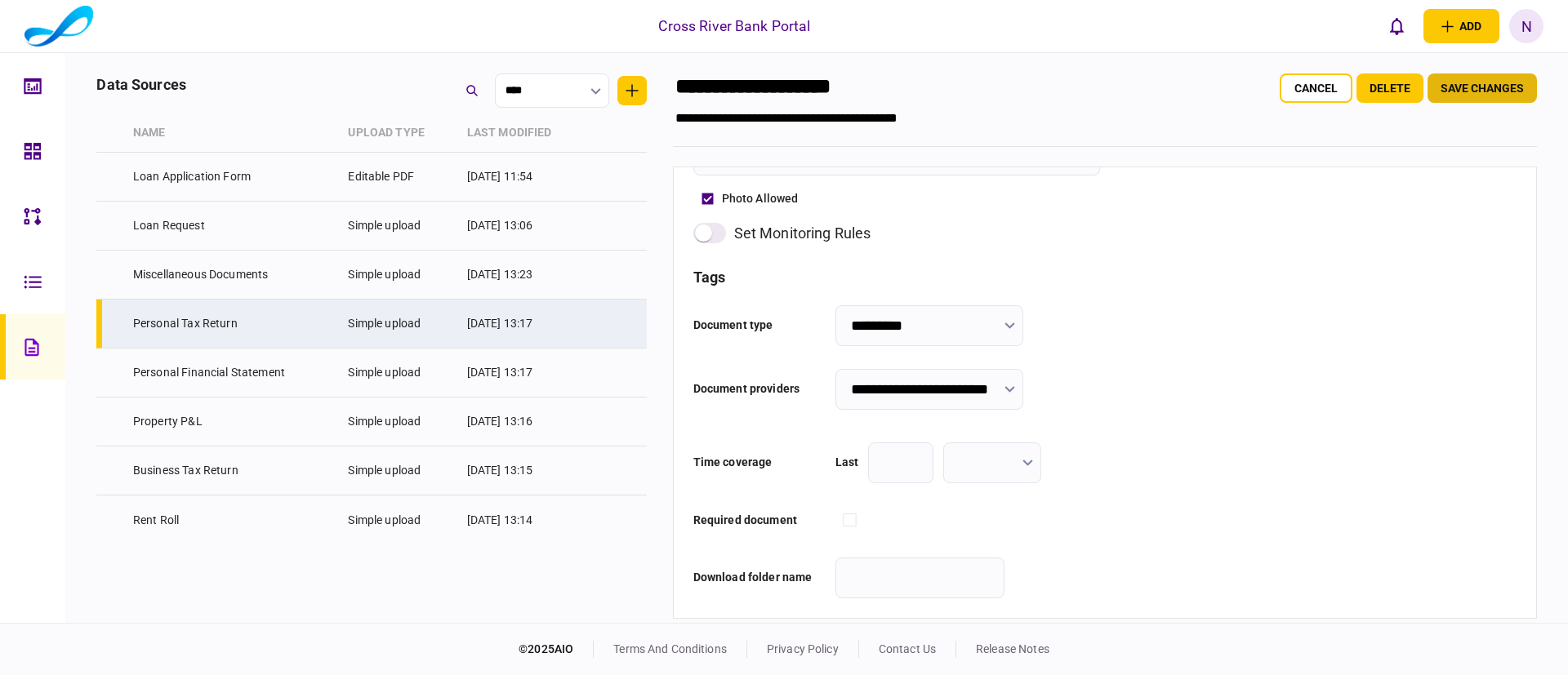
click at [1460, 89] on button "Save changes" at bounding box center [1483, 88] width 109 height 30
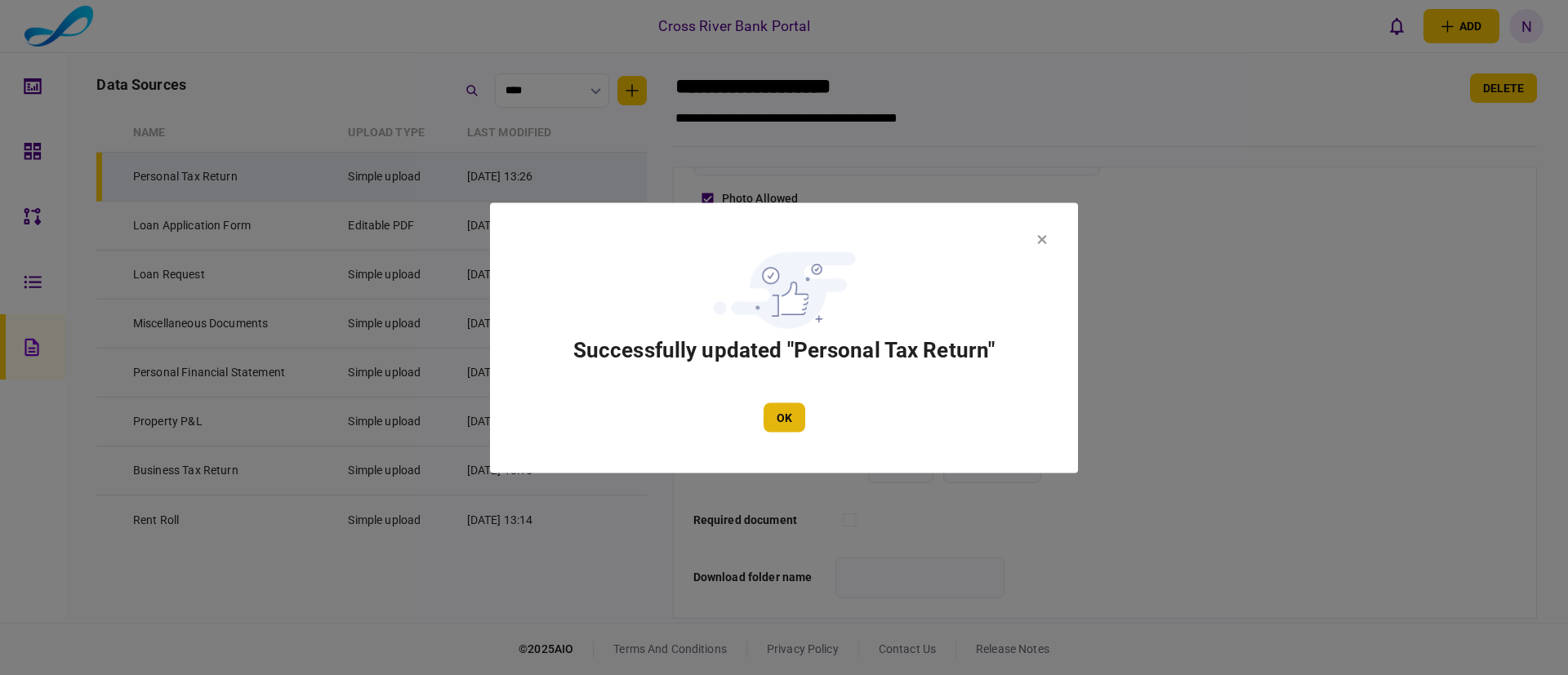
click at [784, 409] on button "OK" at bounding box center [784, 417] width 42 height 30
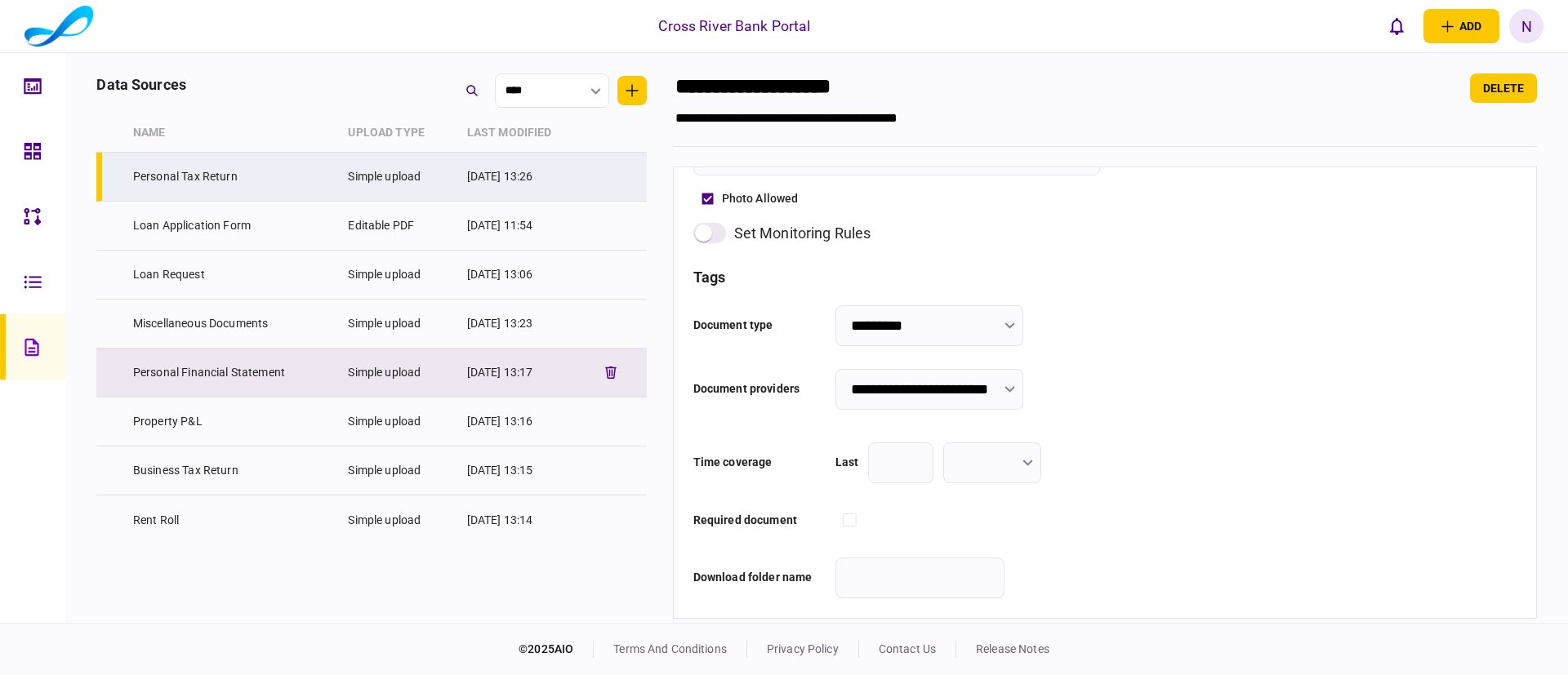
click at [208, 374] on td "Personal Financial Statement" at bounding box center [232, 373] width 215 height 49
type input "**********"
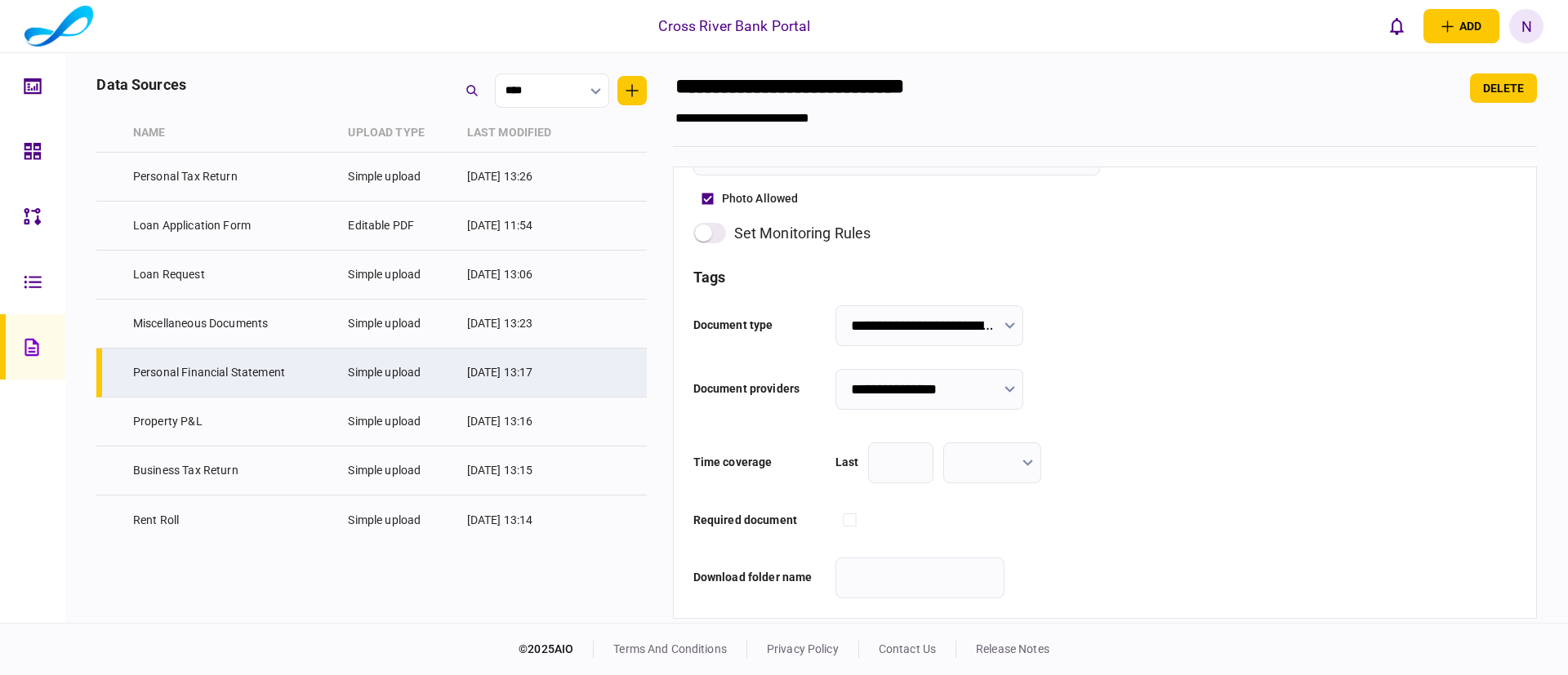
click at [986, 384] on input "**********" at bounding box center [930, 389] width 188 height 41
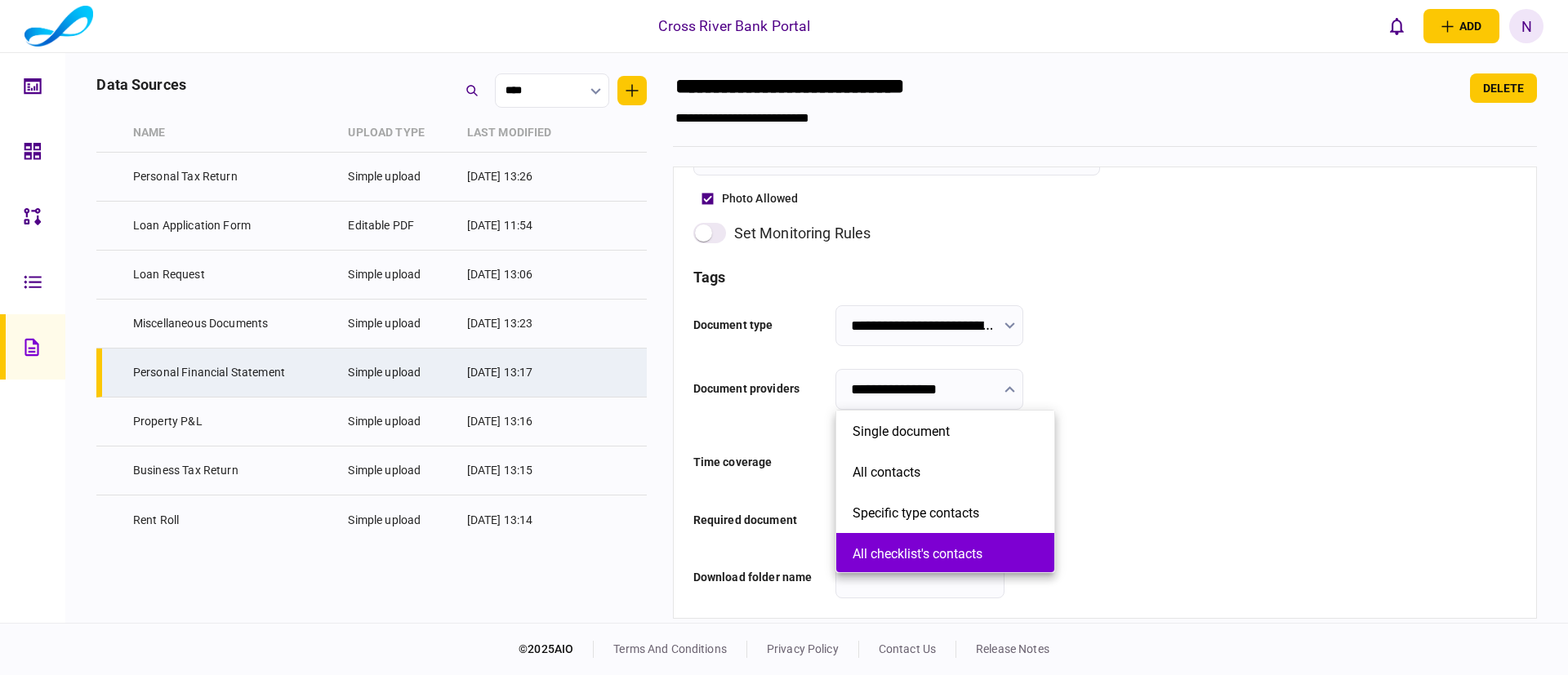
click at [946, 552] on button "All checklist's contacts" at bounding box center [945, 554] width 186 height 15
type input "**********"
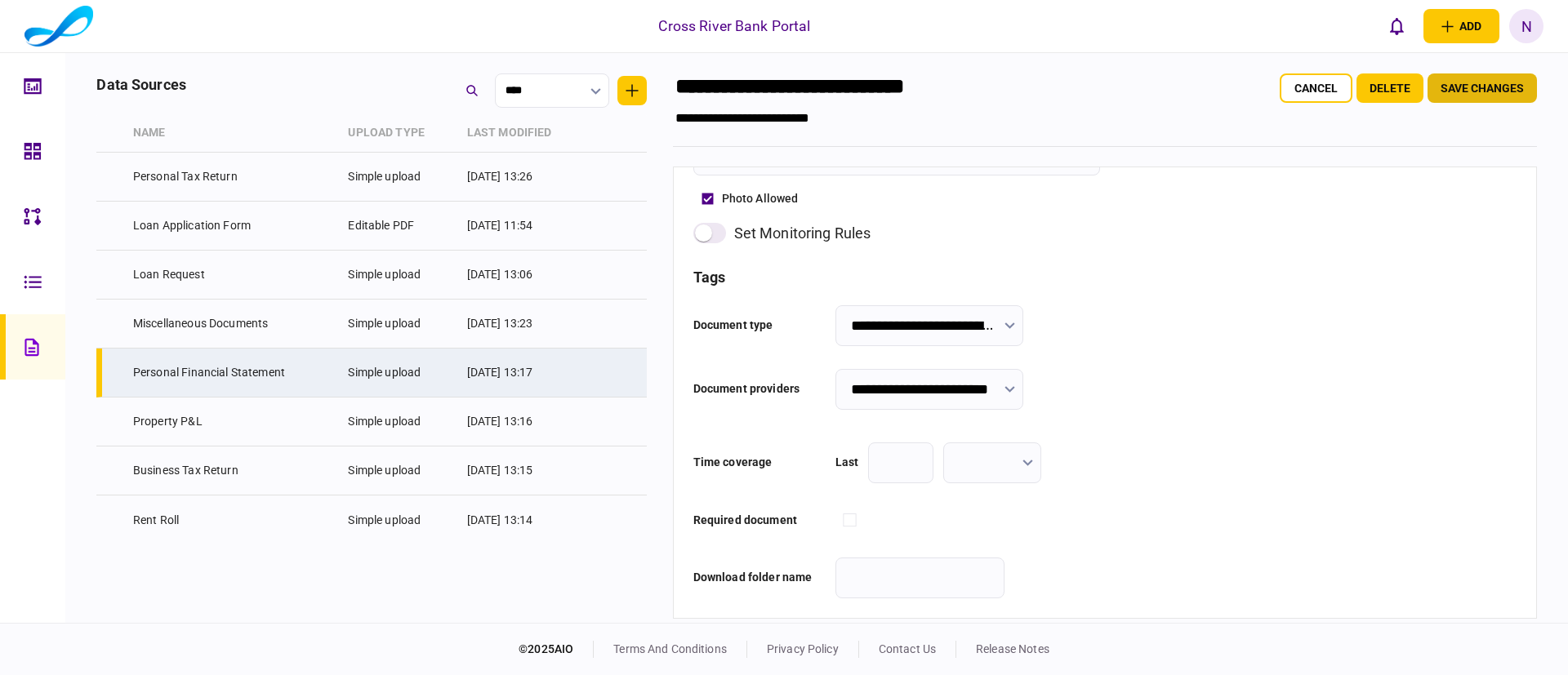
click at [1470, 87] on button "Save changes" at bounding box center [1483, 88] width 109 height 30
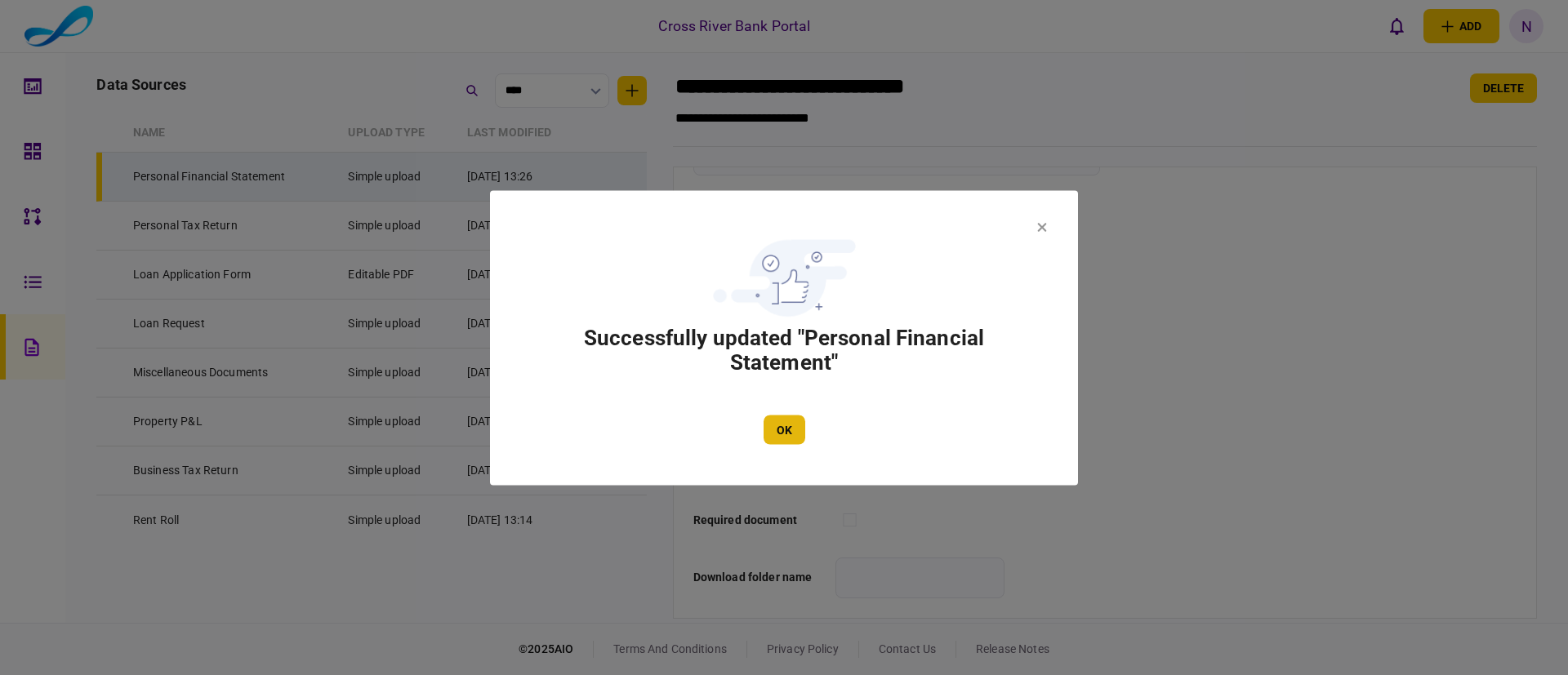
click at [782, 422] on button "OK" at bounding box center [784, 429] width 42 height 30
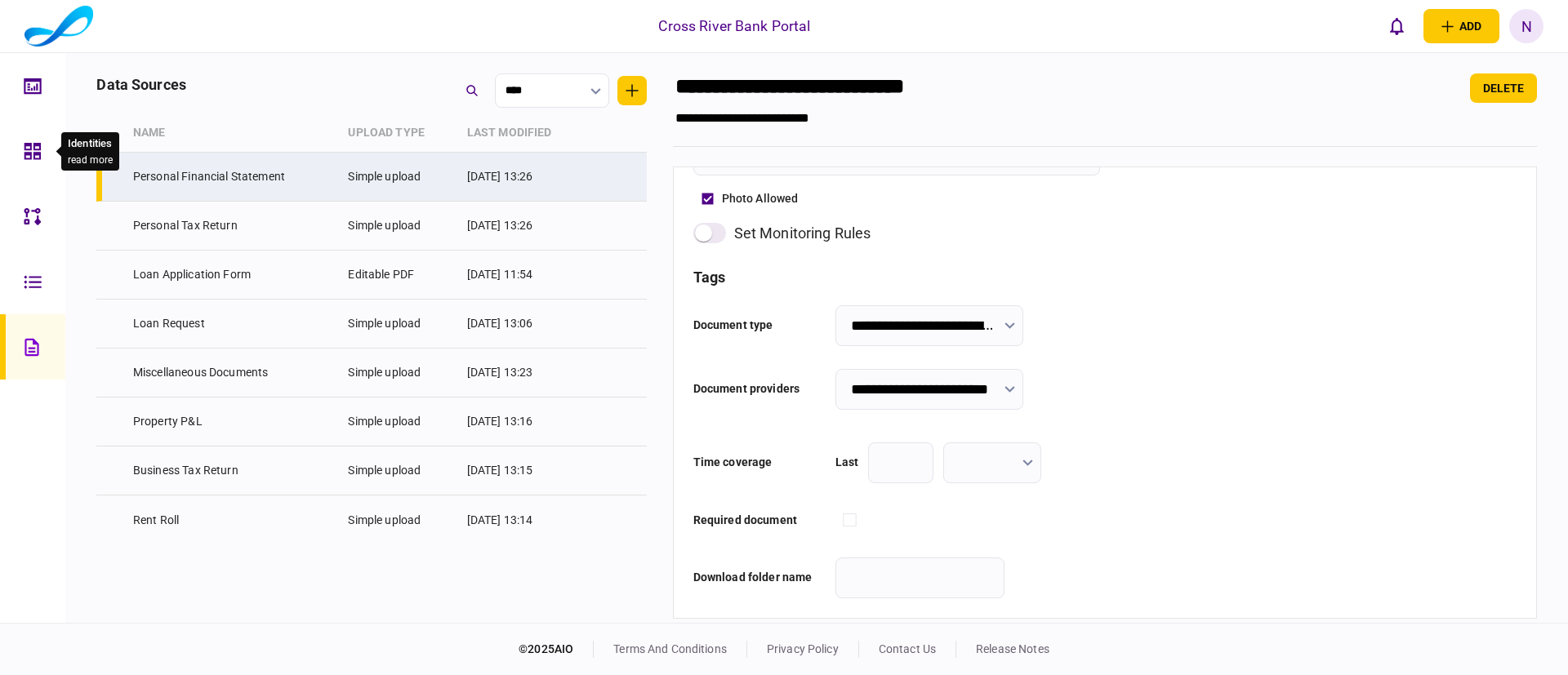
click at [26, 146] on icon at bounding box center [33, 152] width 18 height 19
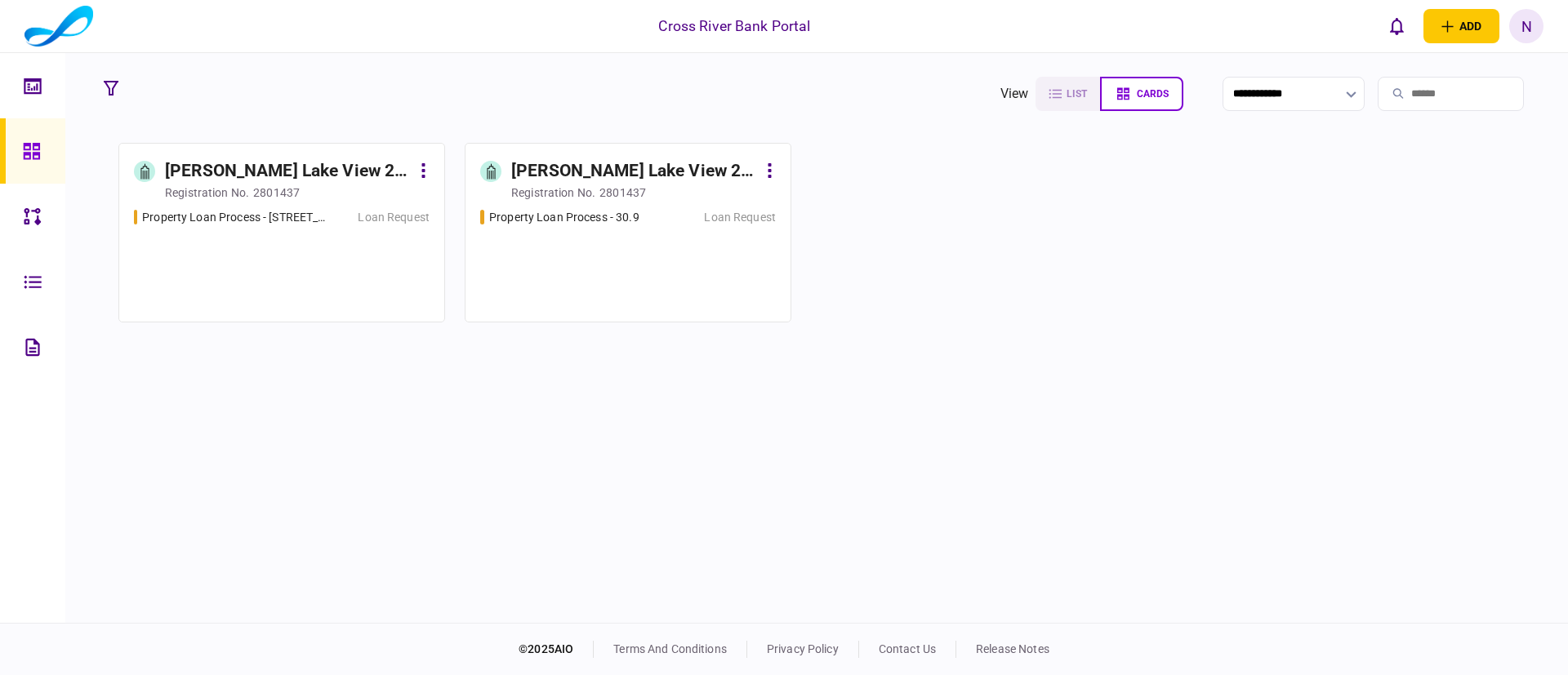
click at [885, 254] on section "Elizabeth Lake View 2 LLLC registration no. 2801437 Property Loan Process - 123…" at bounding box center [817, 232] width 1397 height 180
click at [988, 279] on section "Elizabeth Lake View 2 LLLC registration no. 2801437 Property Loan Process - 123…" at bounding box center [817, 232] width 1397 height 180
click at [1000, 45] on div "Cross River Bank Portal add business identity individual identity N N Nir Even …" at bounding box center [784, 26] width 1568 height 53
click at [322, 161] on div "Elizabeth Lake View 2 LLLC" at bounding box center [287, 171] width 246 height 26
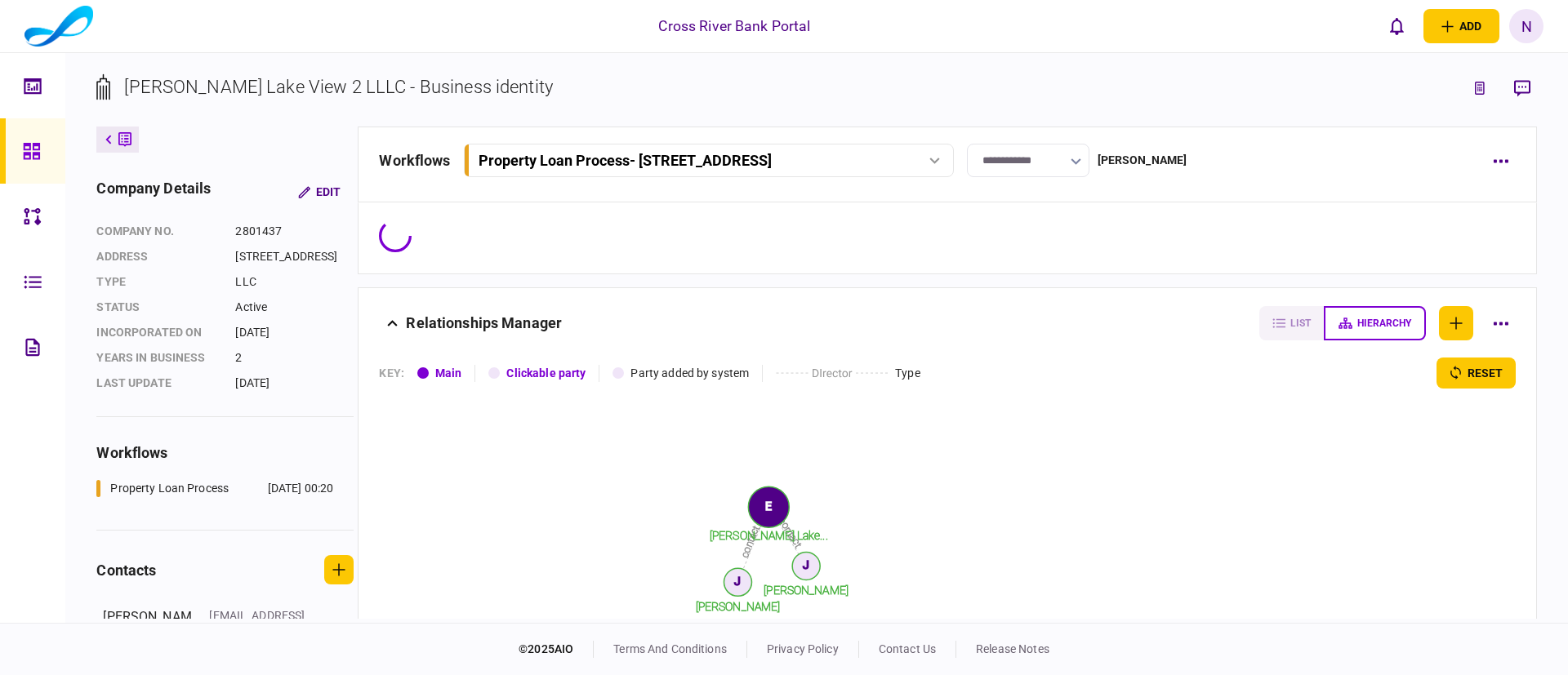
click at [214, 326] on section "company no. 2801437 address 350 ORANGE STREET, SUITE 101, NEW HAVEN, CT, 06511 …" at bounding box center [225, 307] width 257 height 169
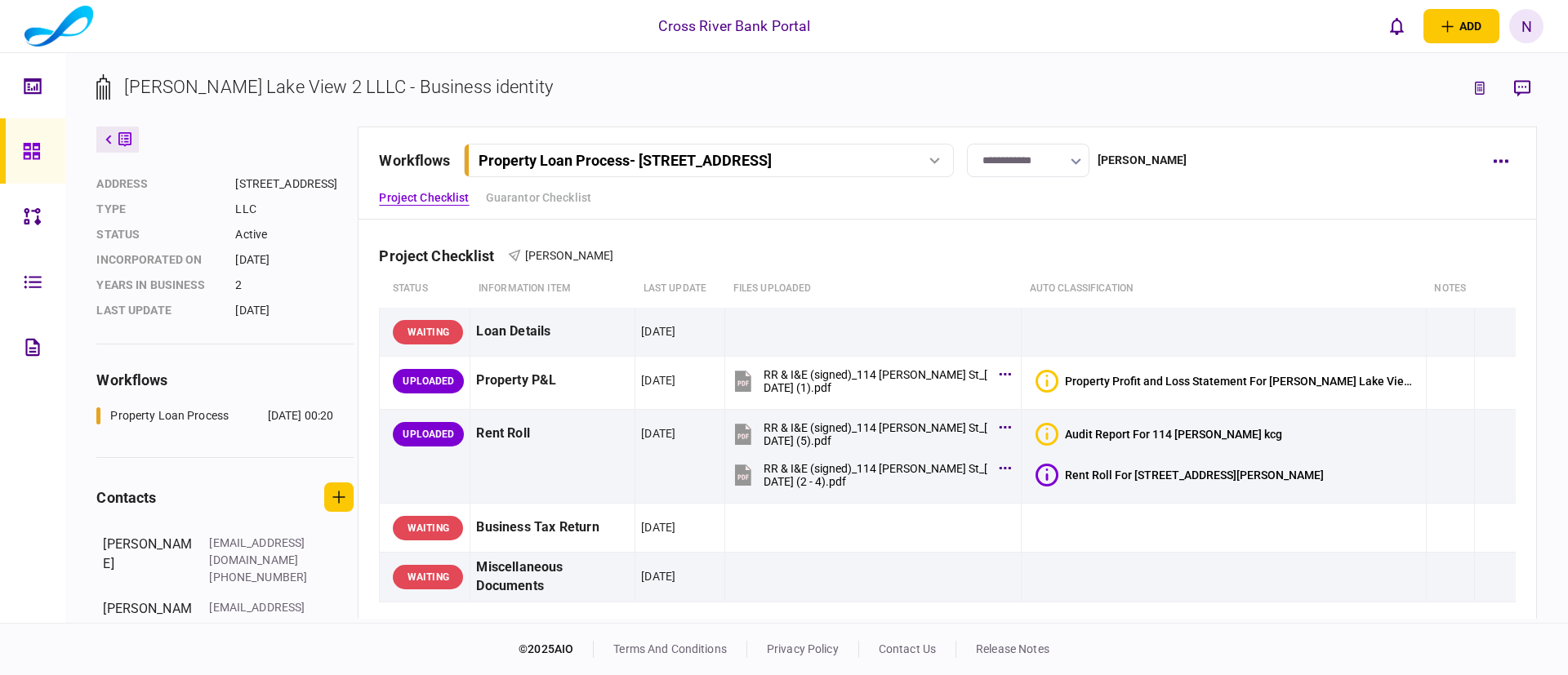
scroll to position [68, 0]
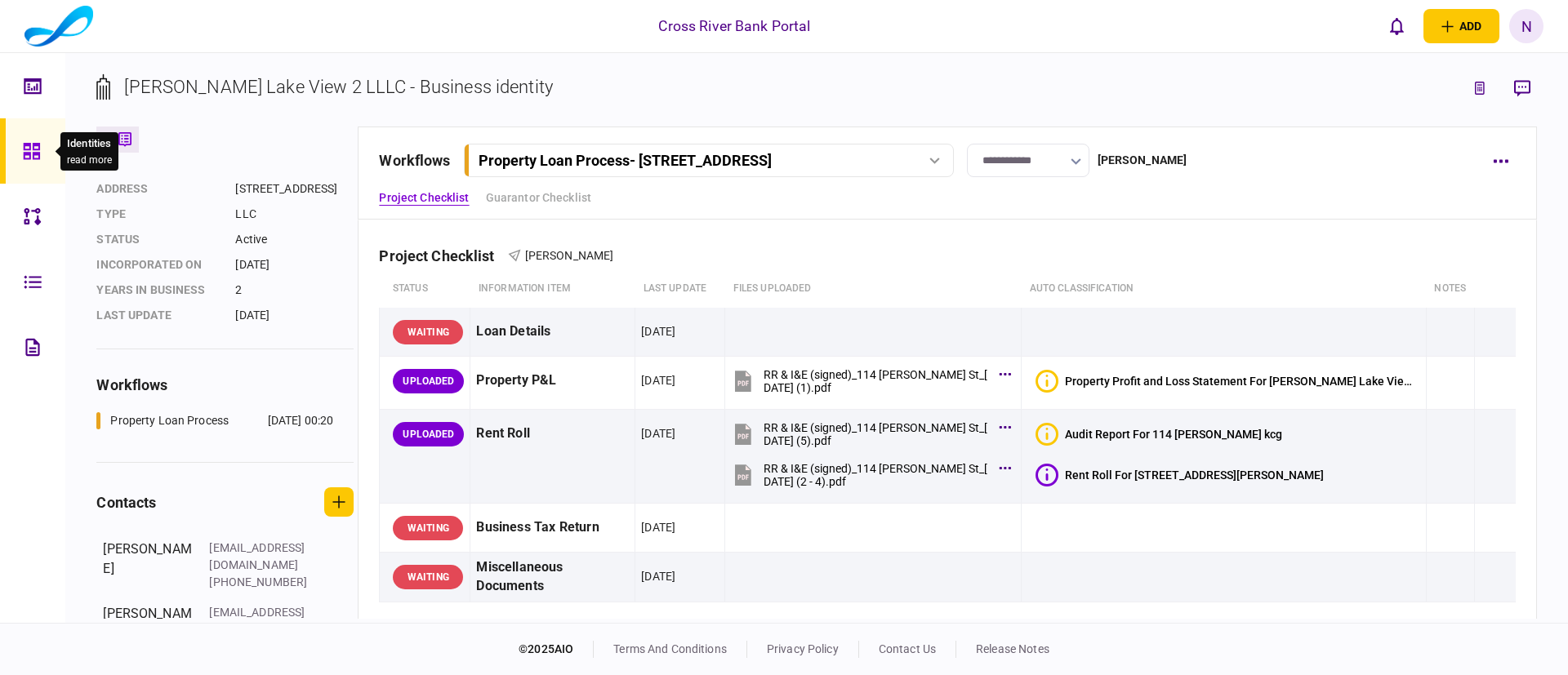
click at [33, 142] on icon at bounding box center [32, 152] width 18 height 19
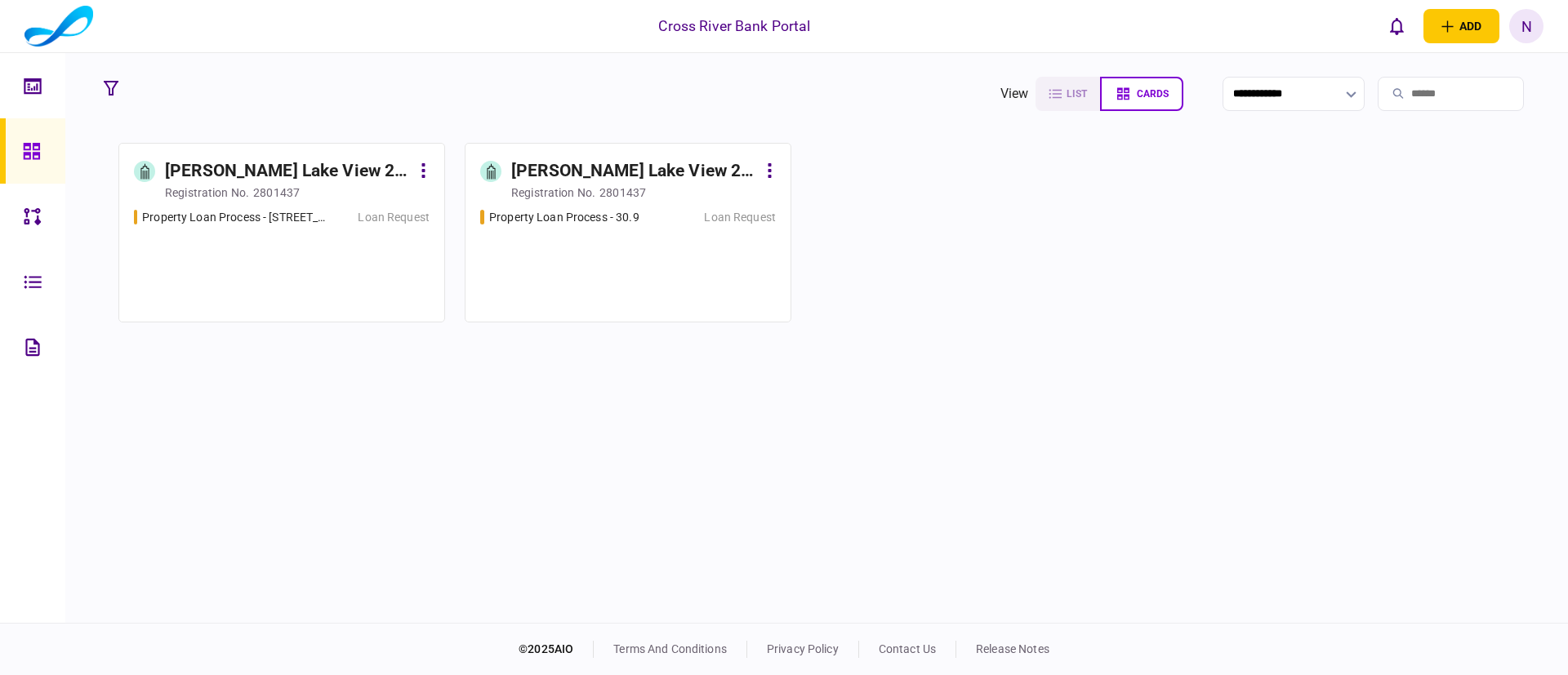
click at [568, 183] on div "Elizabeth Lake View 2 LLC" at bounding box center [634, 171] width 246 height 26
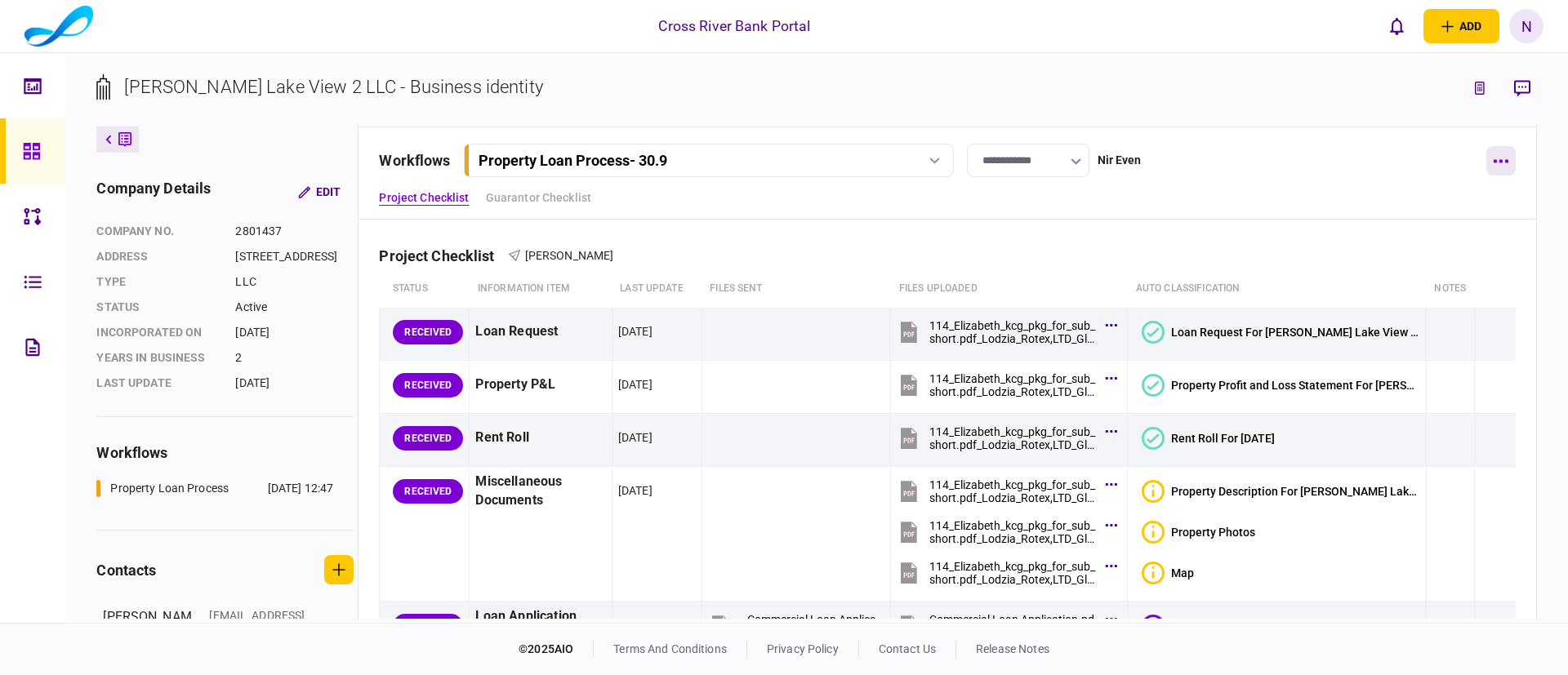
click at [1495, 163] on button "button" at bounding box center [1501, 161] width 30 height 30
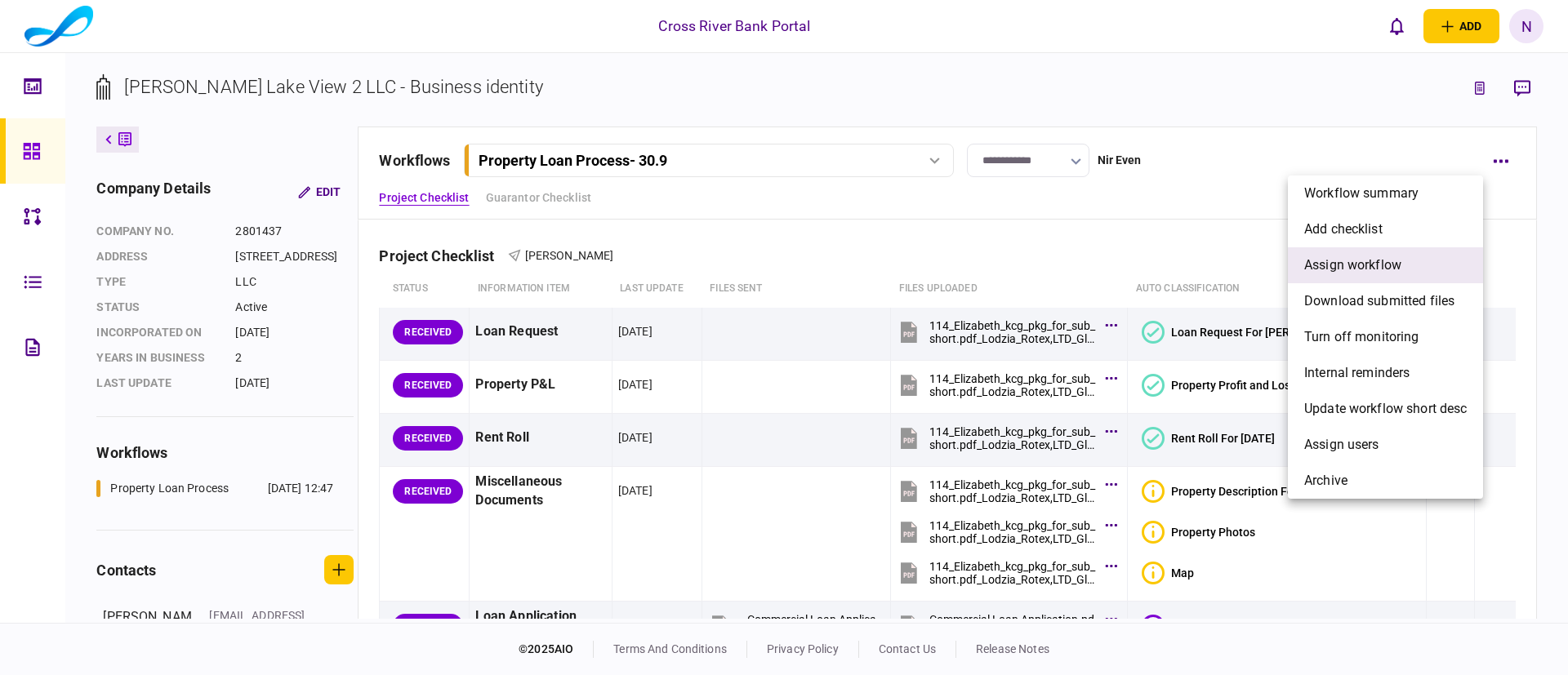
click at [1364, 266] on span "assign workflow" at bounding box center [1354, 265] width 98 height 19
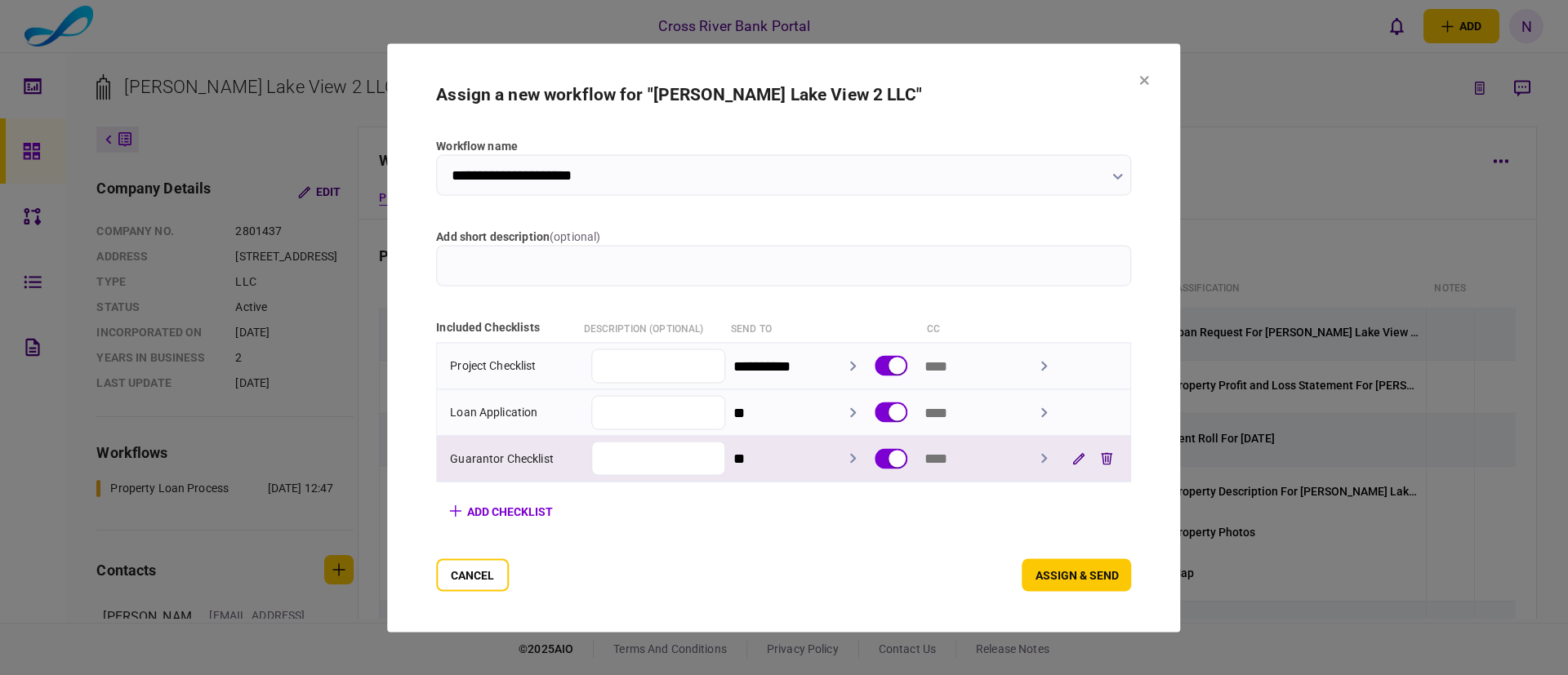
click at [752, 455] on input "**" at bounding box center [800, 459] width 133 height 41
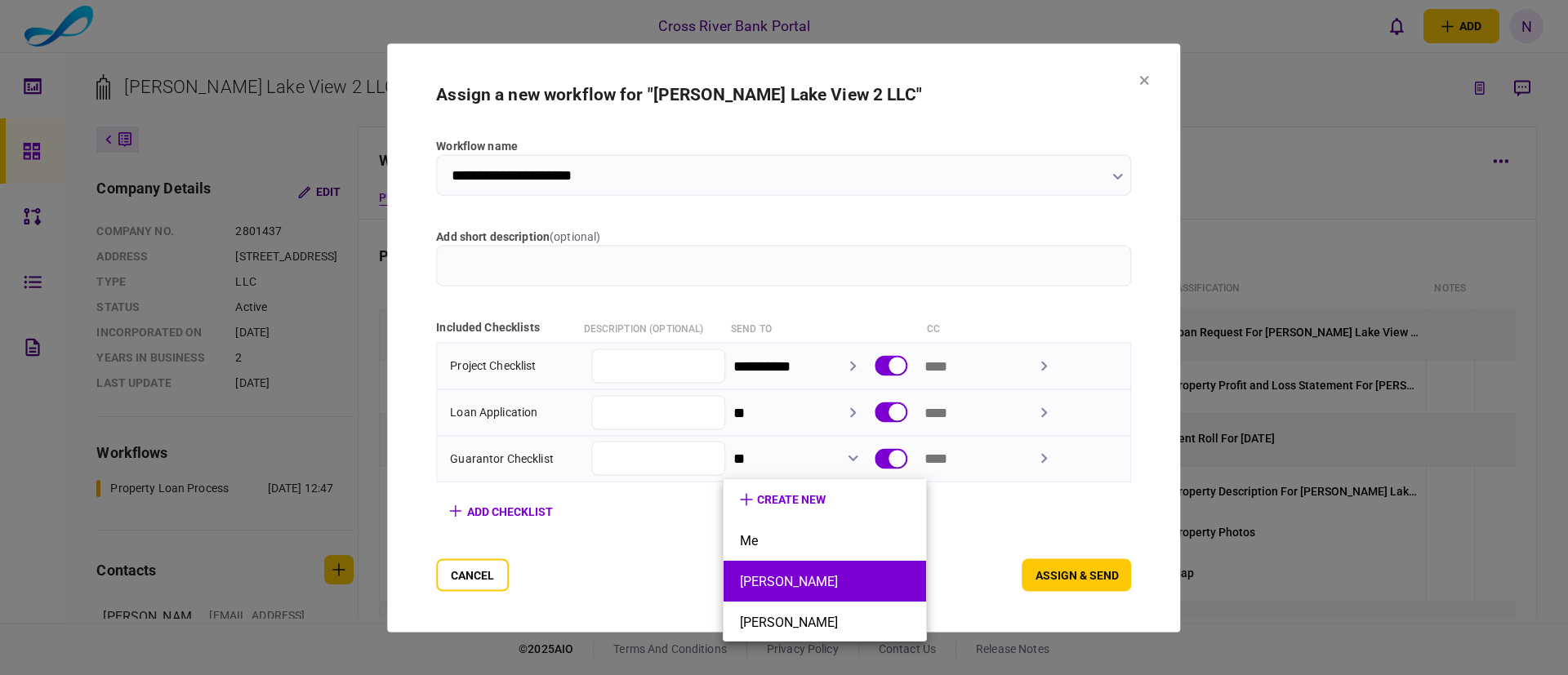
click at [785, 568] on li "[PERSON_NAME]" at bounding box center [826, 581] width 203 height 41
type input "**********"
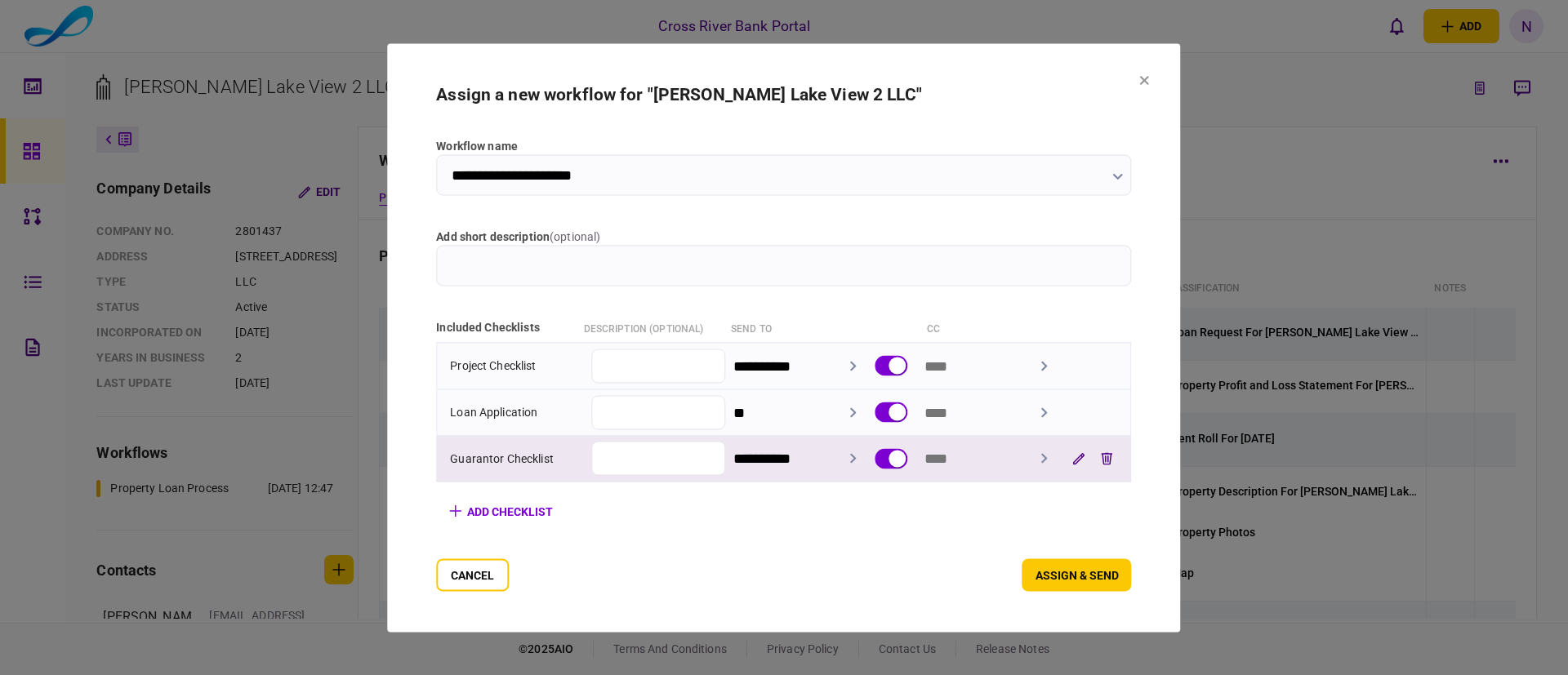
click at [937, 449] on input "text" at bounding box center [991, 459] width 133 height 41
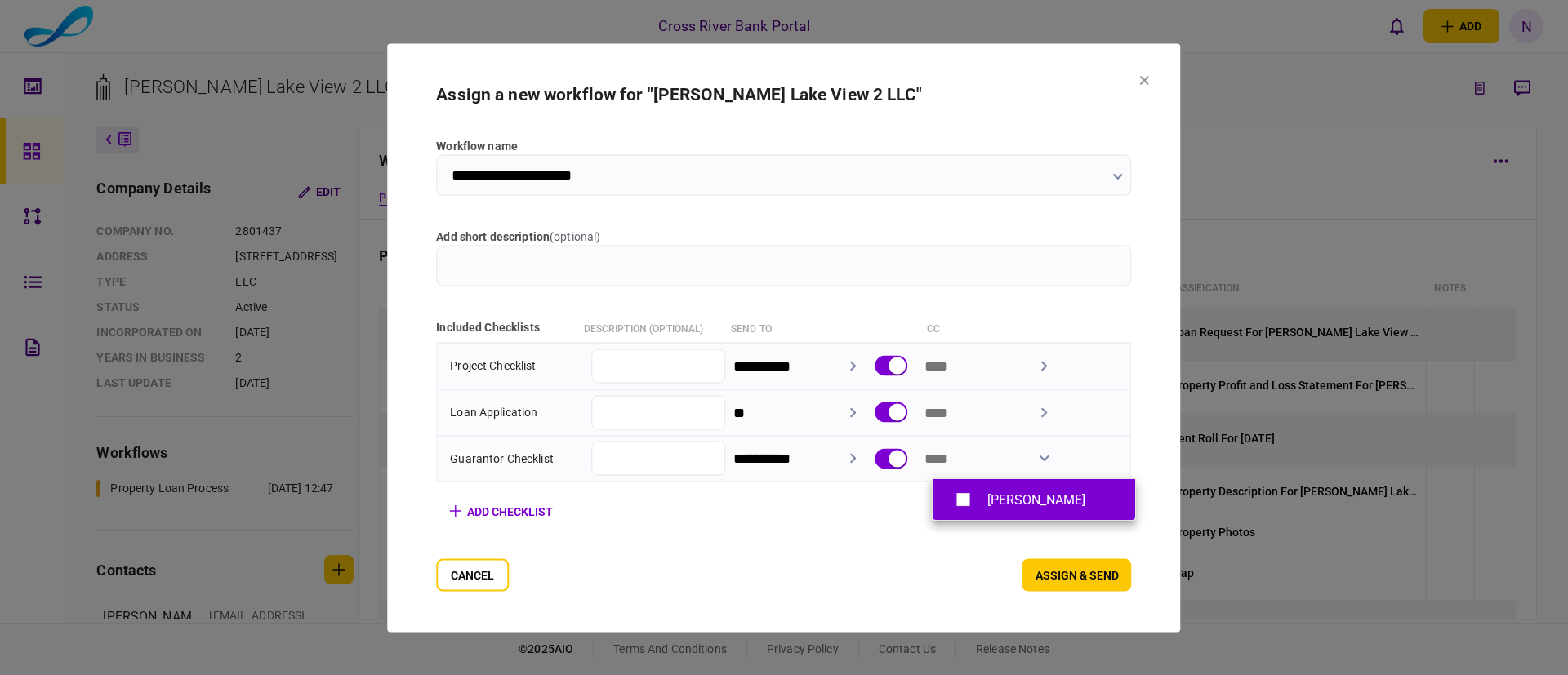
click at [980, 493] on div "[PERSON_NAME]" at bounding box center [1034, 500] width 170 height 29
type input "**********"
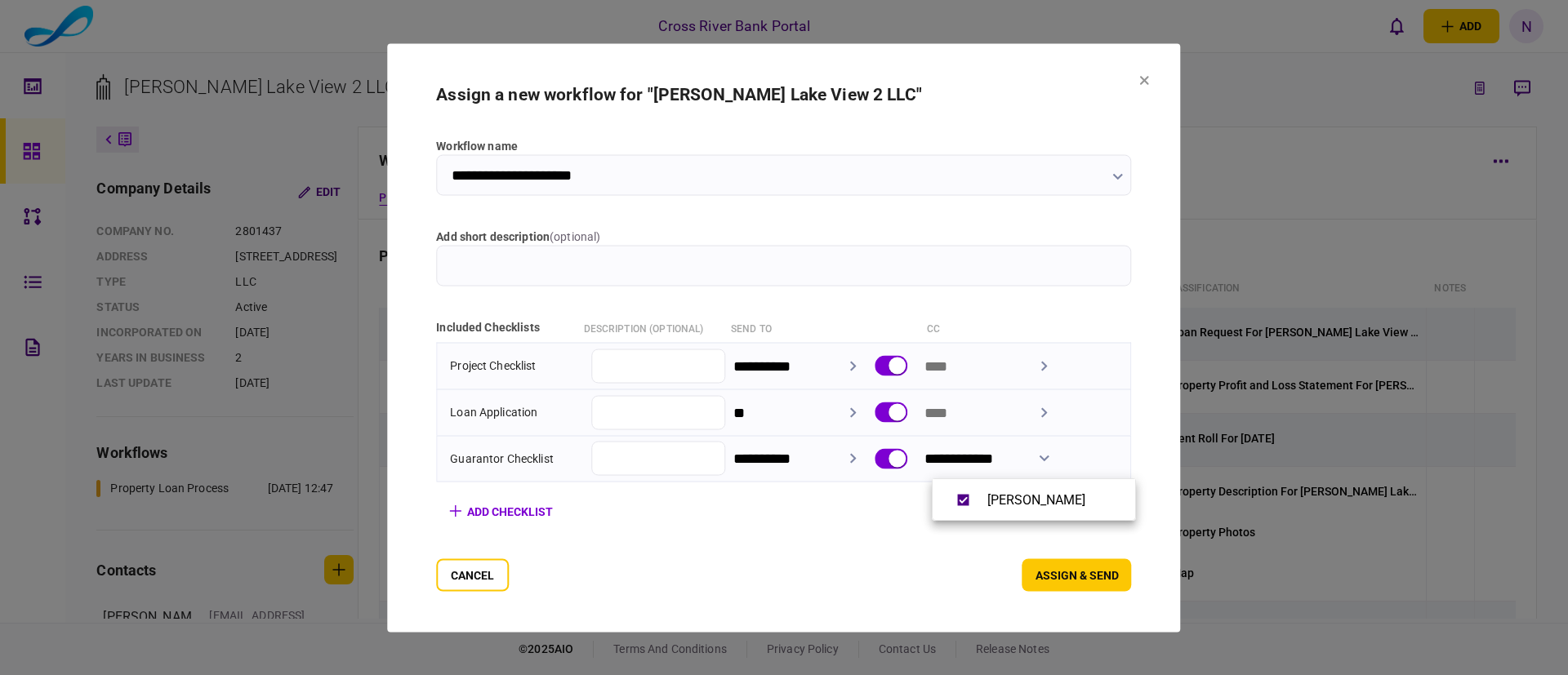
click at [863, 561] on div at bounding box center [784, 338] width 1568 height 675
click at [1118, 575] on button "assign & send" at bounding box center [1077, 575] width 109 height 33
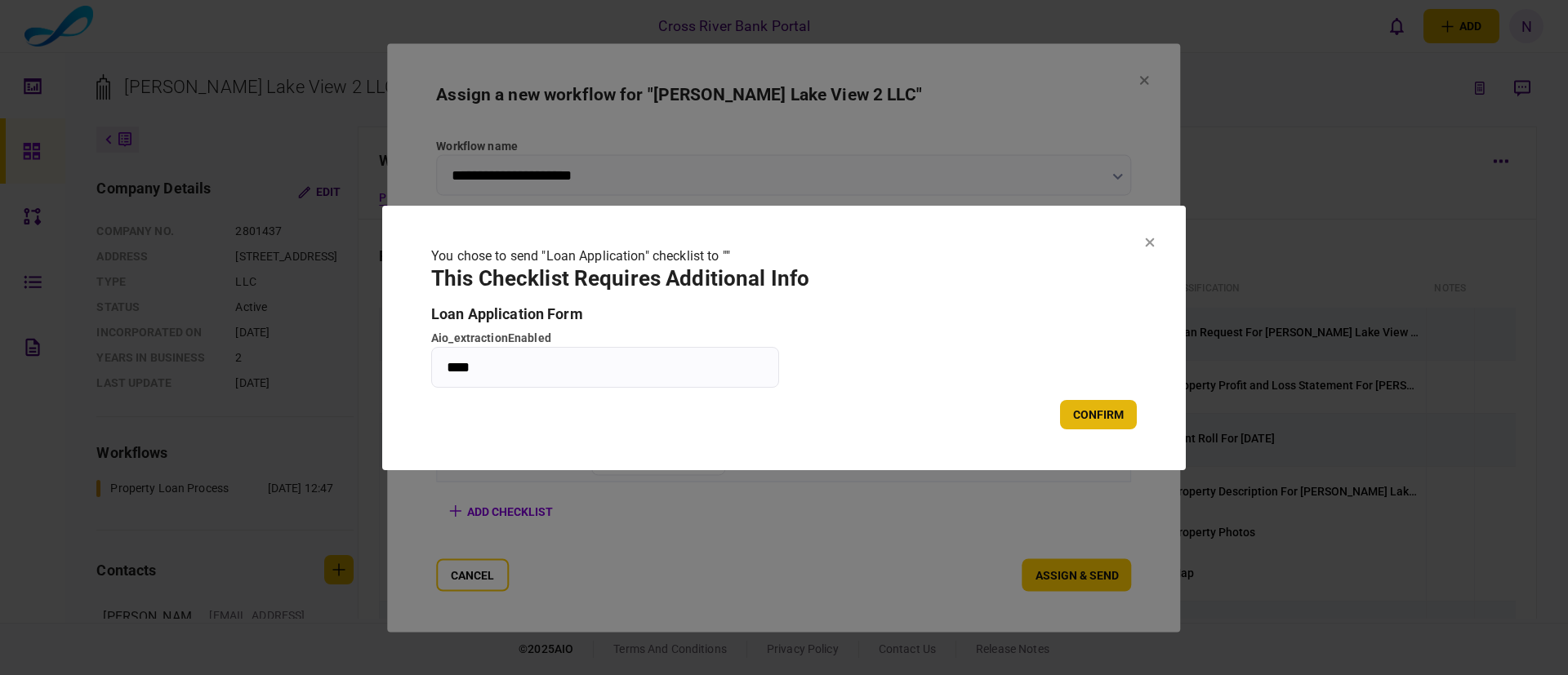
click at [1110, 419] on button "confirm" at bounding box center [1098, 414] width 77 height 30
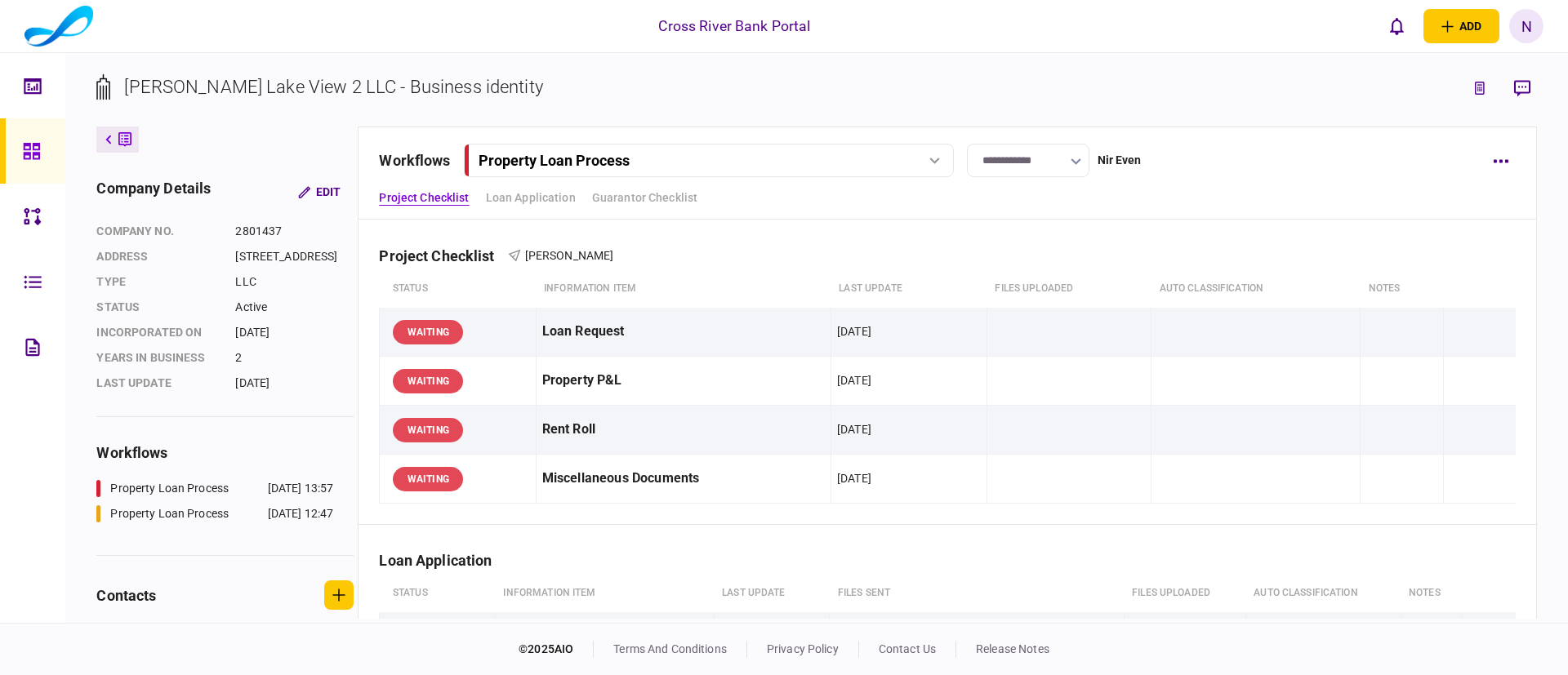
click at [797, 74] on section "[PERSON_NAME] Lake View 2 LLC - Business identity" at bounding box center [816, 100] width 1440 height 54
